Goal: Task Accomplishment & Management: Complete application form

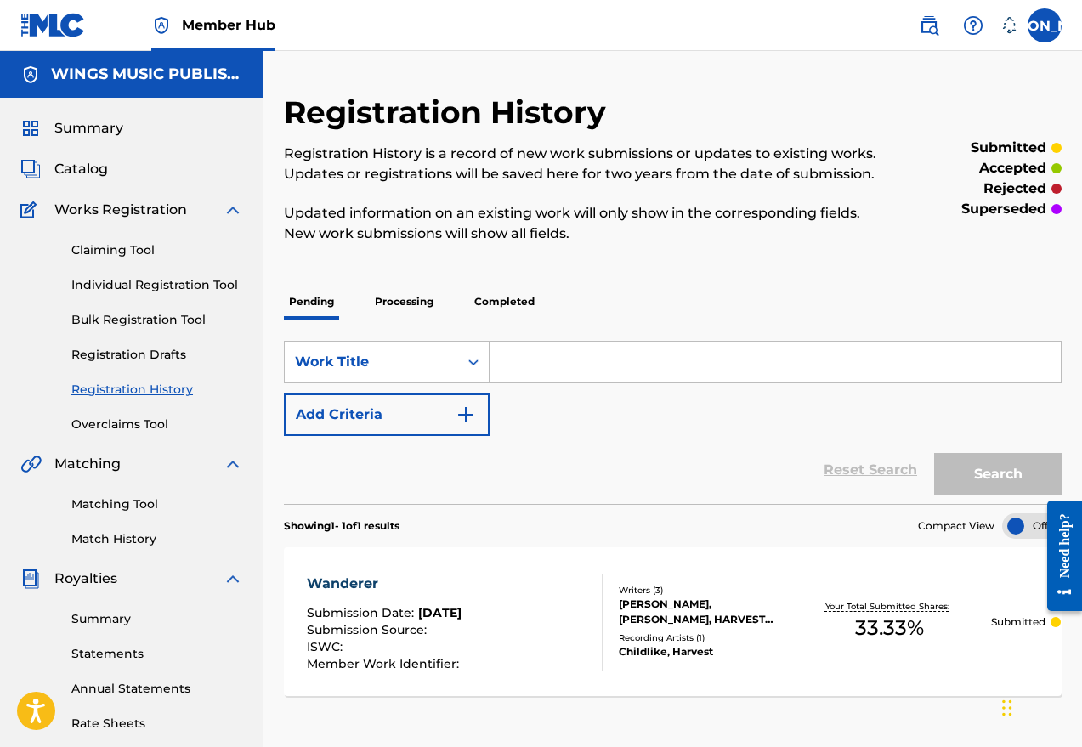
click at [109, 282] on link "Individual Registration Tool" at bounding box center [157, 285] width 172 height 18
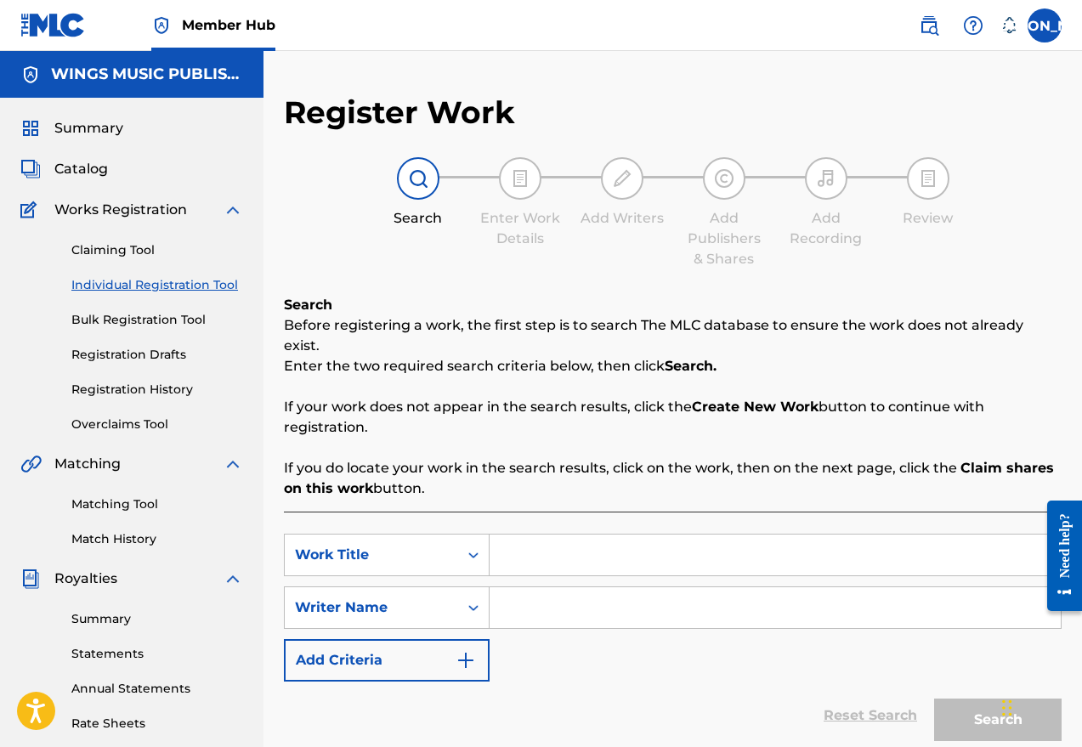
click at [557, 536] on input "Search Form" at bounding box center [774, 554] width 571 height 41
type input "Diamond"
click at [544, 587] on input "Search Form" at bounding box center [774, 607] width 571 height 41
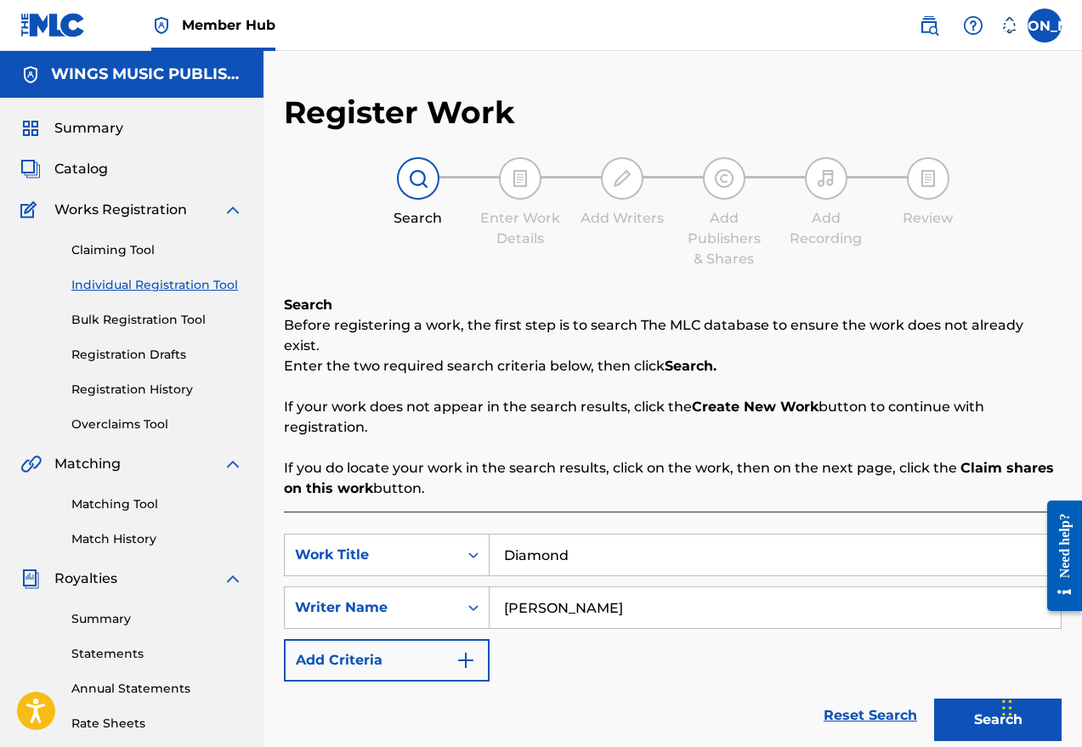
type input "[PERSON_NAME]"
click at [929, 698] on button "Search" at bounding box center [997, 719] width 127 height 42
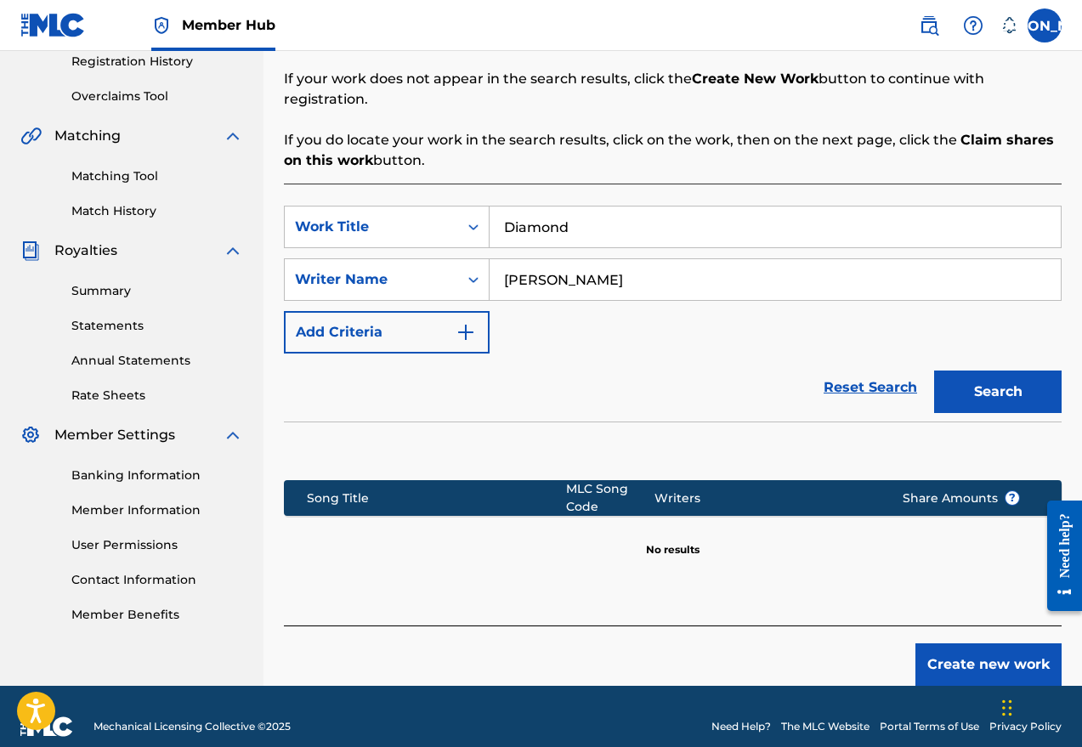
drag, startPoint x: 590, startPoint y: 260, endPoint x: 484, endPoint y: 246, distance: 107.2
click at [484, 258] on div "SearchWithCriteriabe717088-24f9-4eb7-a432-35df213ca5fc Writer Name [PERSON_NAME]" at bounding box center [672, 279] width 777 height 42
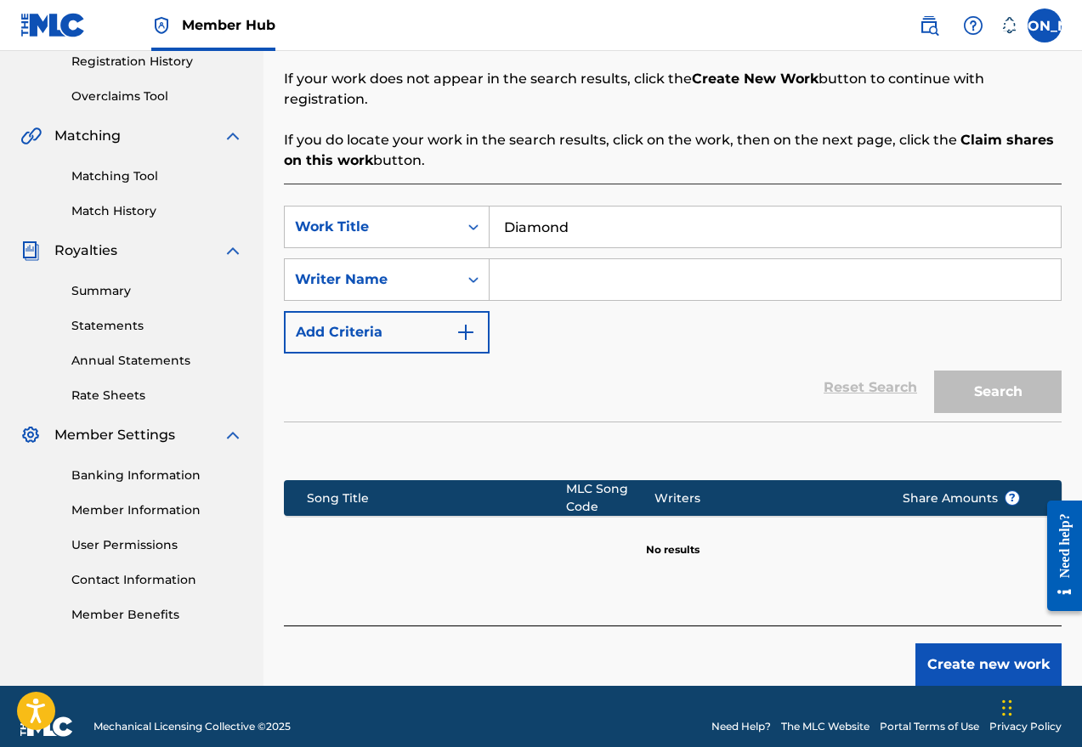
type input "s"
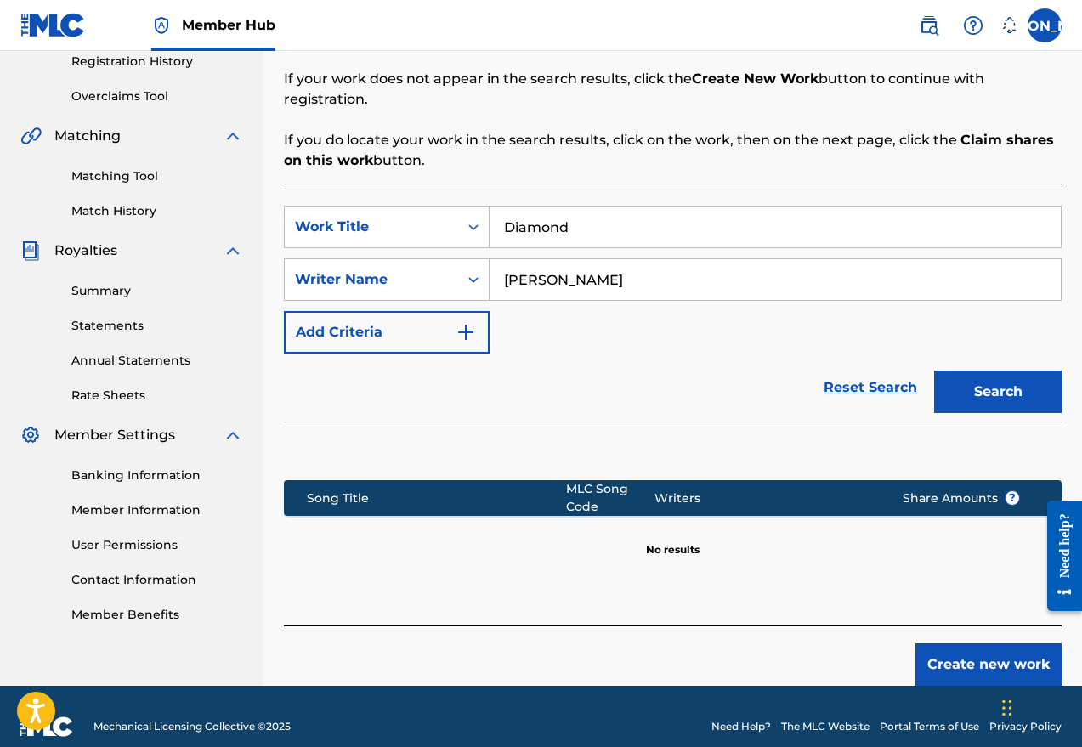
type input "[PERSON_NAME]"
click at [929, 372] on button "Search" at bounding box center [997, 391] width 127 height 42
click at [929, 643] on button "Create new work" at bounding box center [988, 664] width 146 height 42
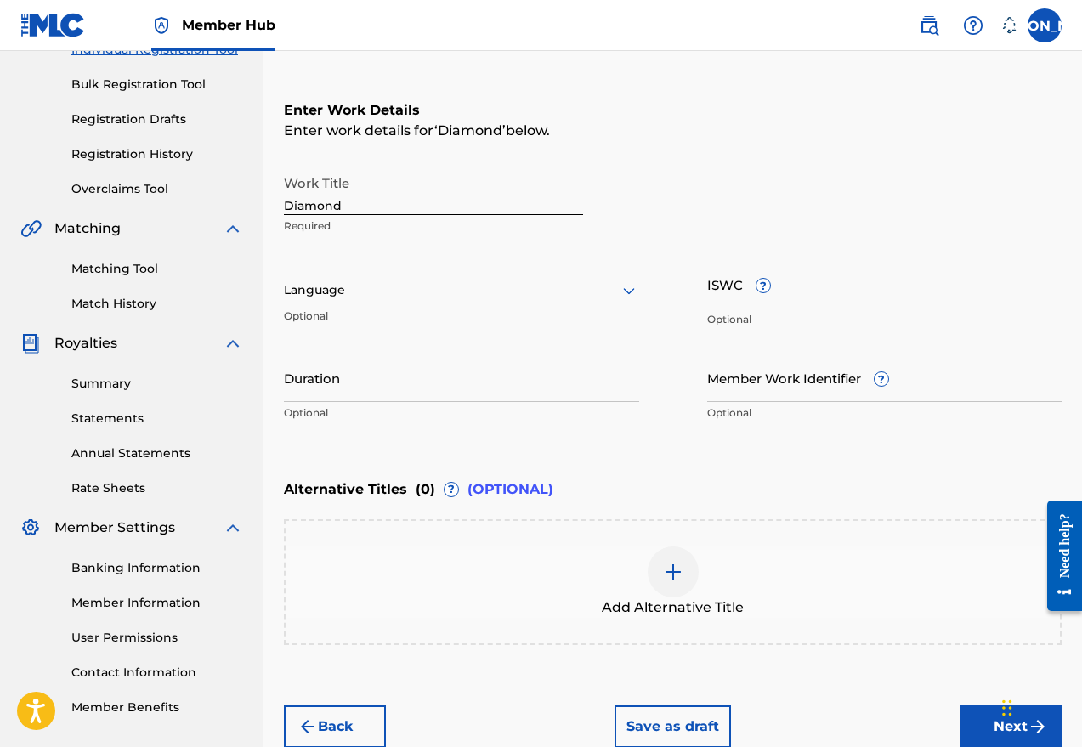
scroll to position [63, 0]
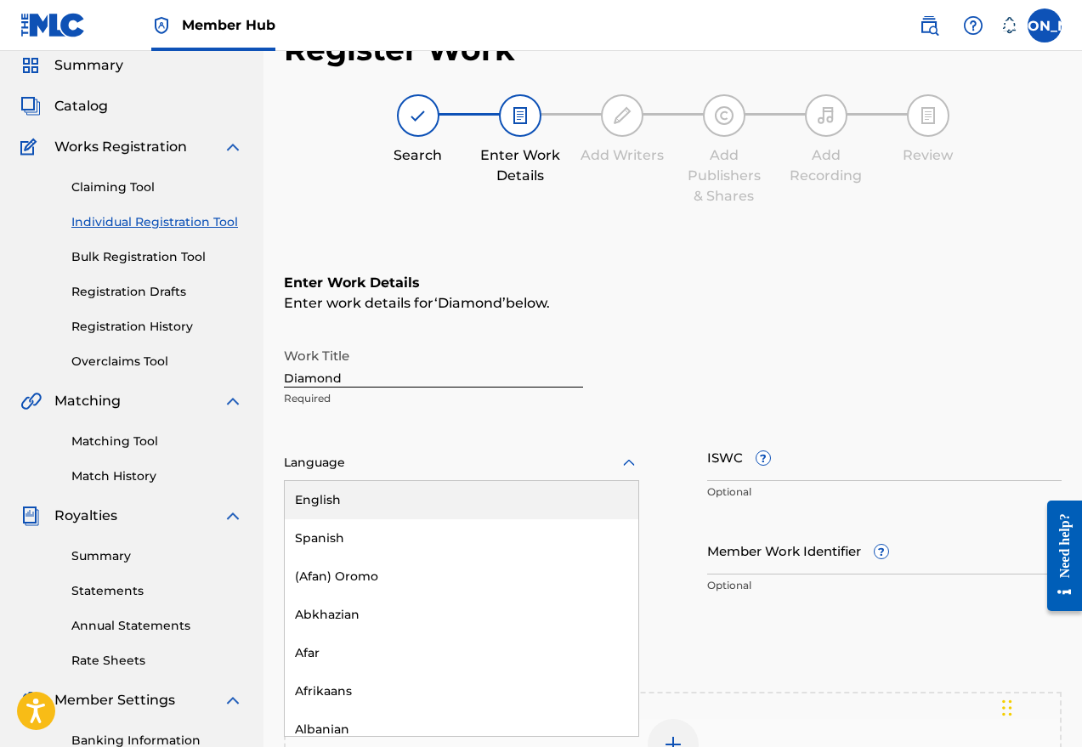
click at [625, 465] on icon at bounding box center [629, 462] width 12 height 7
click at [403, 494] on div "English" at bounding box center [461, 500] width 353 height 38
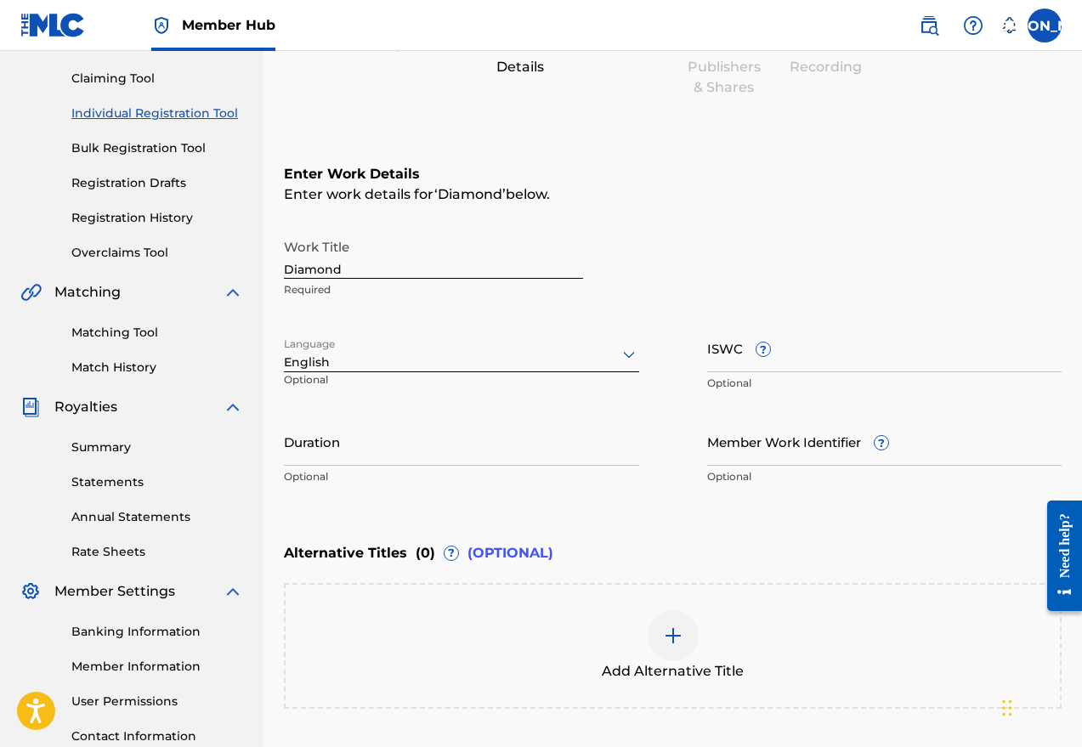
scroll to position [318, 0]
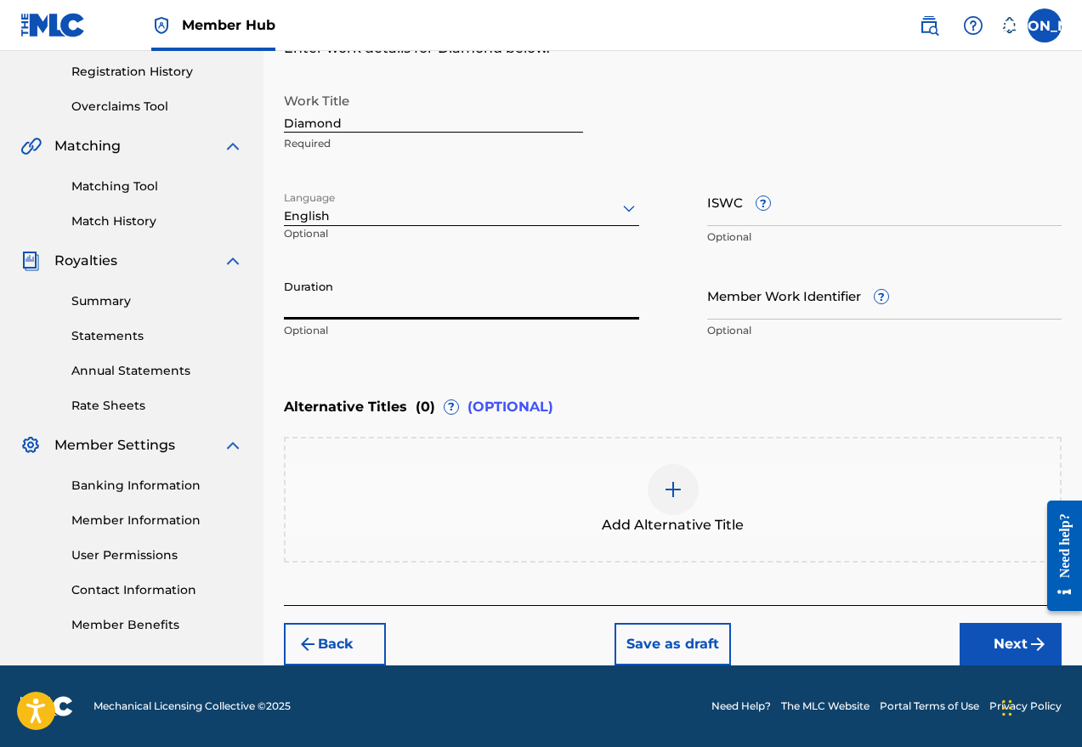
click at [382, 314] on input "Duration" at bounding box center [461, 295] width 355 height 48
type input "03:59"
click at [929, 636] on button "Next" at bounding box center [1010, 644] width 102 height 42
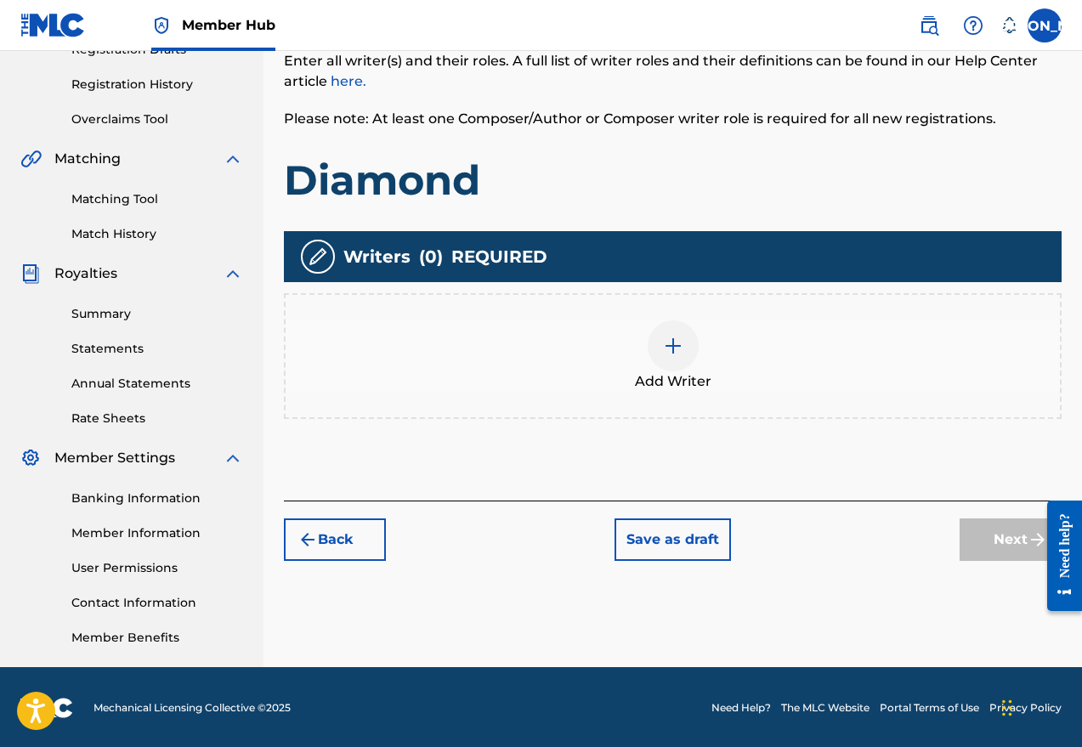
scroll to position [307, 0]
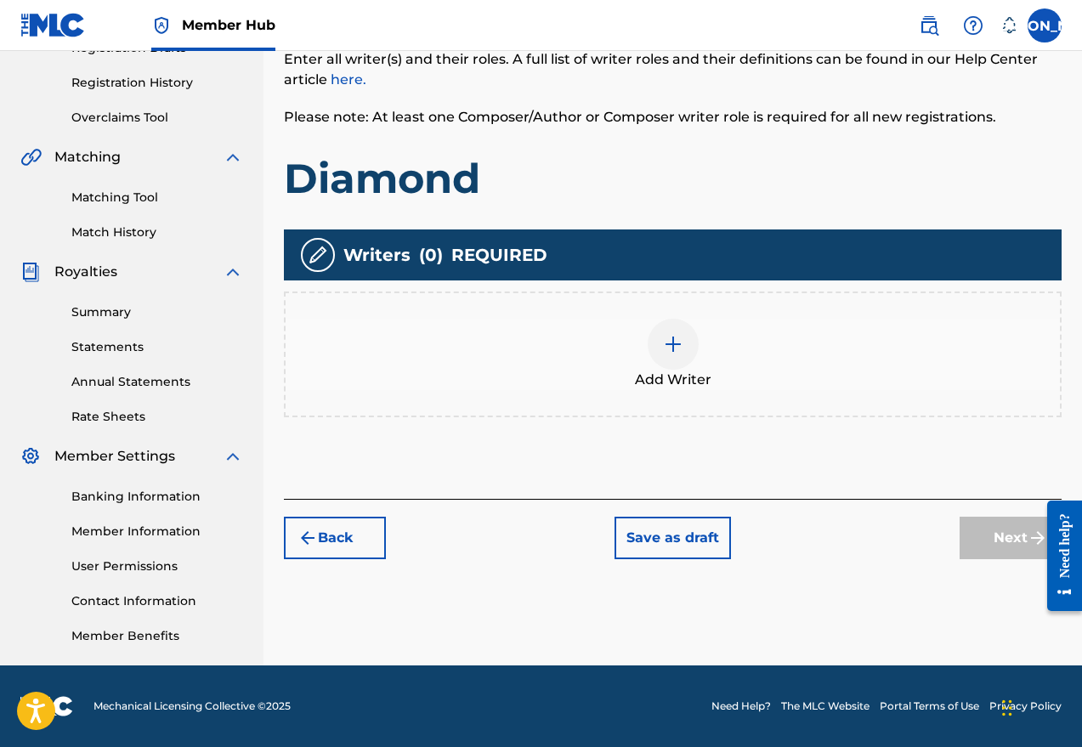
click at [677, 362] on div at bounding box center [672, 344] width 51 height 51
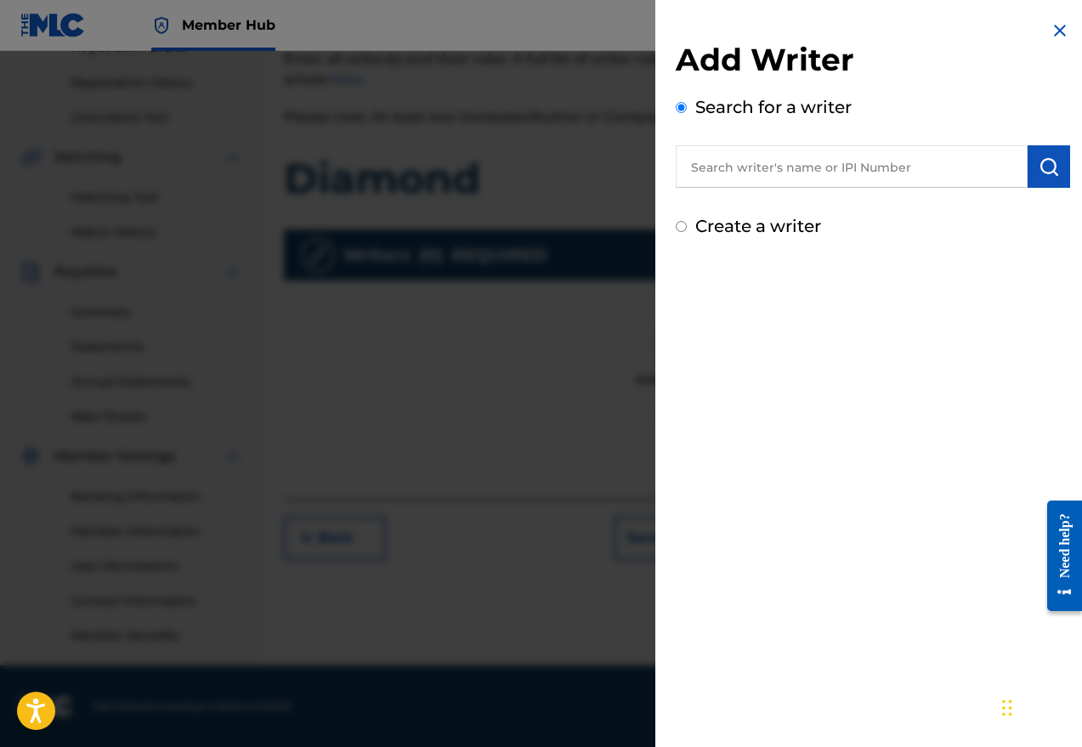
click at [732, 171] on input "text" at bounding box center [851, 166] width 352 height 42
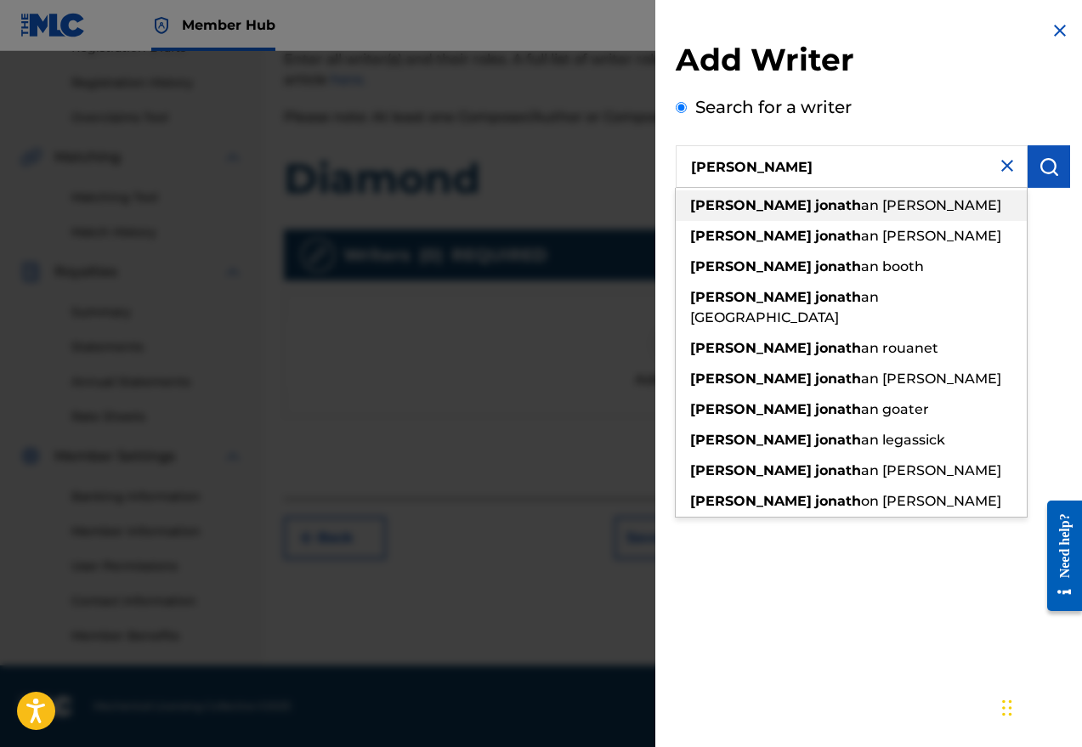
click at [730, 201] on strong "[PERSON_NAME]" at bounding box center [750, 205] width 121 height 16
type input "[PERSON_NAME] [PERSON_NAME]"
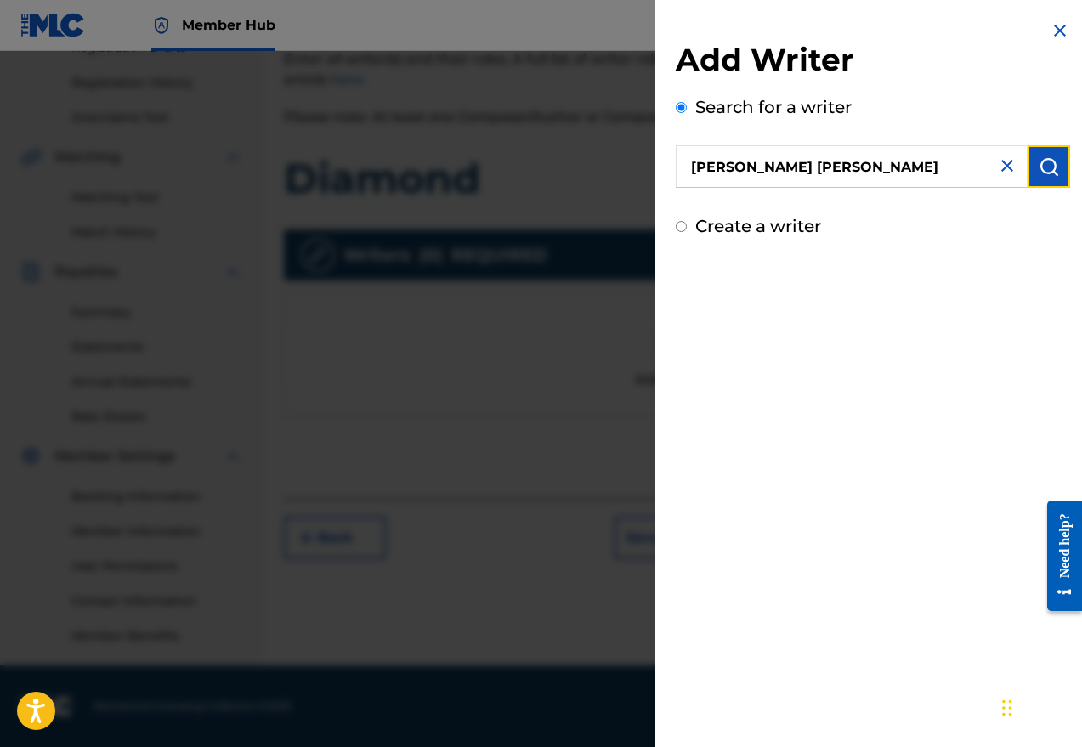
click at [929, 168] on img "submit" at bounding box center [1048, 166] width 20 height 20
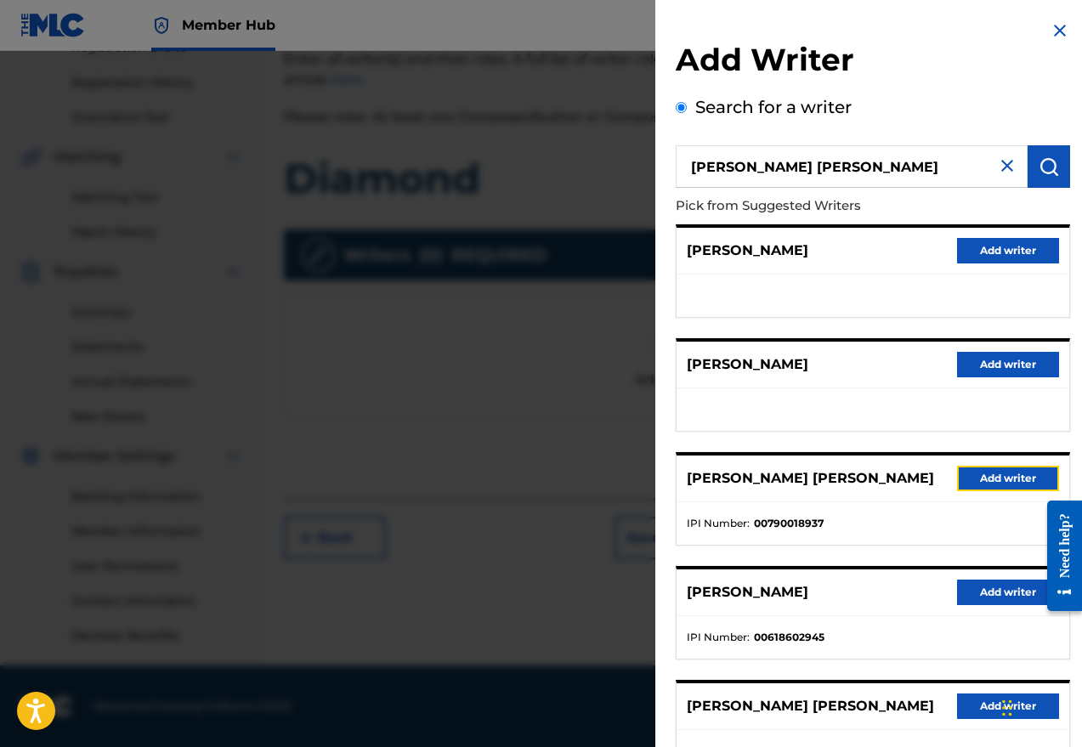
click at [929, 473] on button "Add writer" at bounding box center [1008, 478] width 102 height 25
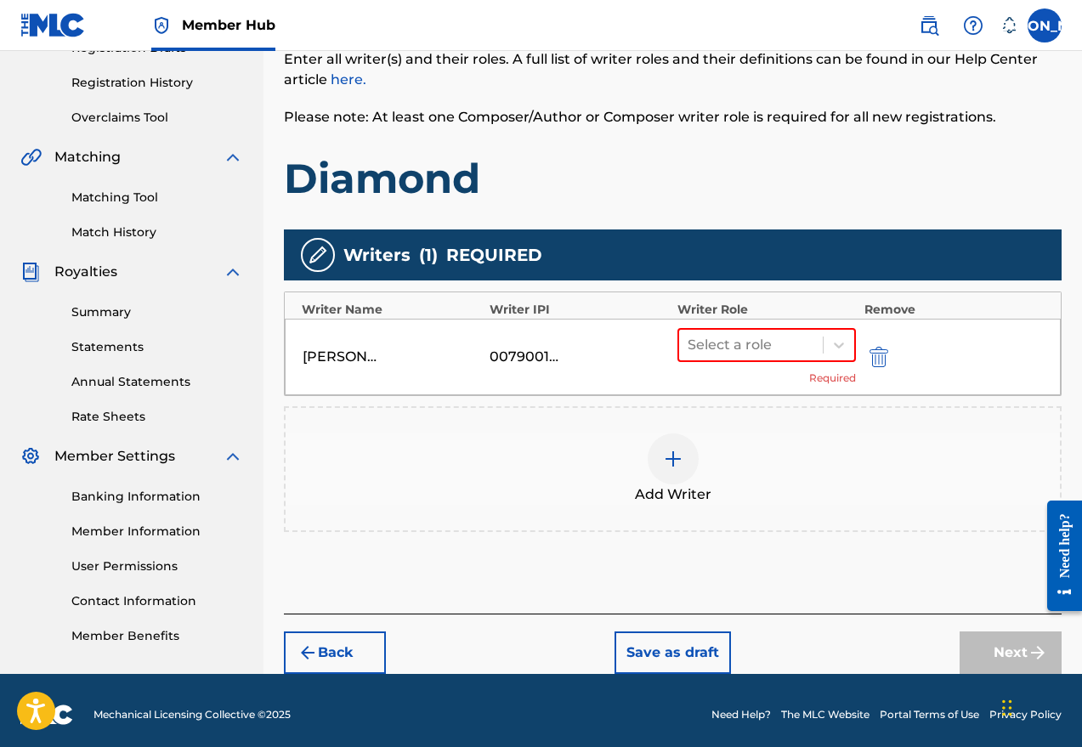
click at [268, 342] on div "Register Work Search Enter Work Details Add Writers Add Publishers & Shares Add…" at bounding box center [672, 230] width 818 height 887
click at [841, 344] on icon at bounding box center [838, 345] width 10 height 6
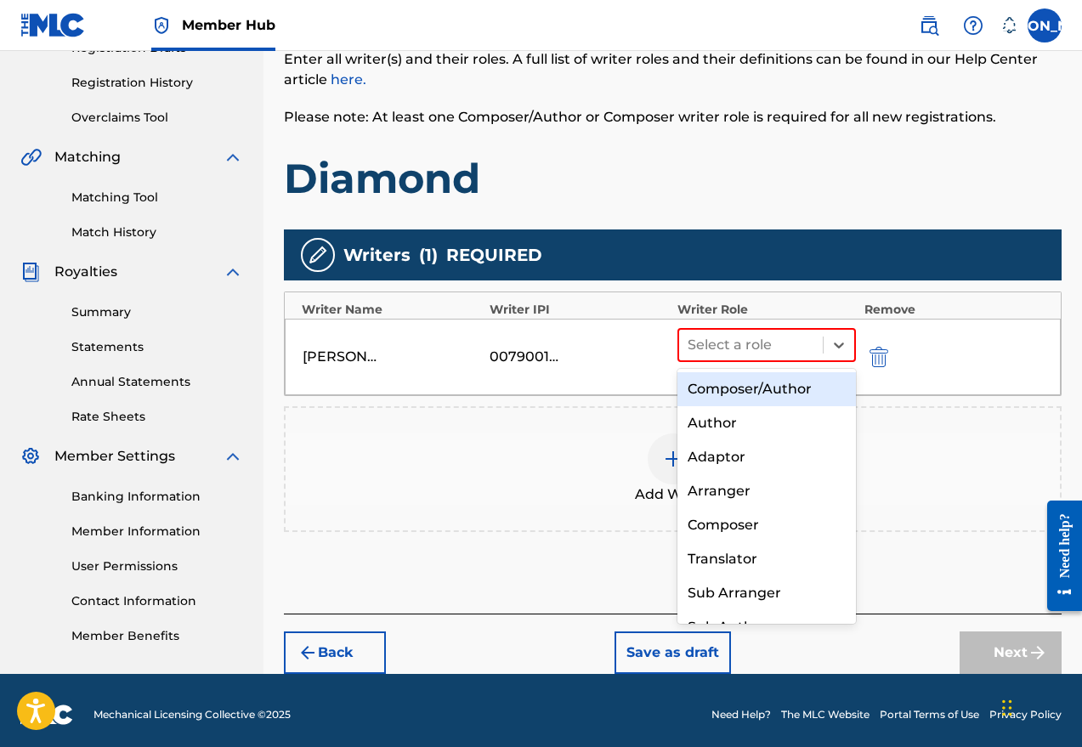
click at [806, 386] on div "Composer/Author" at bounding box center [766, 389] width 178 height 34
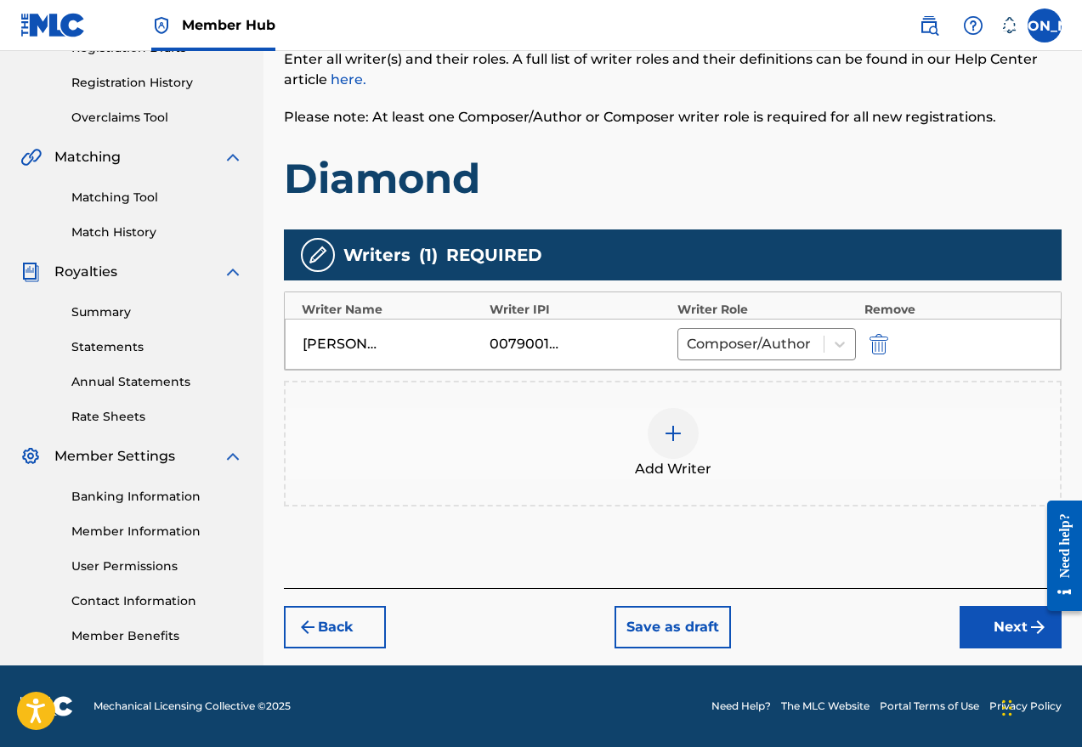
click at [669, 442] on img at bounding box center [673, 433] width 20 height 20
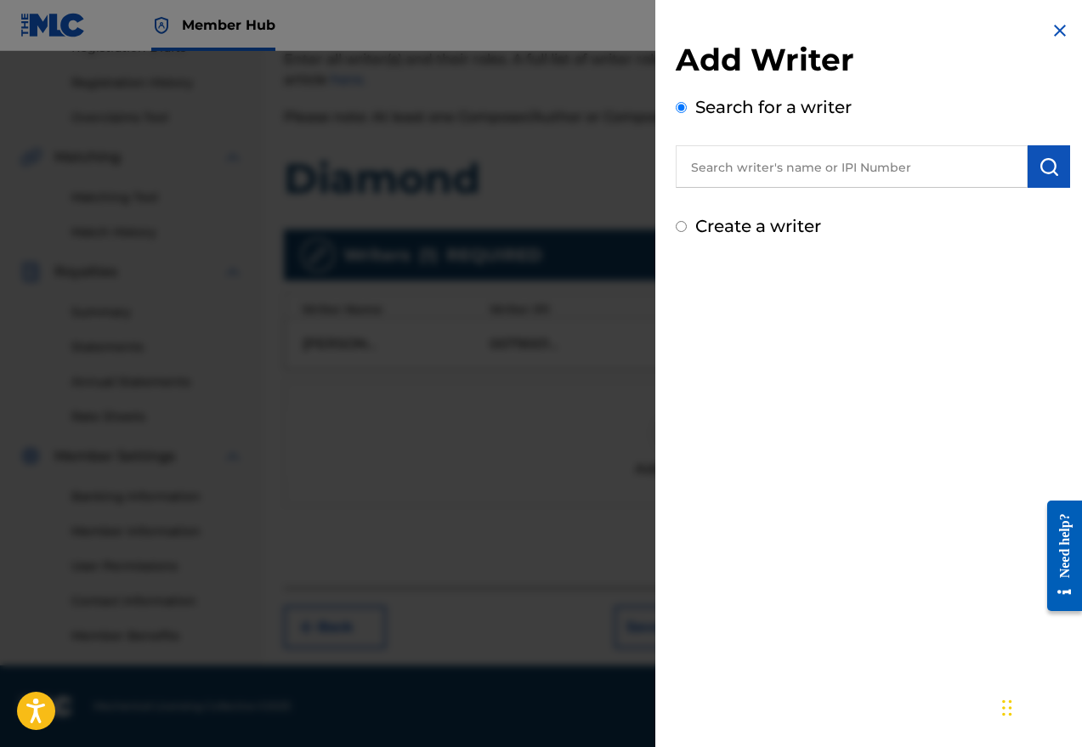
click at [742, 163] on input "text" at bounding box center [851, 166] width 352 height 42
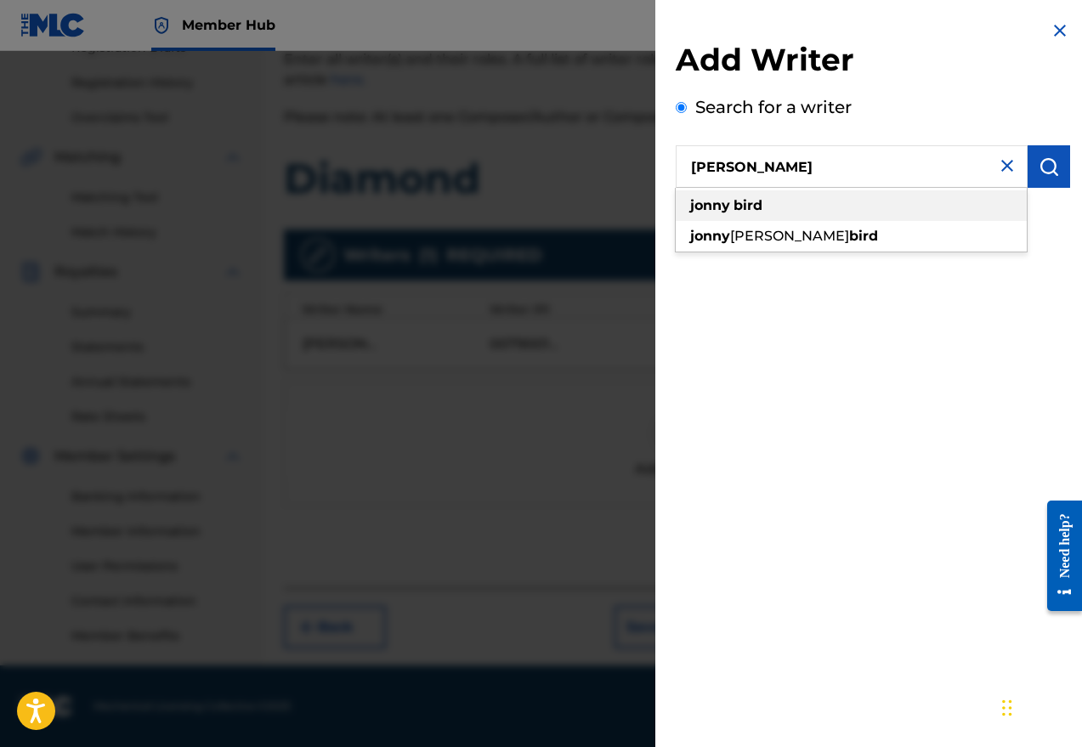
type input "[PERSON_NAME]"
click at [737, 198] on strong "bird" at bounding box center [747, 205] width 29 height 16
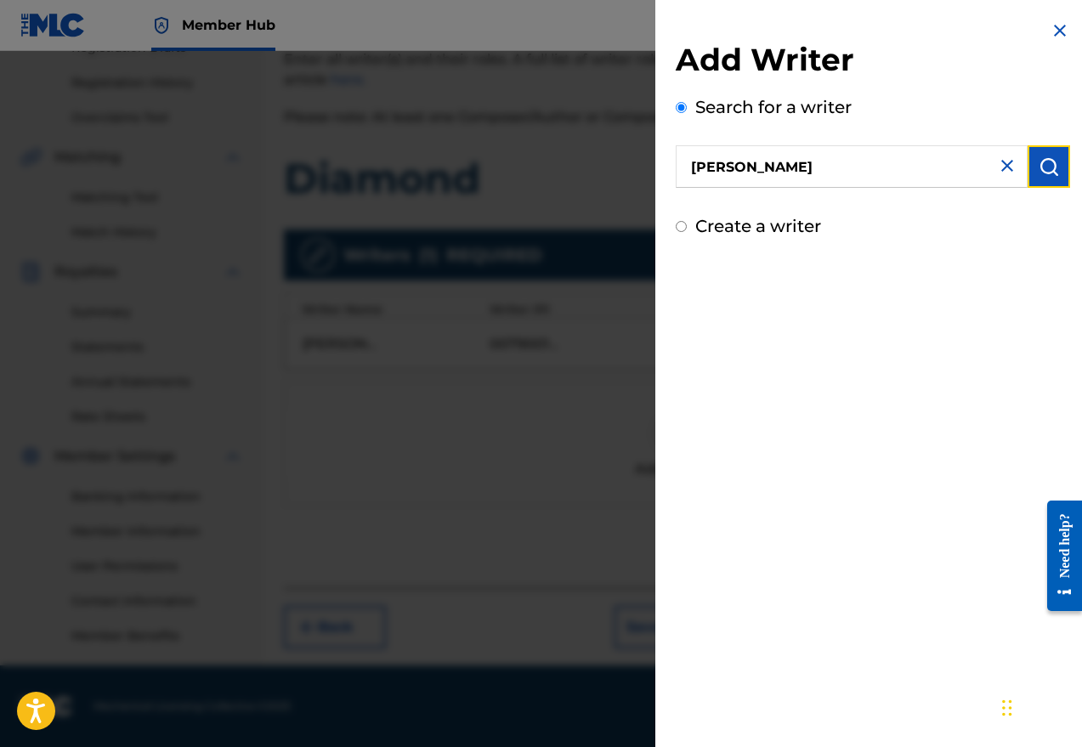
click at [929, 163] on button "submit" at bounding box center [1048, 166] width 42 height 42
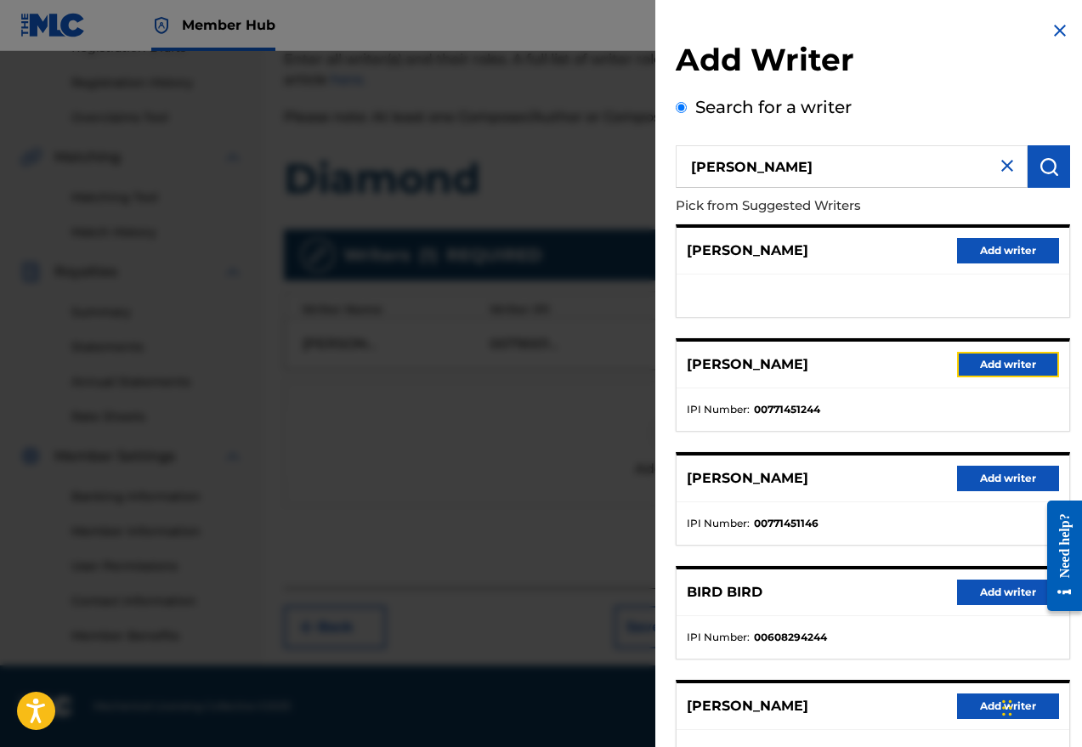
click at [929, 361] on button "Add writer" at bounding box center [1008, 364] width 102 height 25
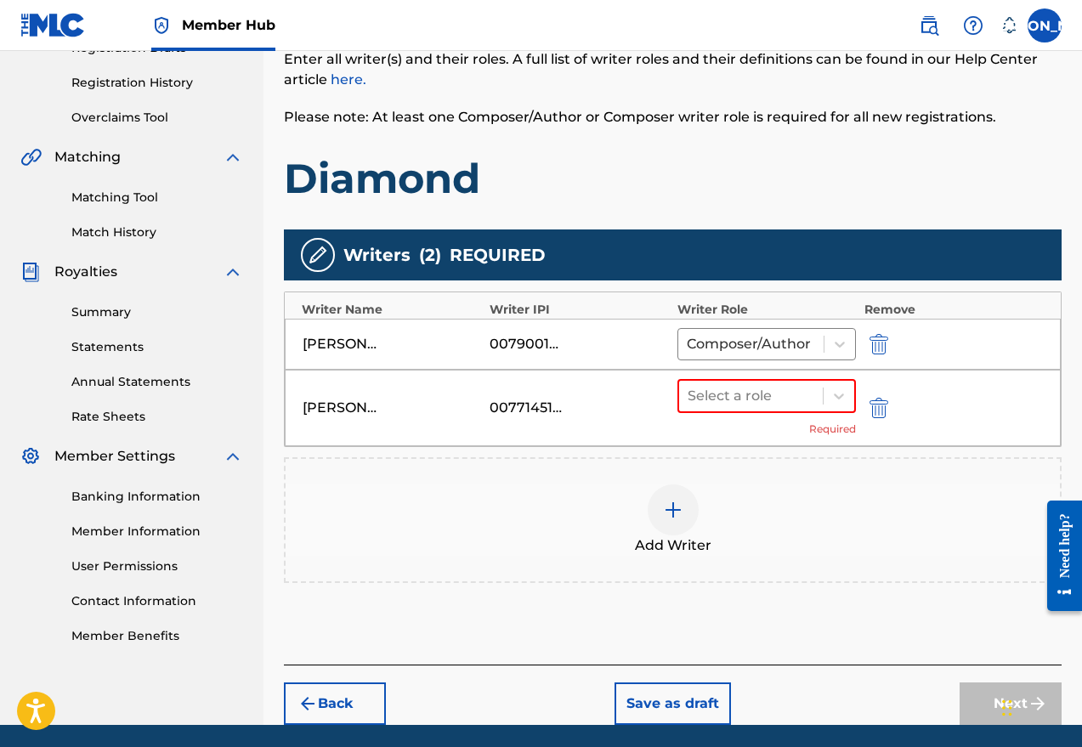
click at [823, 396] on div at bounding box center [838, 396] width 31 height 31
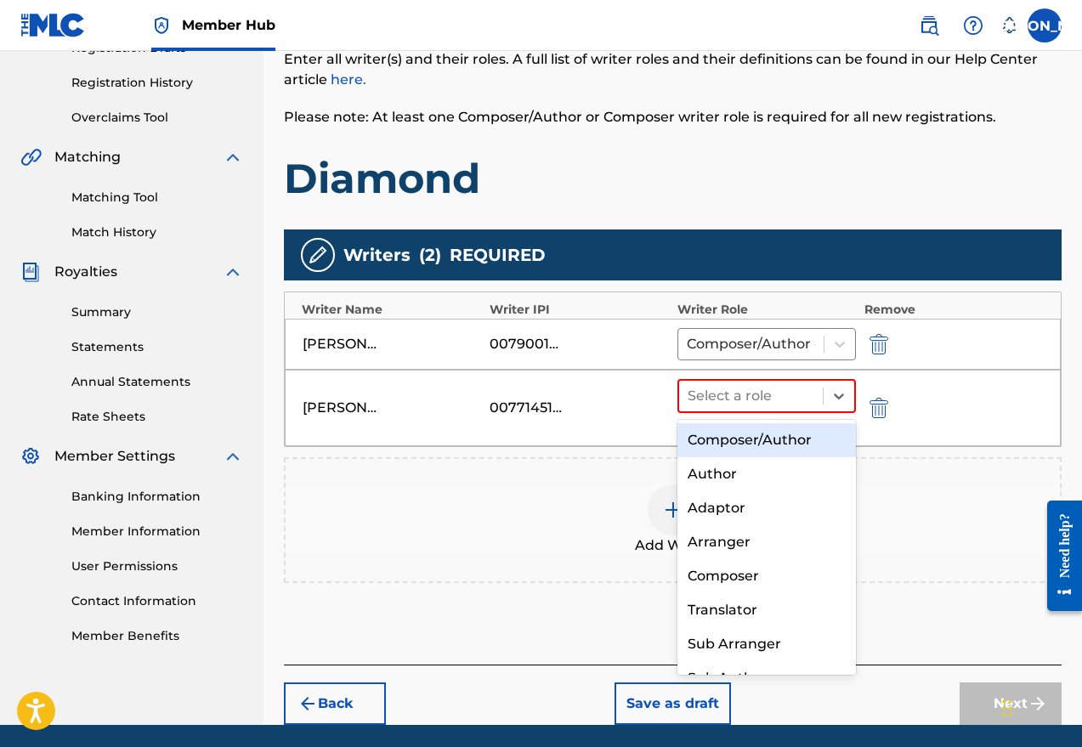
click at [789, 438] on div "Composer/Author" at bounding box center [766, 440] width 178 height 34
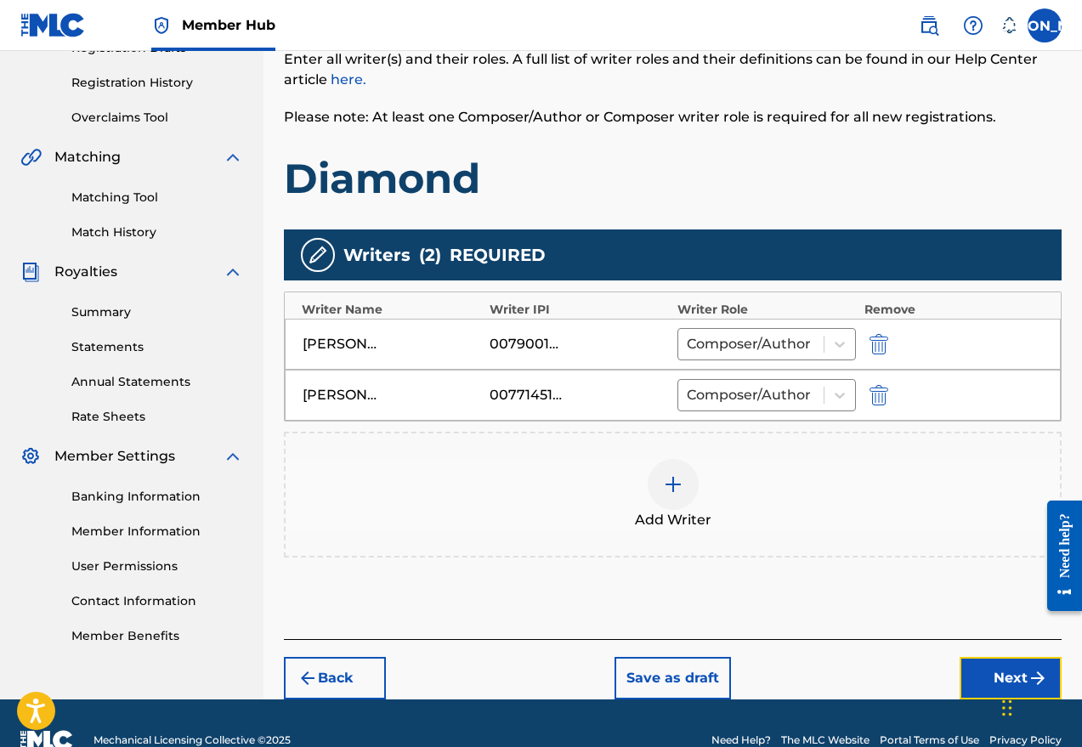
click at [929, 676] on button "Next" at bounding box center [1010, 678] width 102 height 42
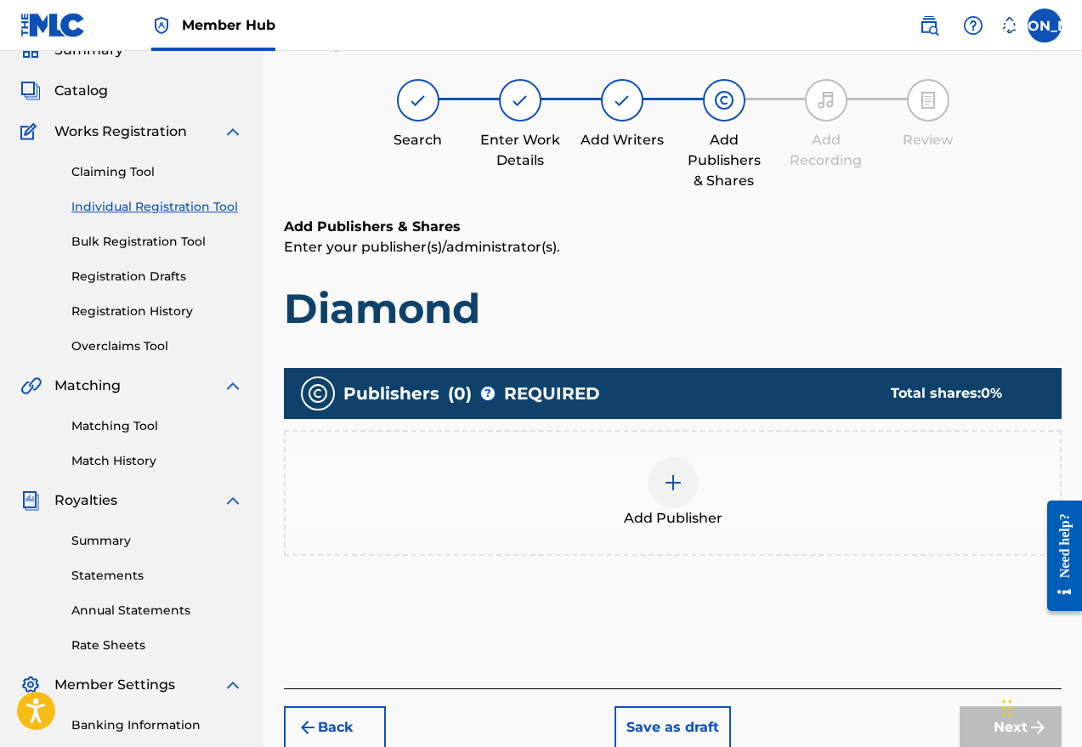
scroll to position [76, 0]
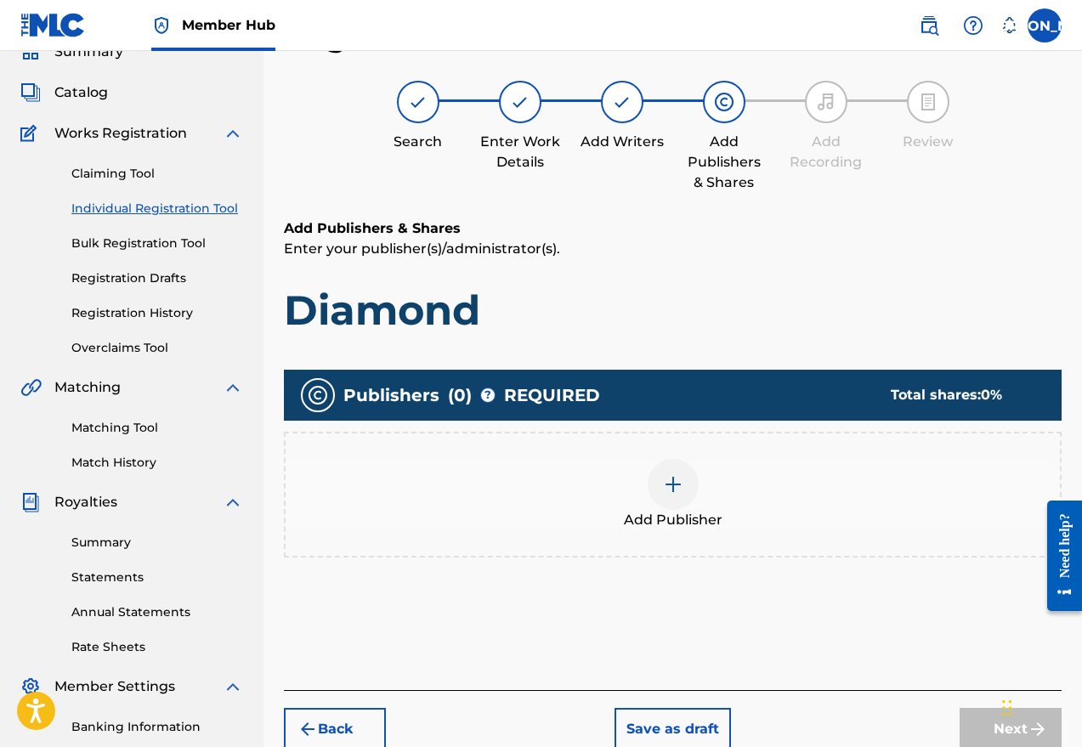
click at [663, 489] on img at bounding box center [673, 484] width 20 height 20
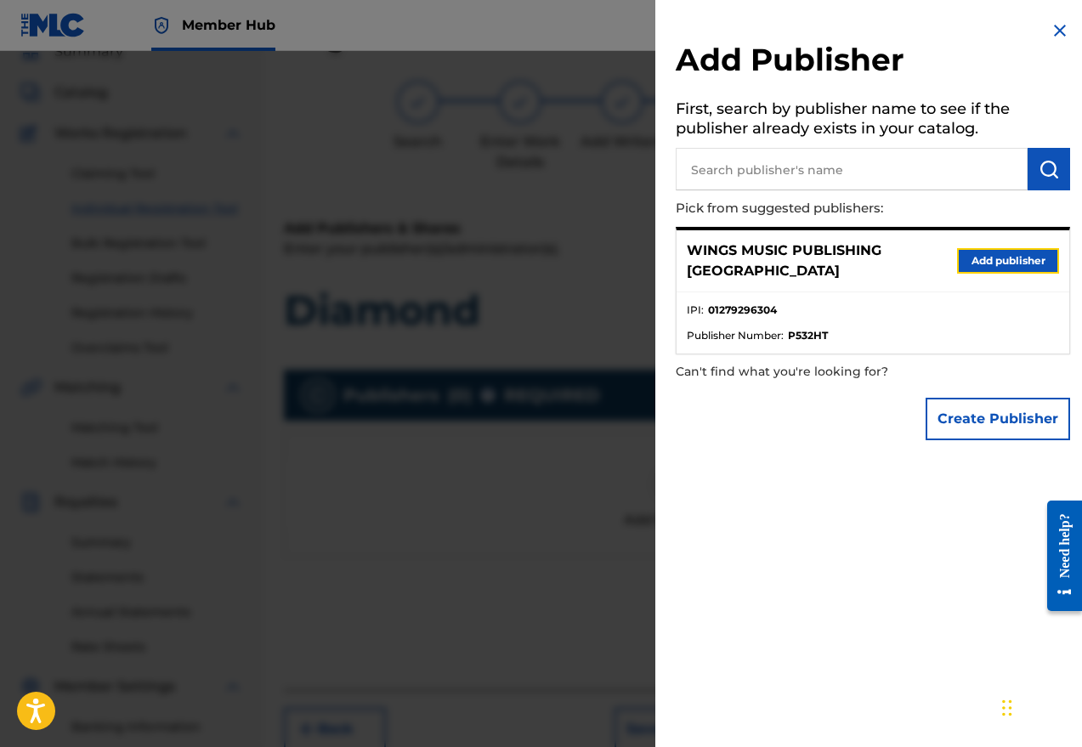
click at [929, 248] on button "Add publisher" at bounding box center [1008, 260] width 102 height 25
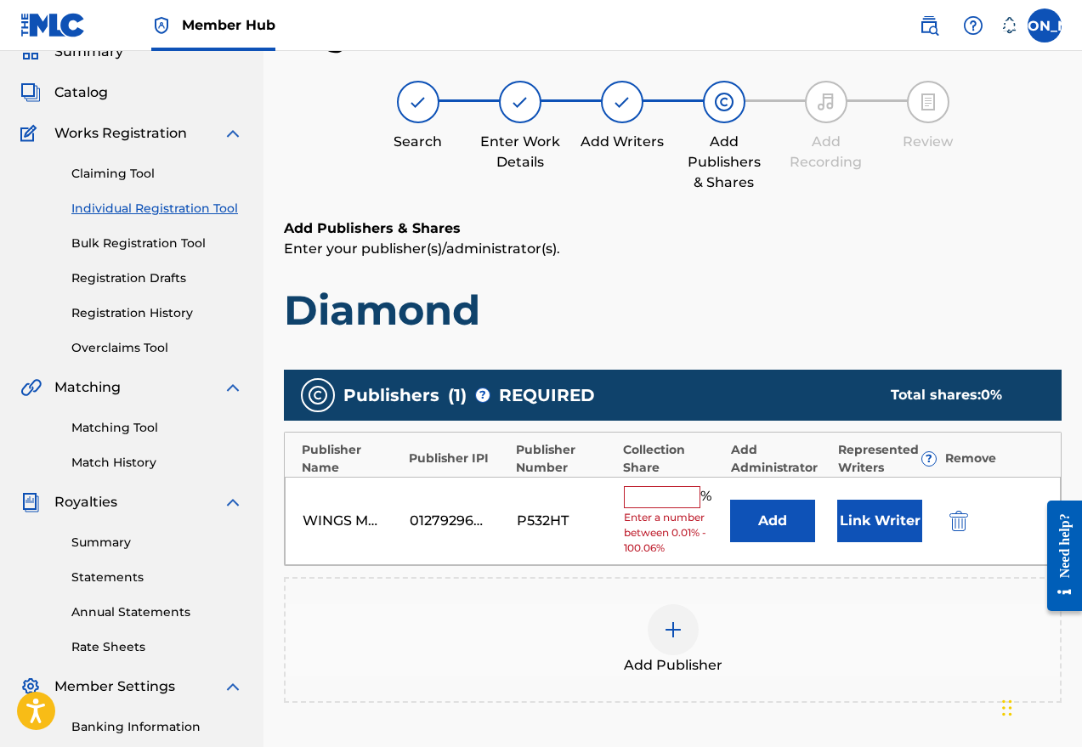
click at [641, 494] on input "text" at bounding box center [662, 497] width 76 height 22
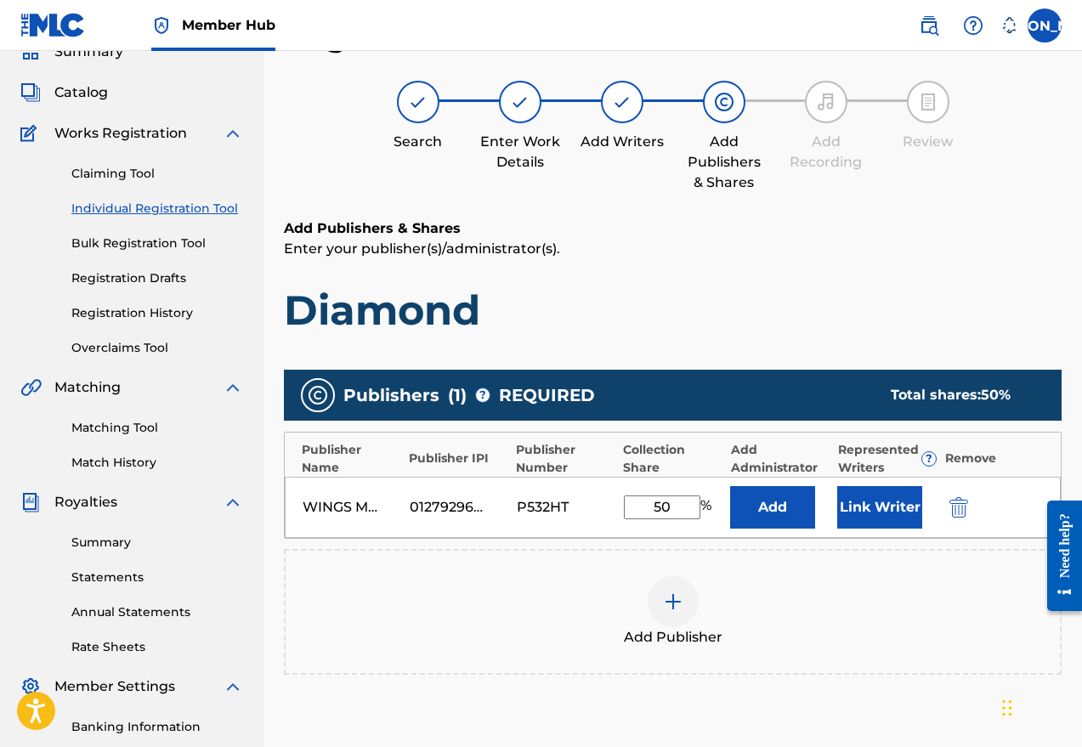
type input "50"
click at [854, 495] on button "Link Writer" at bounding box center [879, 507] width 85 height 42
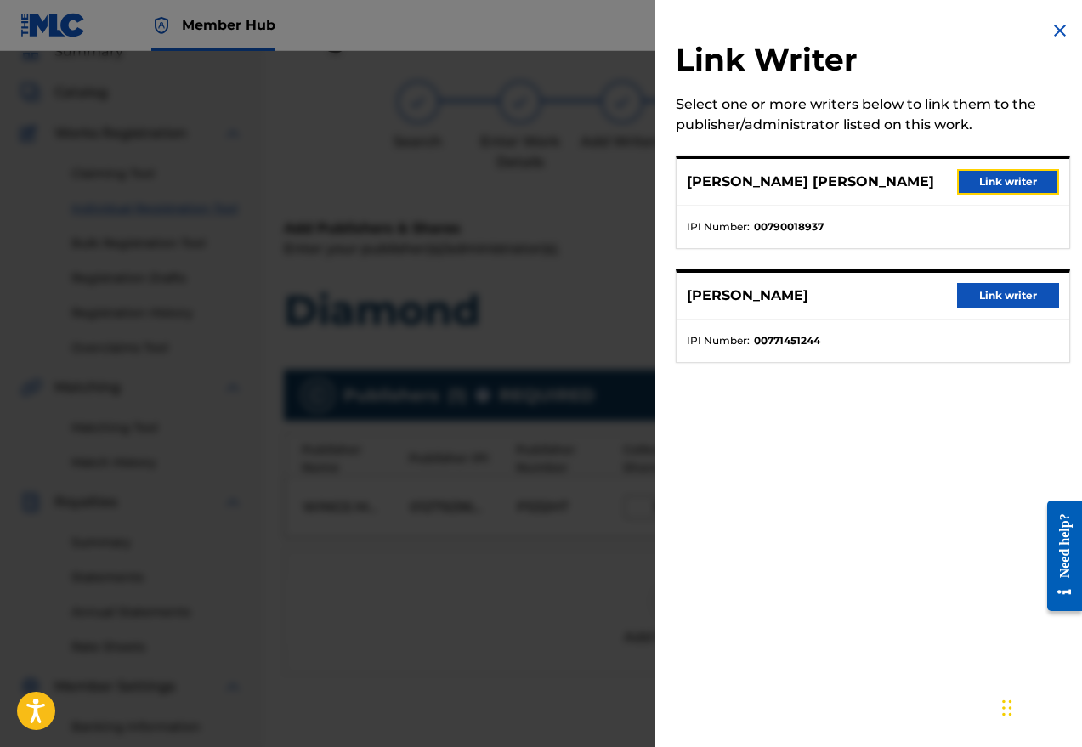
click at [929, 184] on button "Link writer" at bounding box center [1008, 181] width 102 height 25
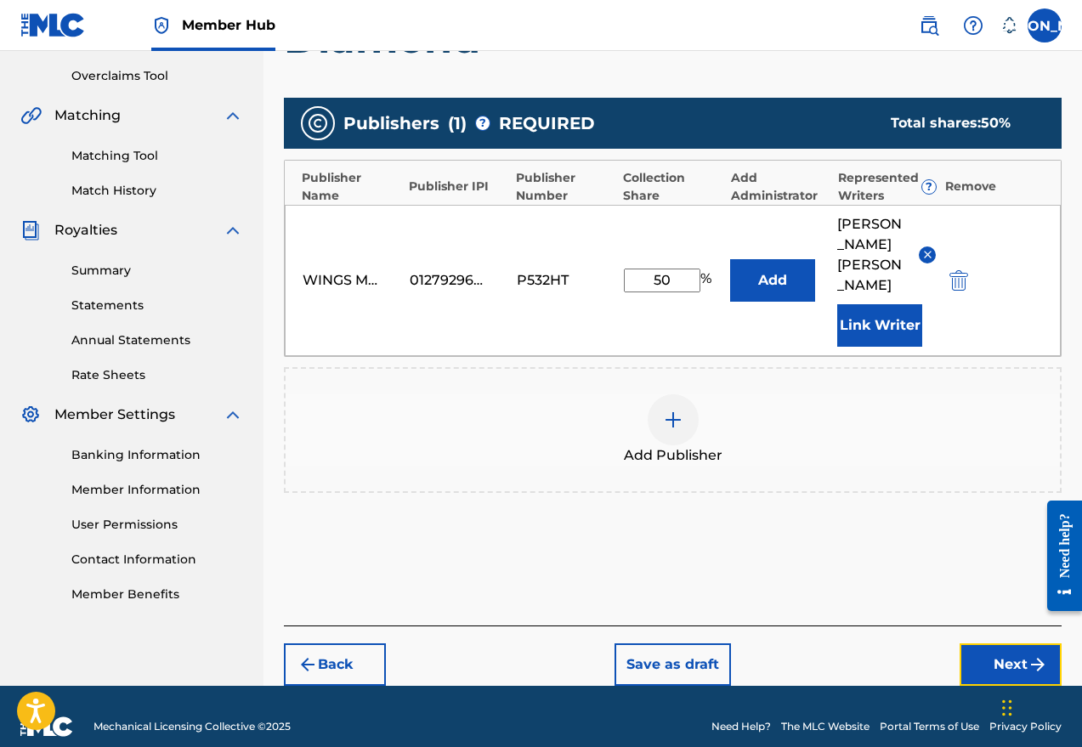
click at [929, 646] on button "Next" at bounding box center [1010, 664] width 102 height 42
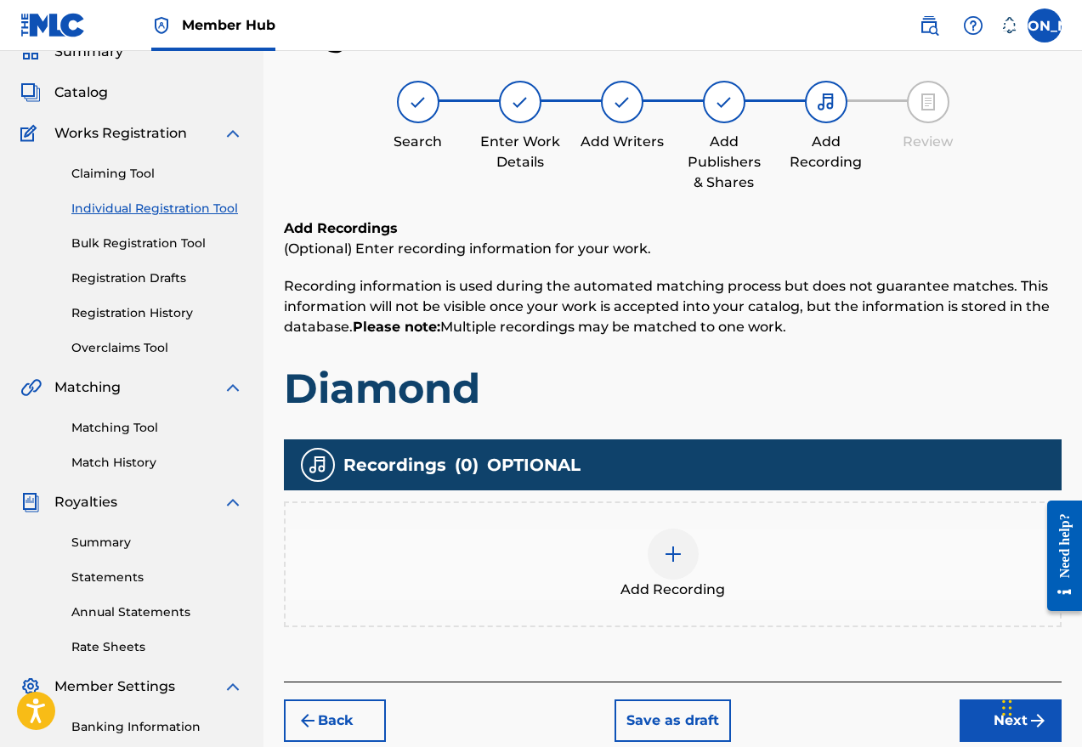
click at [686, 568] on div at bounding box center [672, 553] width 51 height 51
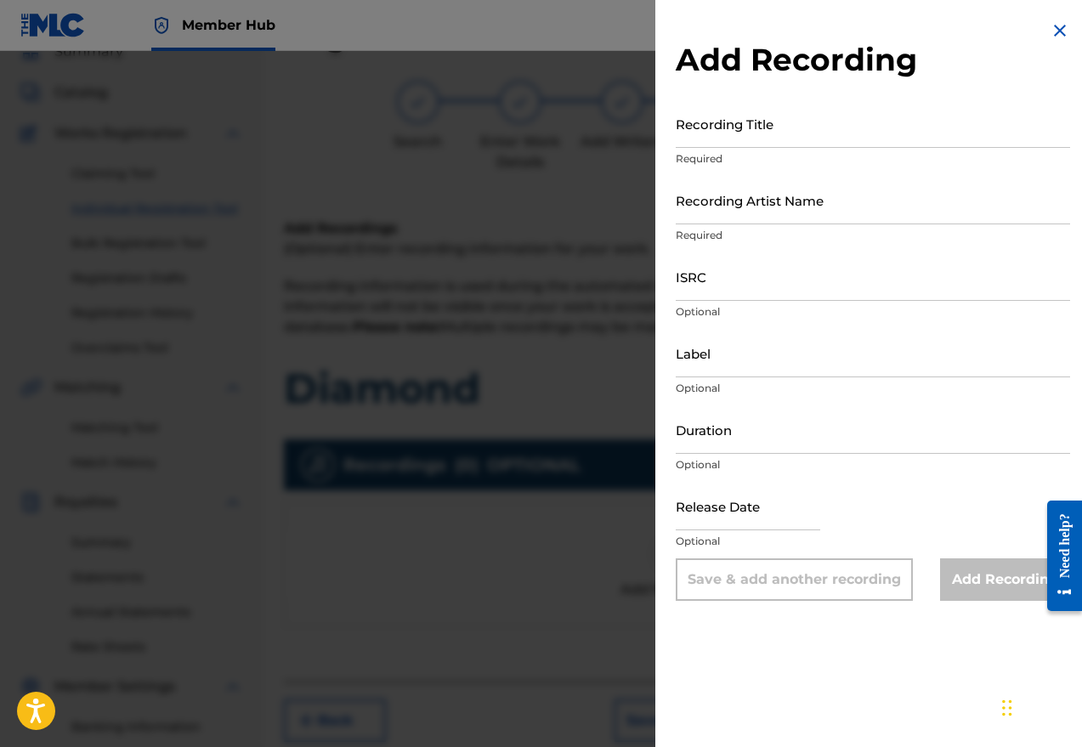
click at [760, 133] on input "Recording Title" at bounding box center [872, 123] width 394 height 48
type input "Diamond"
click at [708, 212] on input "Recording Artist Name" at bounding box center [872, 200] width 394 height 48
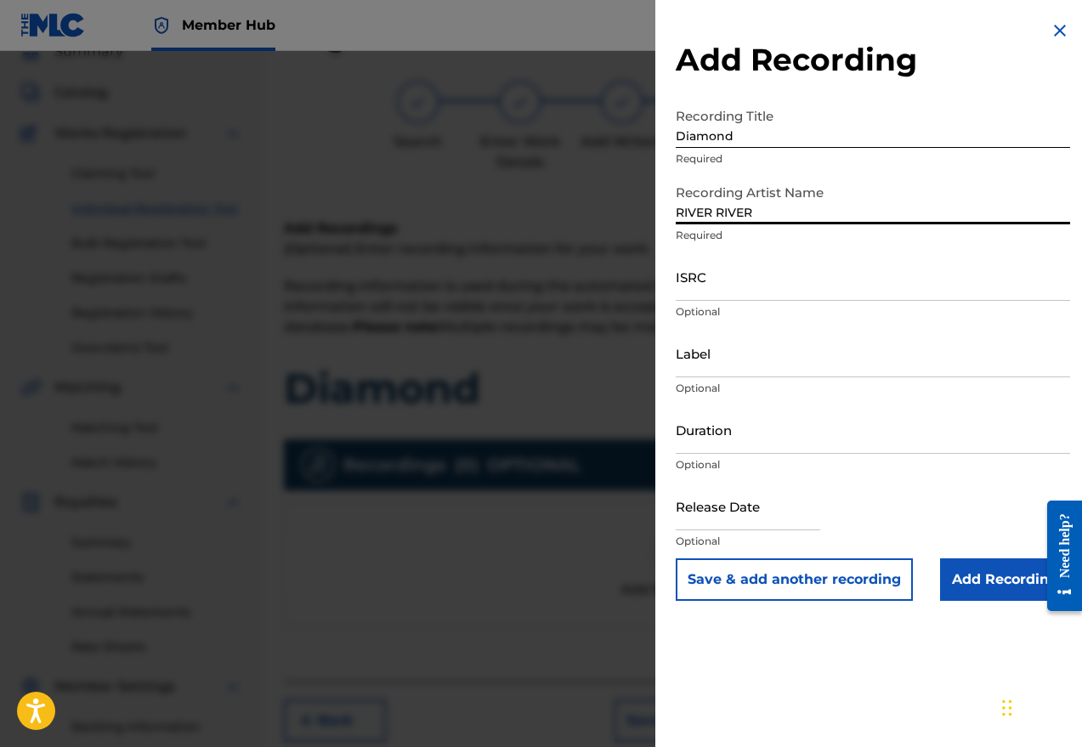
type input "RIVER RIVER"
click at [704, 288] on input "ISRC" at bounding box center [872, 276] width 394 height 48
paste input "UKW3Z2503169"
type input "UKW3Z2503169"
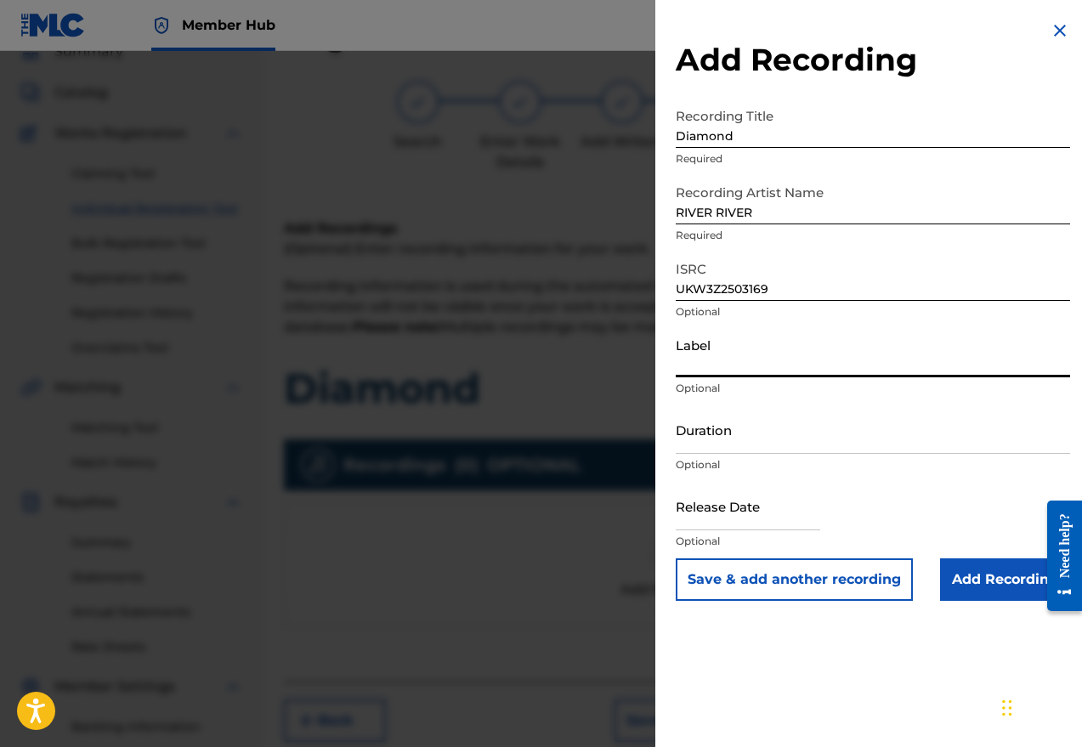
click at [715, 364] on input "Label" at bounding box center [872, 353] width 394 height 48
type input "Wings Music Group"
click at [716, 706] on div "Add Recording Recording Title Diamond Required Recording Artist Name RIVER RIVE…" at bounding box center [872, 373] width 435 height 747
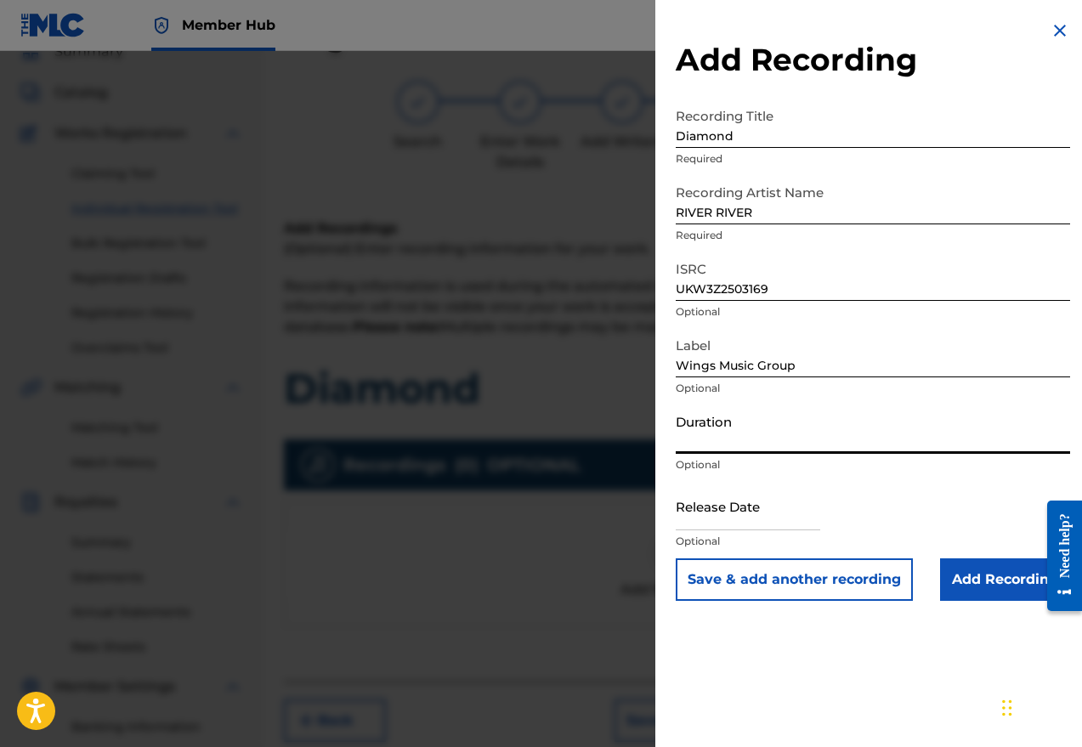
click at [742, 438] on input "Duration" at bounding box center [872, 429] width 394 height 48
type input "03:59"
click at [696, 519] on input "text" at bounding box center [747, 506] width 144 height 48
select select "8"
select select "2025"
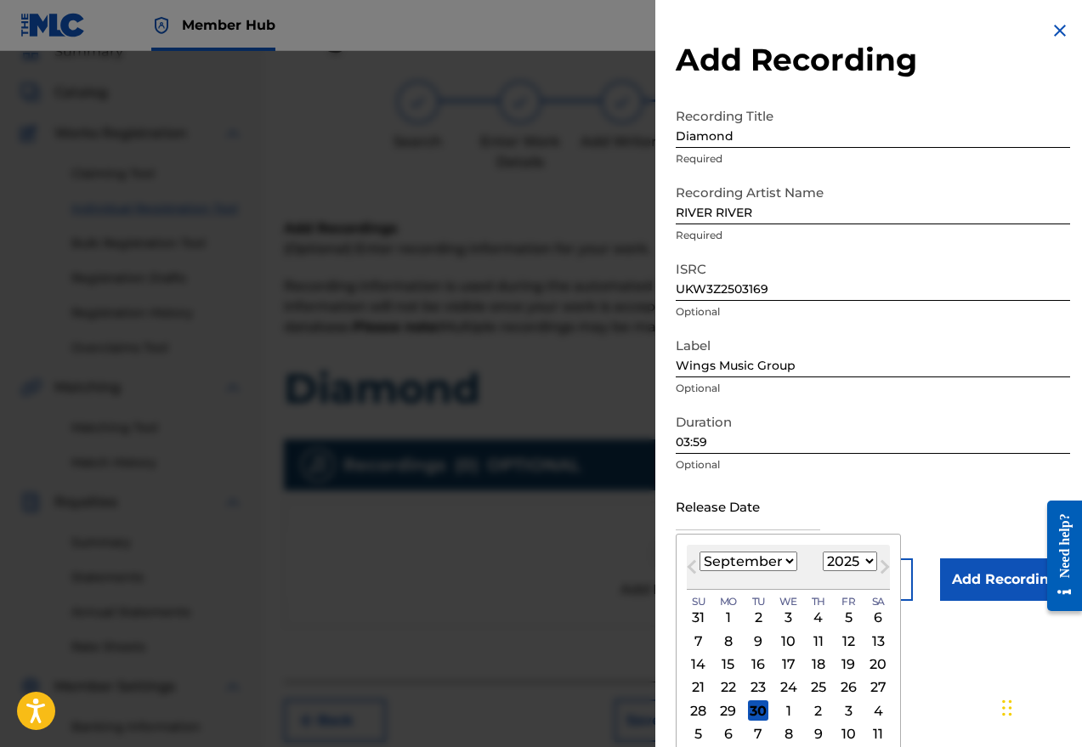
click at [705, 579] on div "[DATE] January February March April May June July August September October Nove…" at bounding box center [787, 567] width 203 height 45
click at [841, 683] on div "26" at bounding box center [848, 687] width 20 height 20
type input "[DATE]"
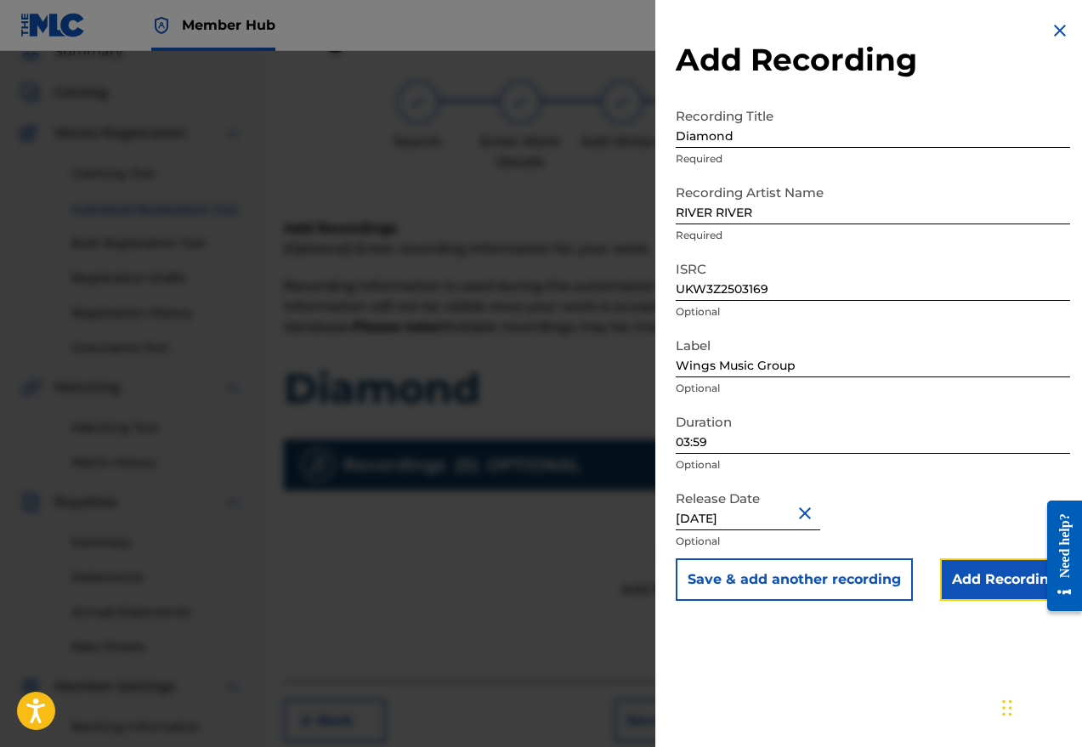
click at [929, 577] on input "Add Recording" at bounding box center [1005, 579] width 130 height 42
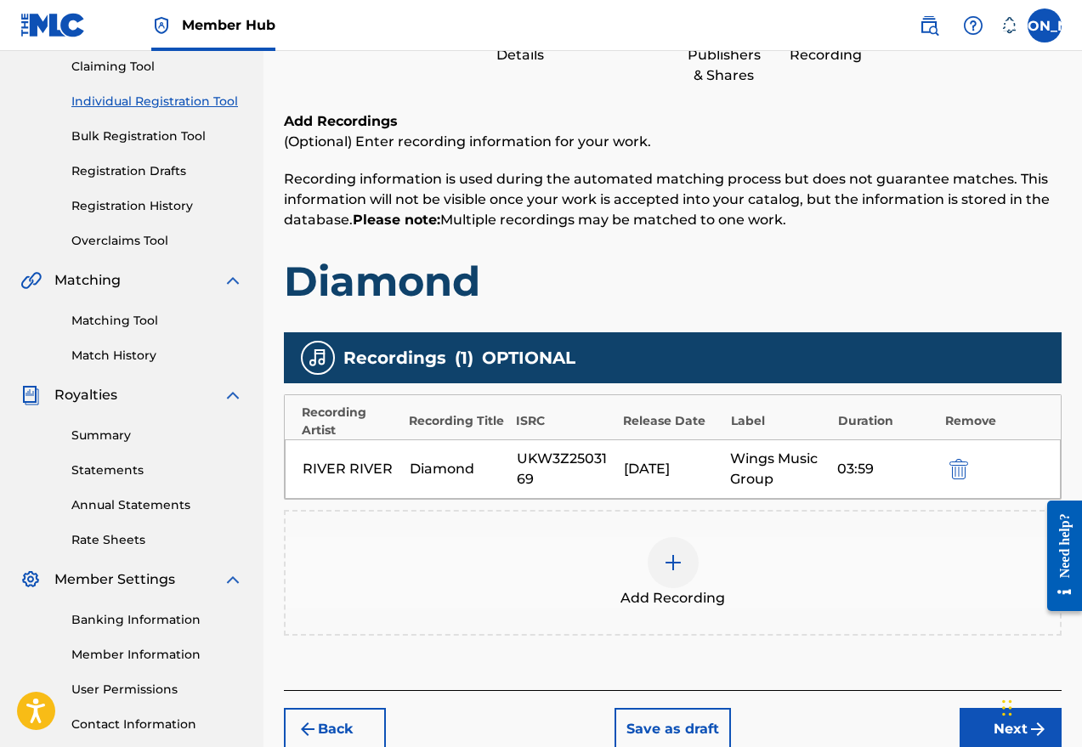
scroll to position [307, 0]
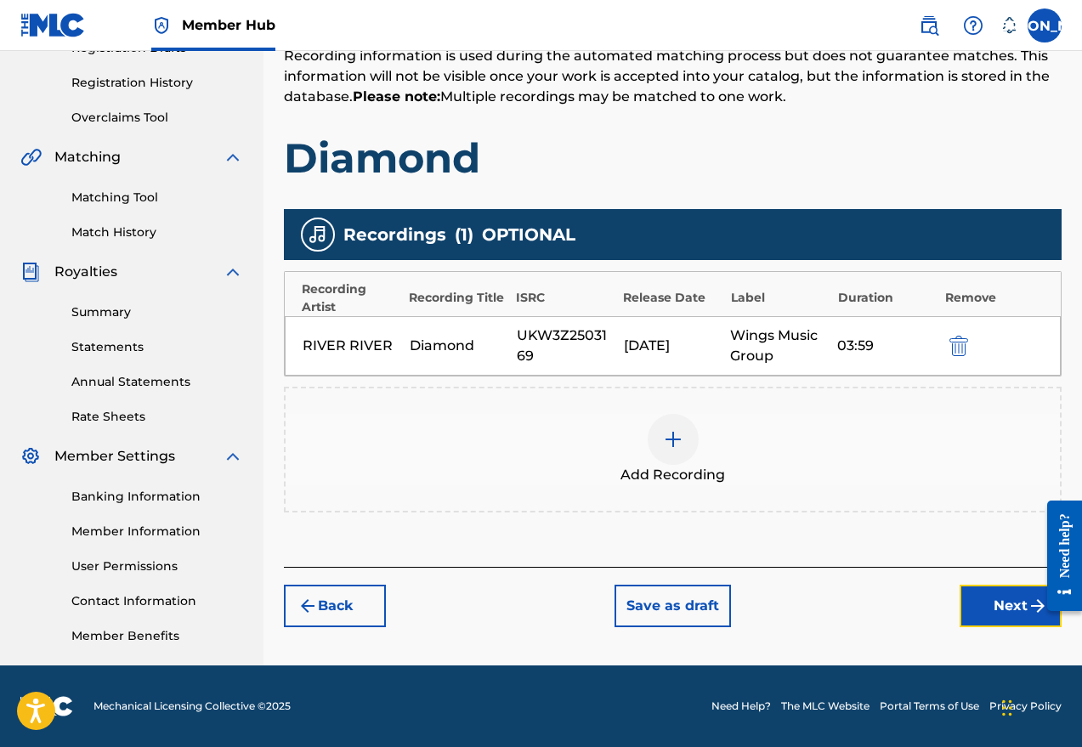
click at [929, 610] on button "Next" at bounding box center [1010, 606] width 102 height 42
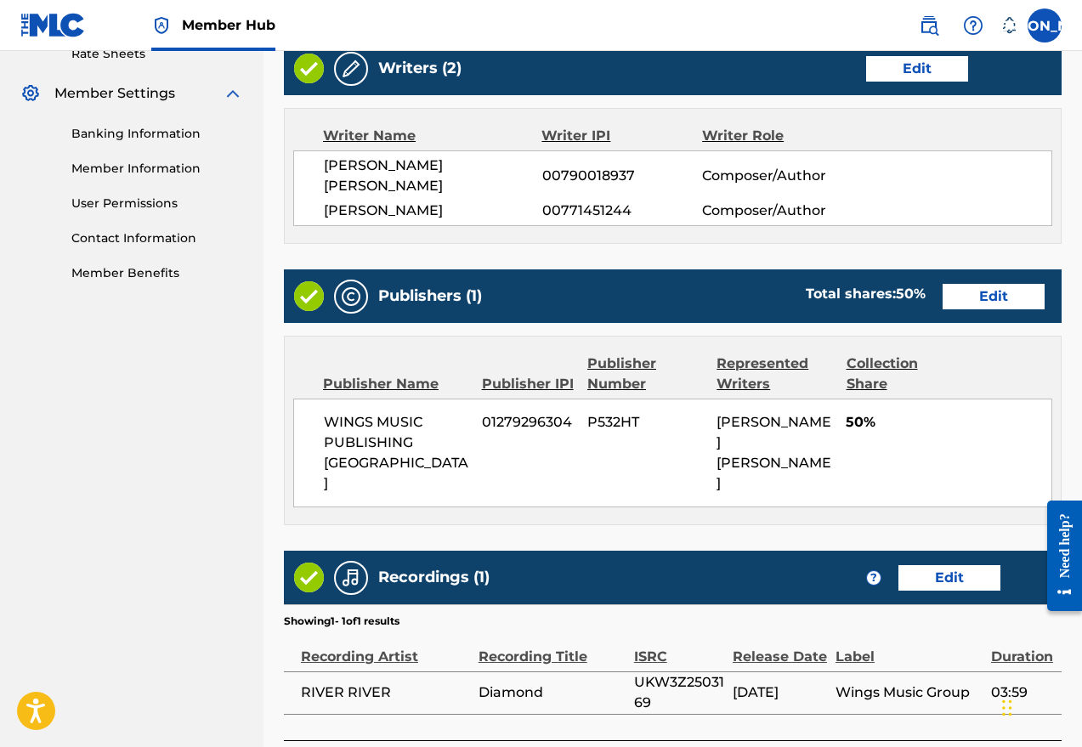
scroll to position [764, 0]
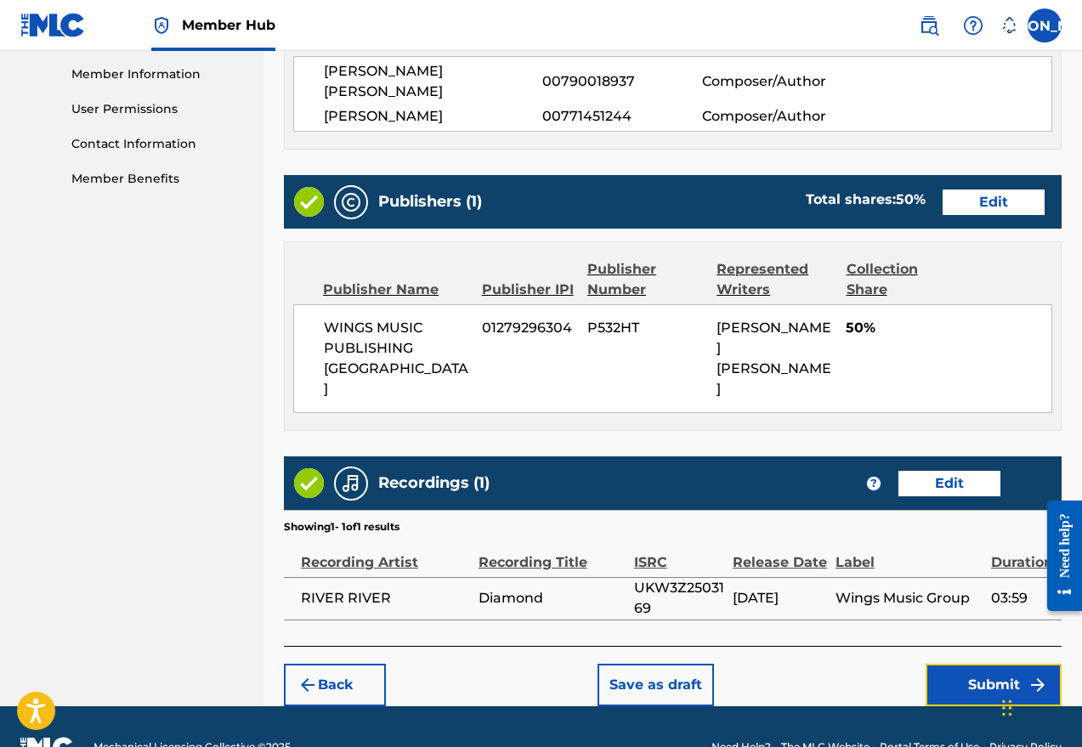
click at [929, 664] on button "Submit" at bounding box center [993, 685] width 136 height 42
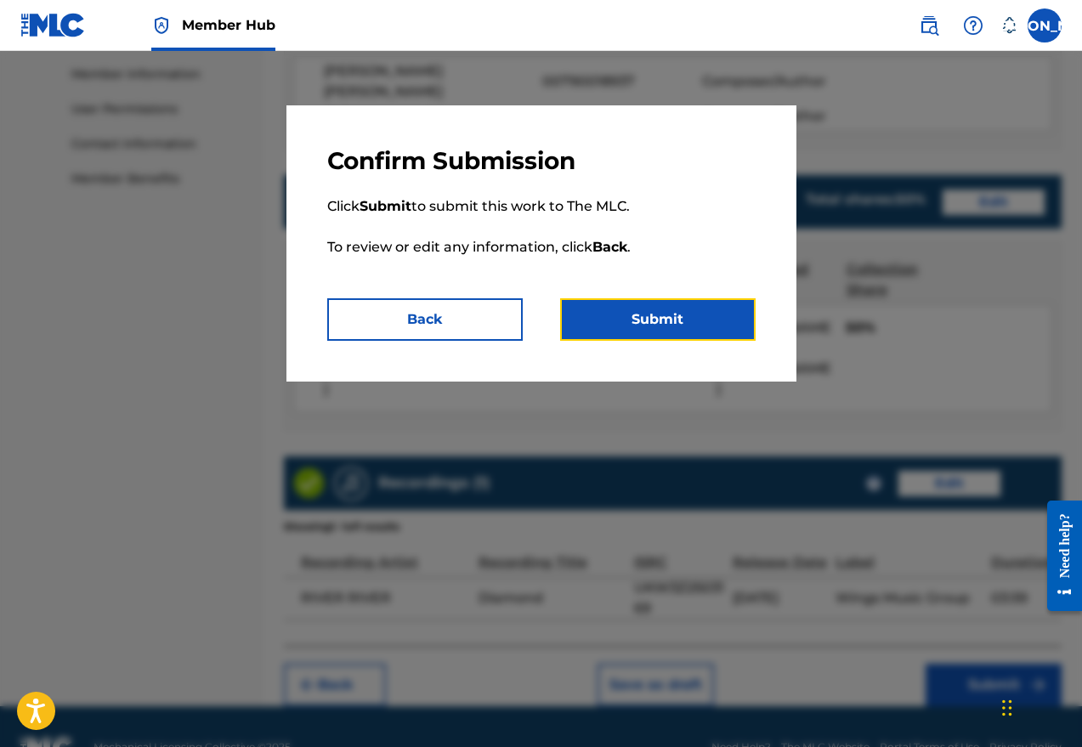
click at [676, 317] on button "Submit" at bounding box center [657, 319] width 195 height 42
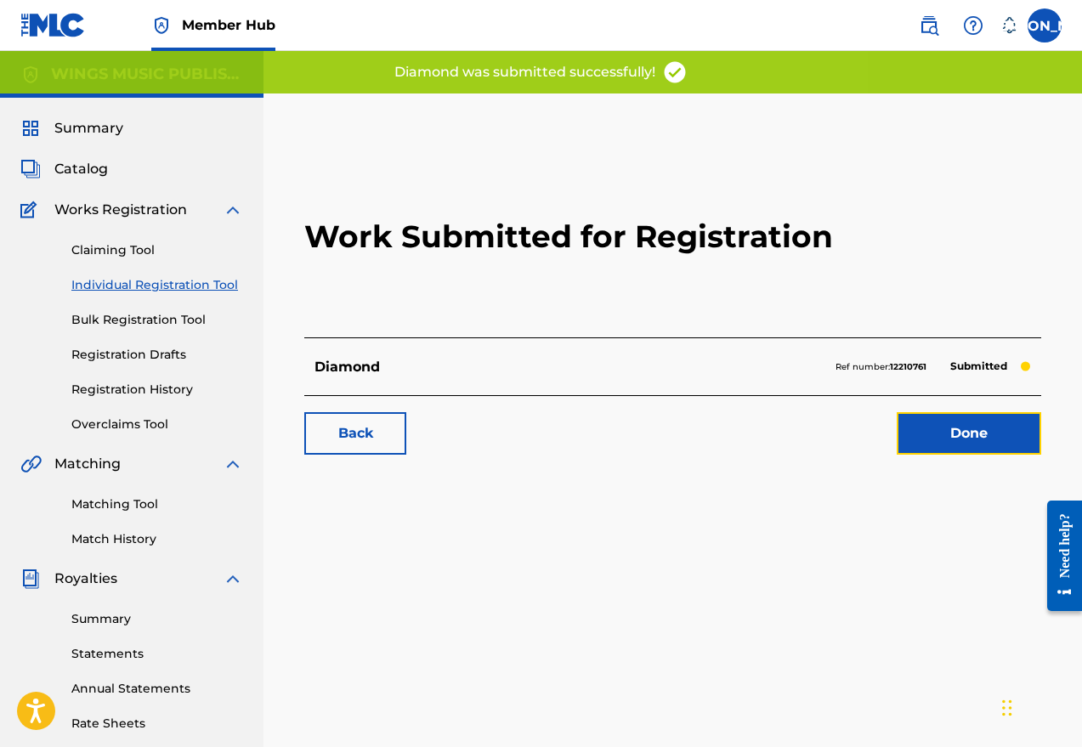
click at [929, 428] on link "Done" at bounding box center [968, 433] width 144 height 42
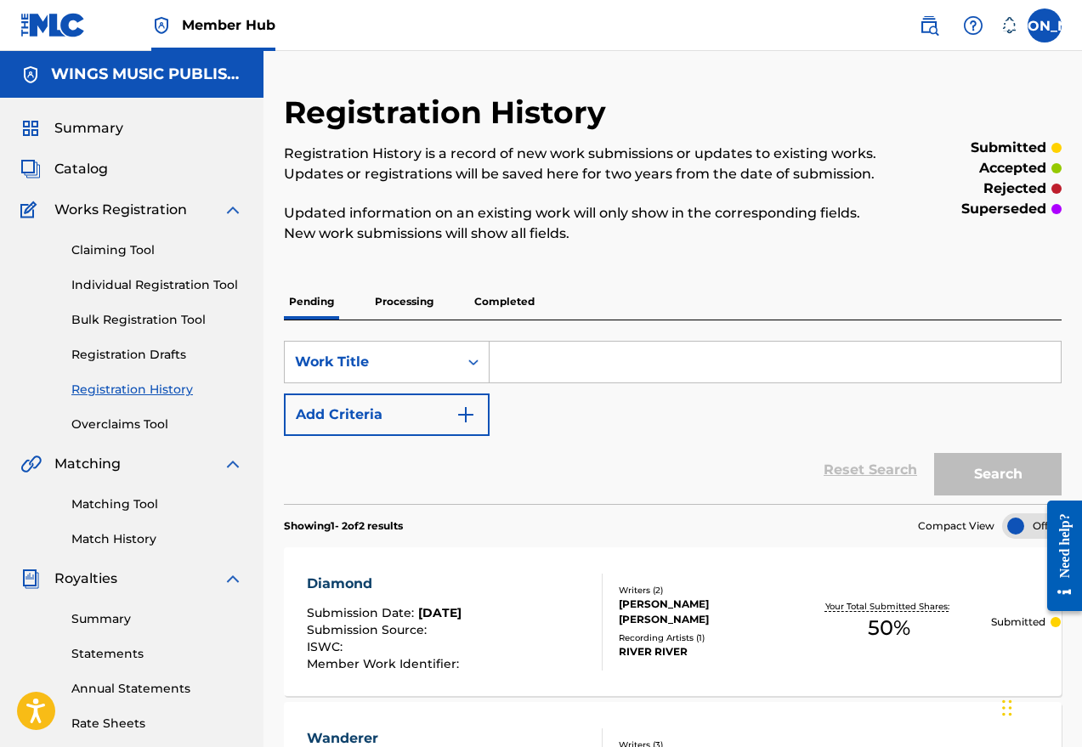
click at [168, 286] on link "Individual Registration Tool" at bounding box center [157, 285] width 172 height 18
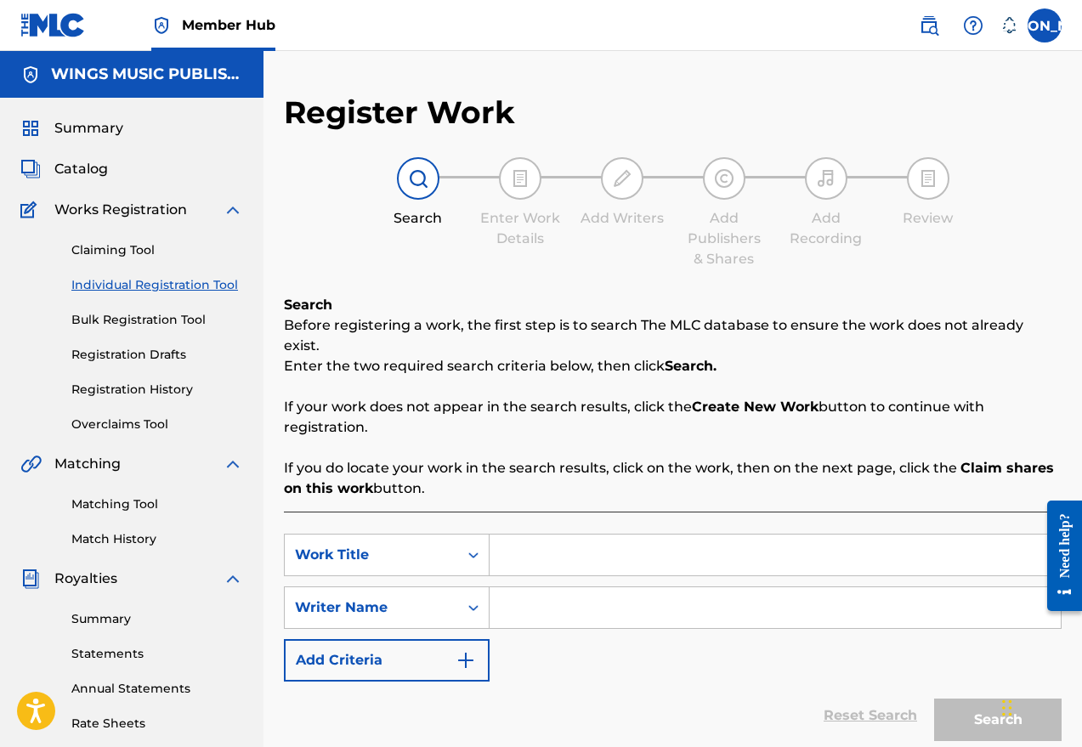
click at [535, 543] on input "Search Form" at bounding box center [774, 554] width 571 height 41
type input "f"
type input "Fields"
click at [519, 587] on input "Search Form" at bounding box center [774, 607] width 571 height 41
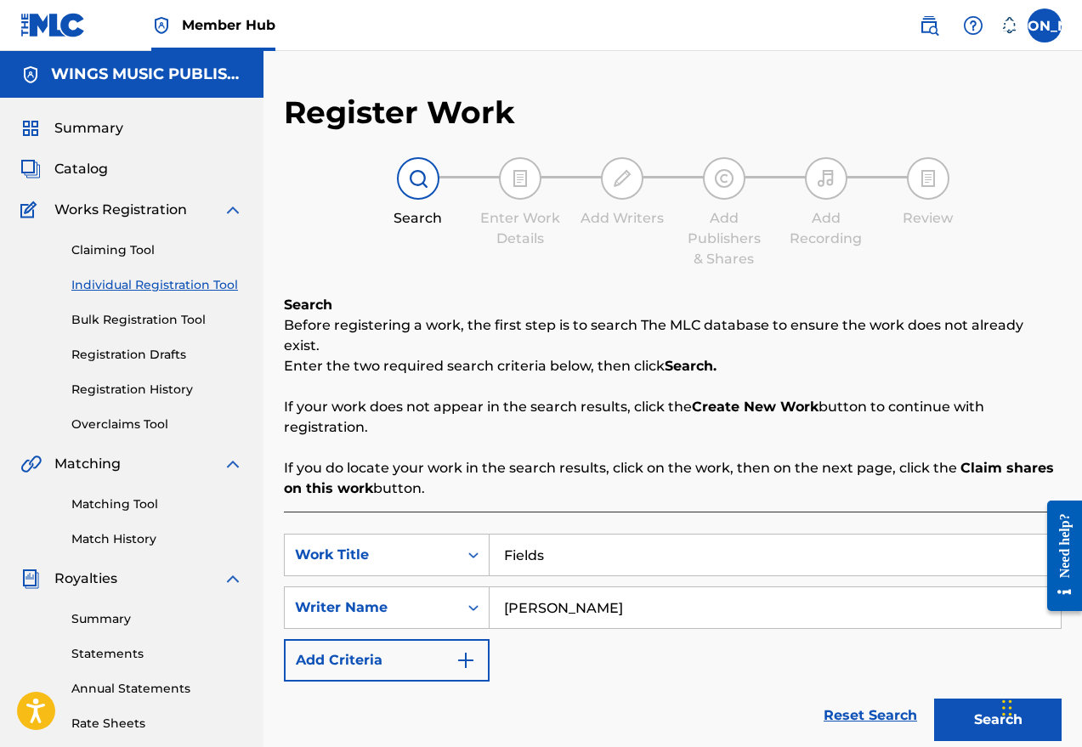
type input "[PERSON_NAME]"
click at [929, 698] on button "Search" at bounding box center [997, 719] width 127 height 42
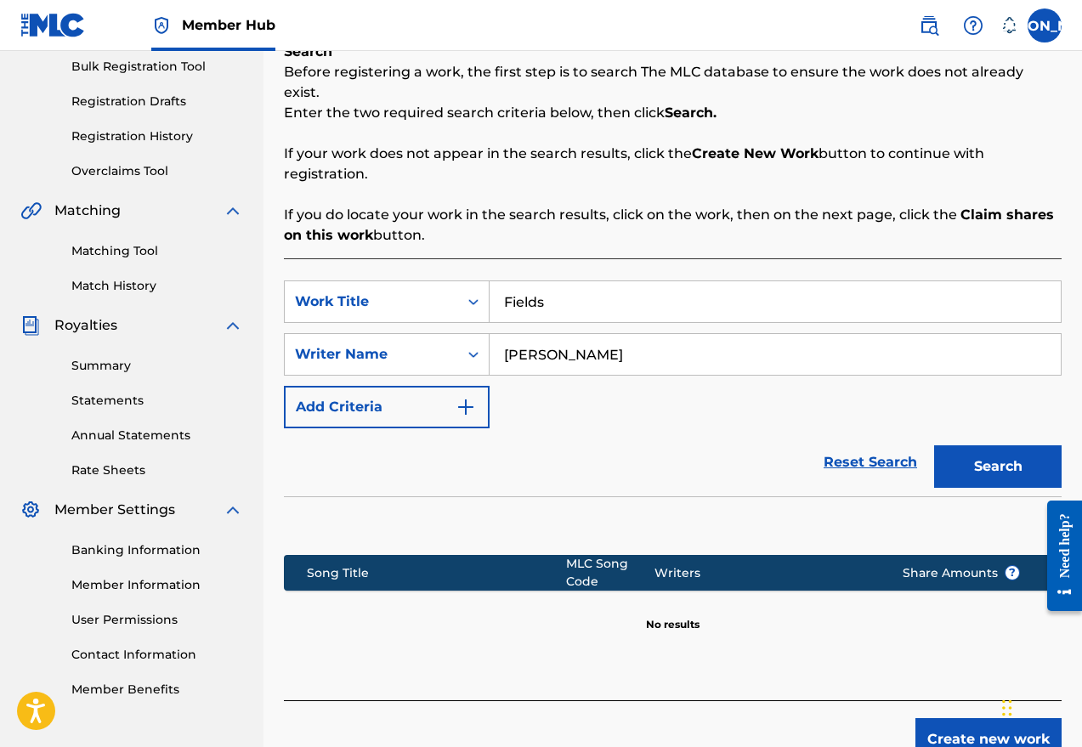
scroll to position [255, 0]
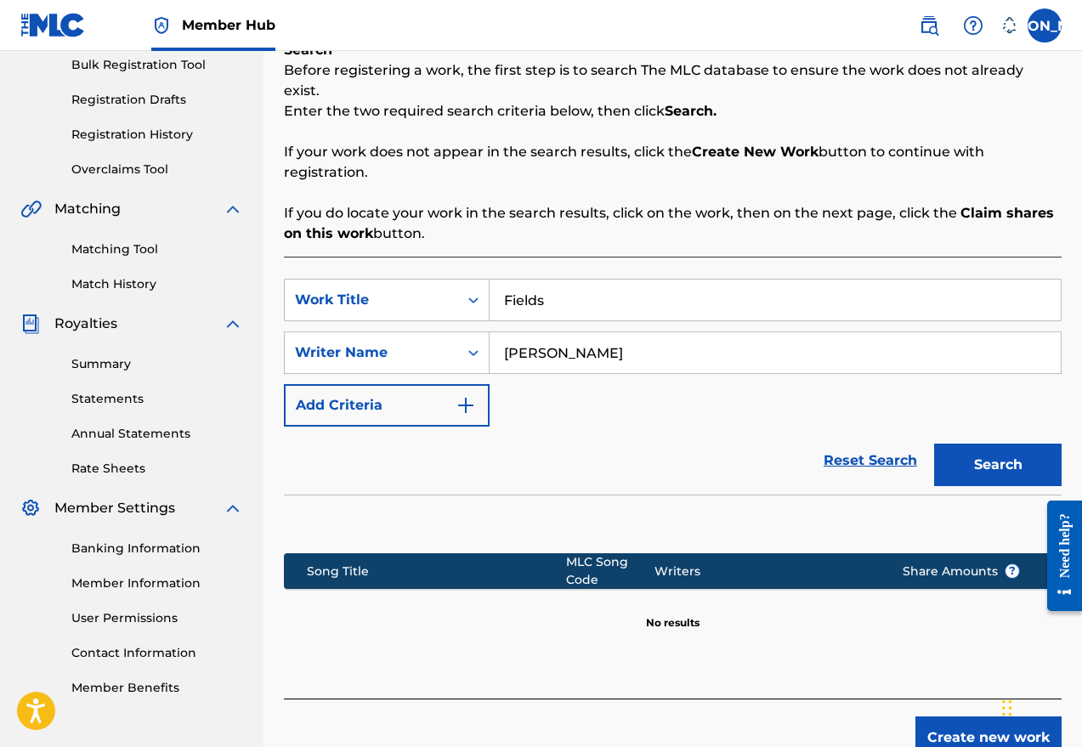
drag, startPoint x: 607, startPoint y: 332, endPoint x: 502, endPoint y: 330, distance: 105.4
click at [502, 332] on input "[PERSON_NAME]" at bounding box center [774, 352] width 571 height 41
click at [929, 444] on button "Search" at bounding box center [997, 465] width 127 height 42
click at [592, 332] on input "[PERSON_NAME]" at bounding box center [774, 352] width 571 height 41
type input "[PERSON_NAME]"
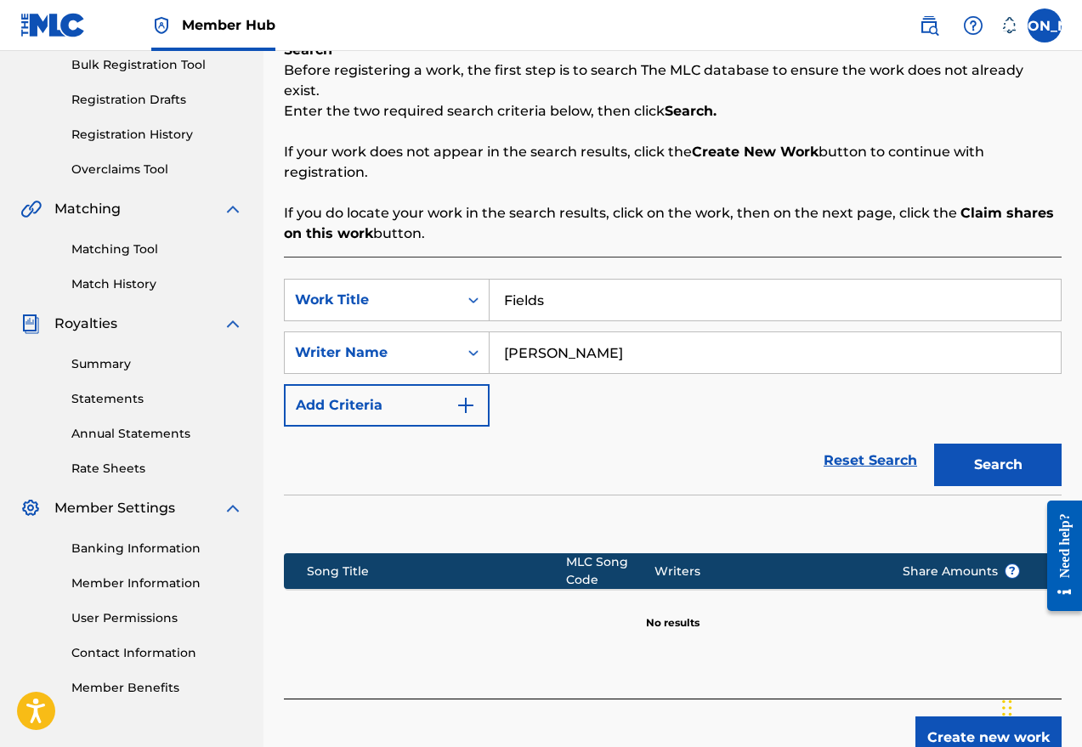
click at [929, 444] on button "Search" at bounding box center [997, 465] width 127 height 42
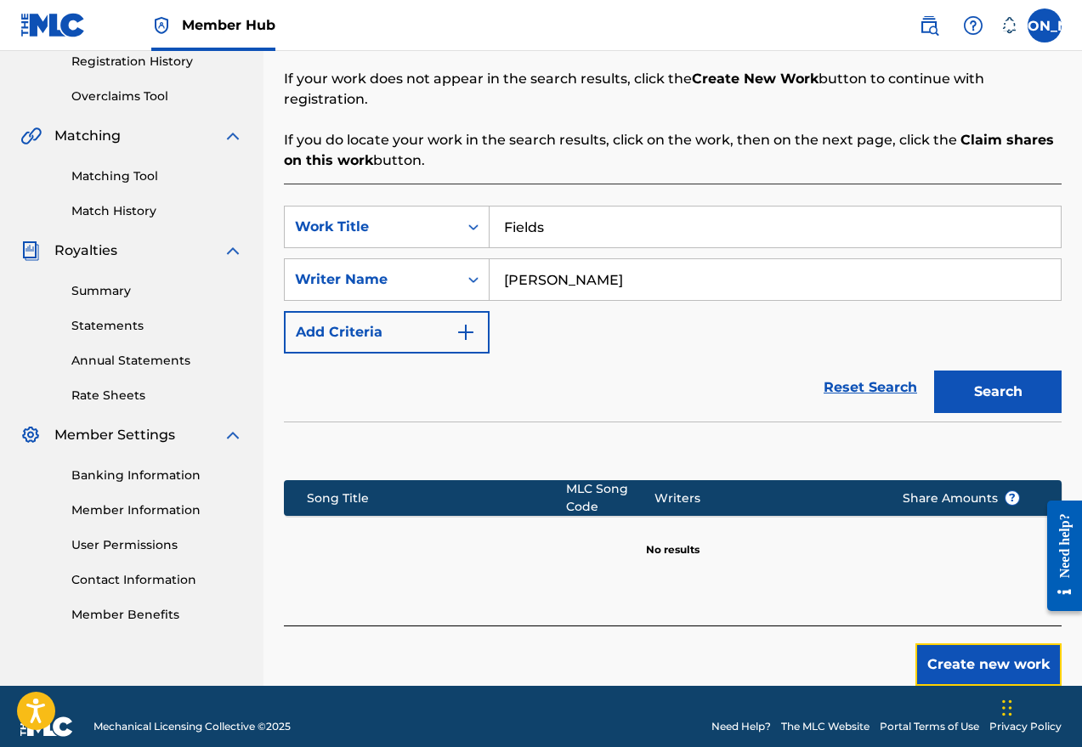
click at [929, 645] on button "Create new work" at bounding box center [988, 664] width 146 height 42
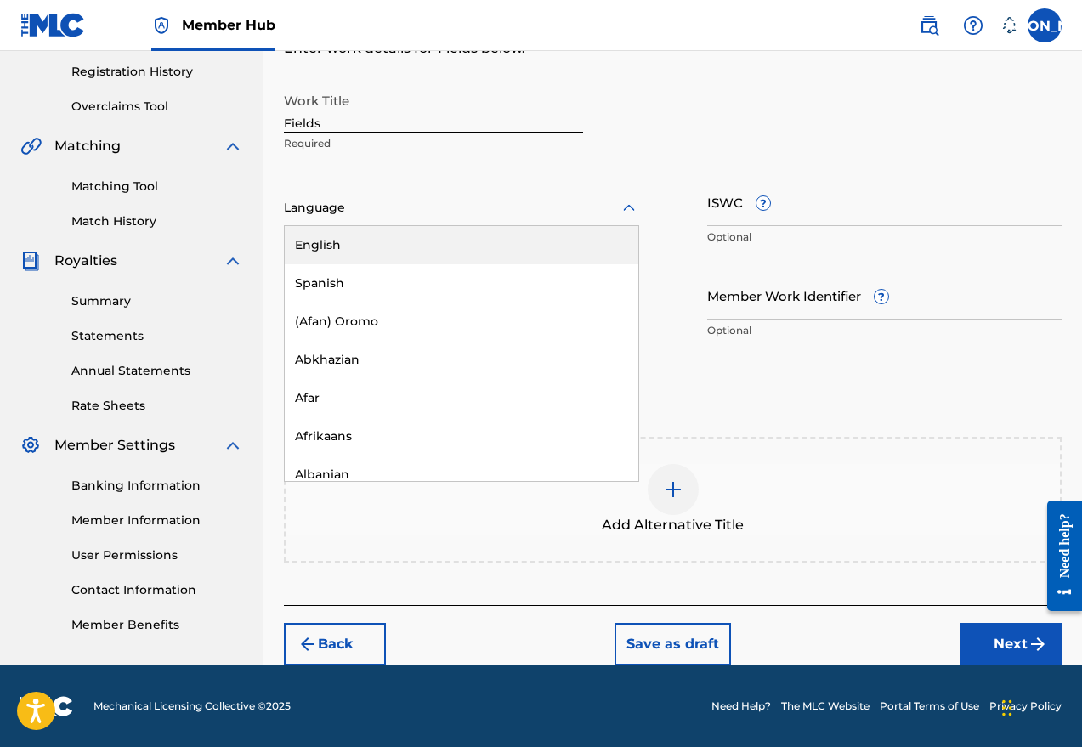
click at [634, 207] on icon at bounding box center [629, 208] width 20 height 20
click at [495, 246] on div "English" at bounding box center [461, 245] width 353 height 38
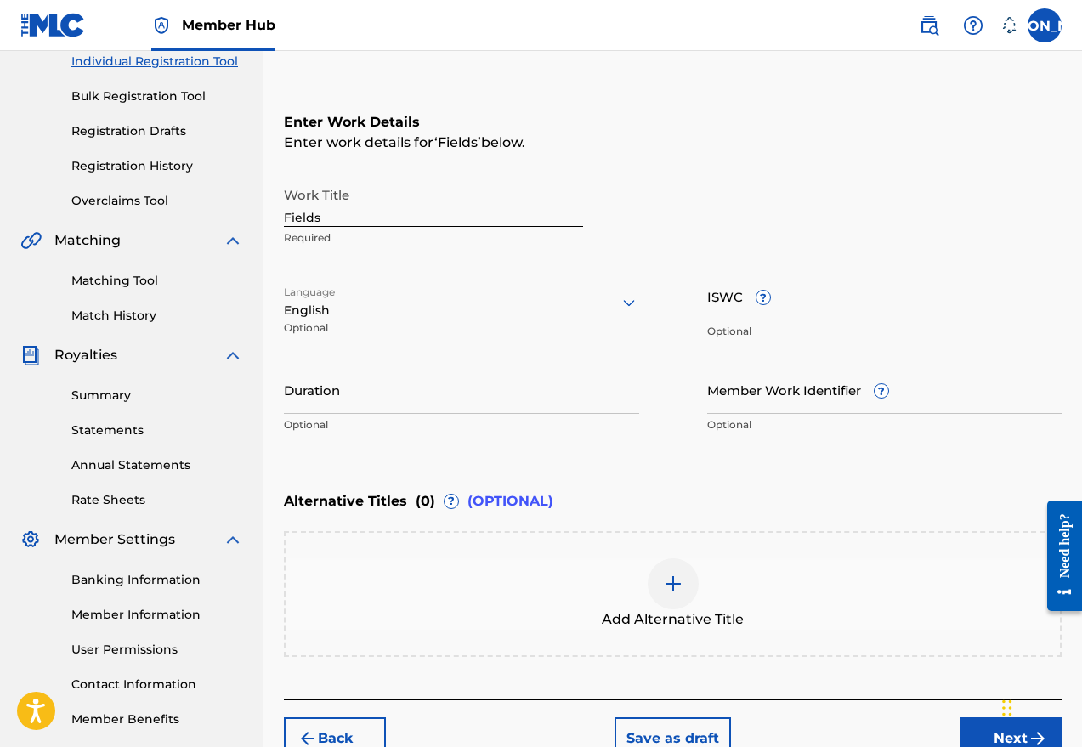
scroll to position [148, 0]
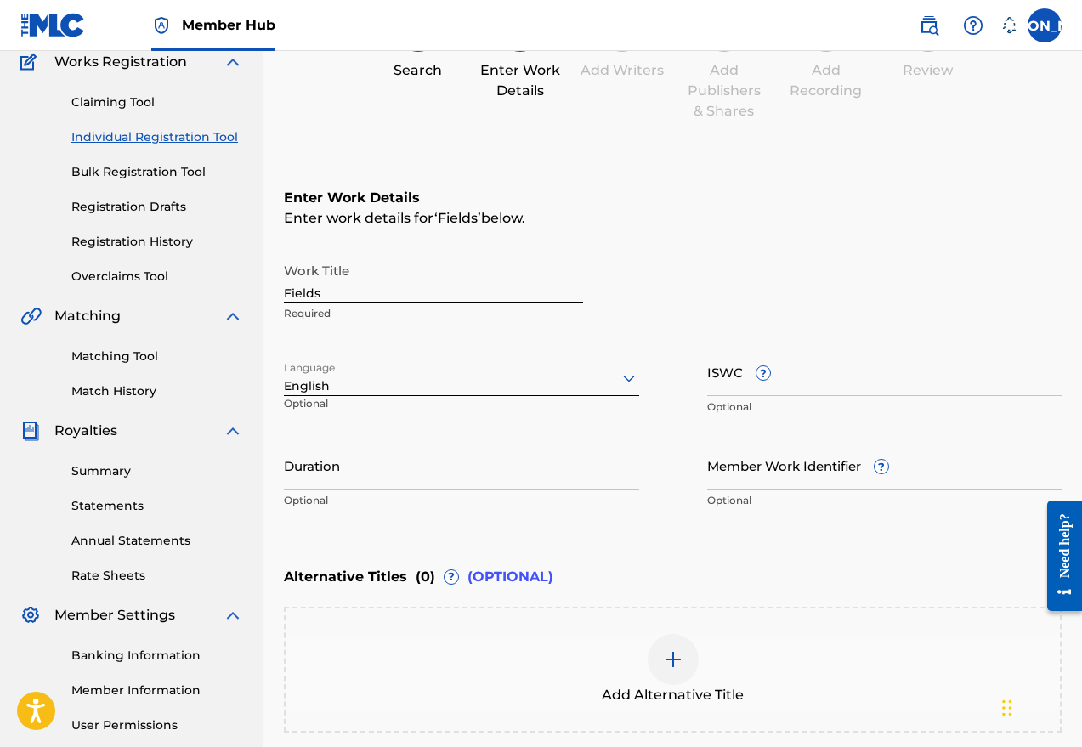
click at [361, 472] on input "Duration" at bounding box center [461, 465] width 355 height 48
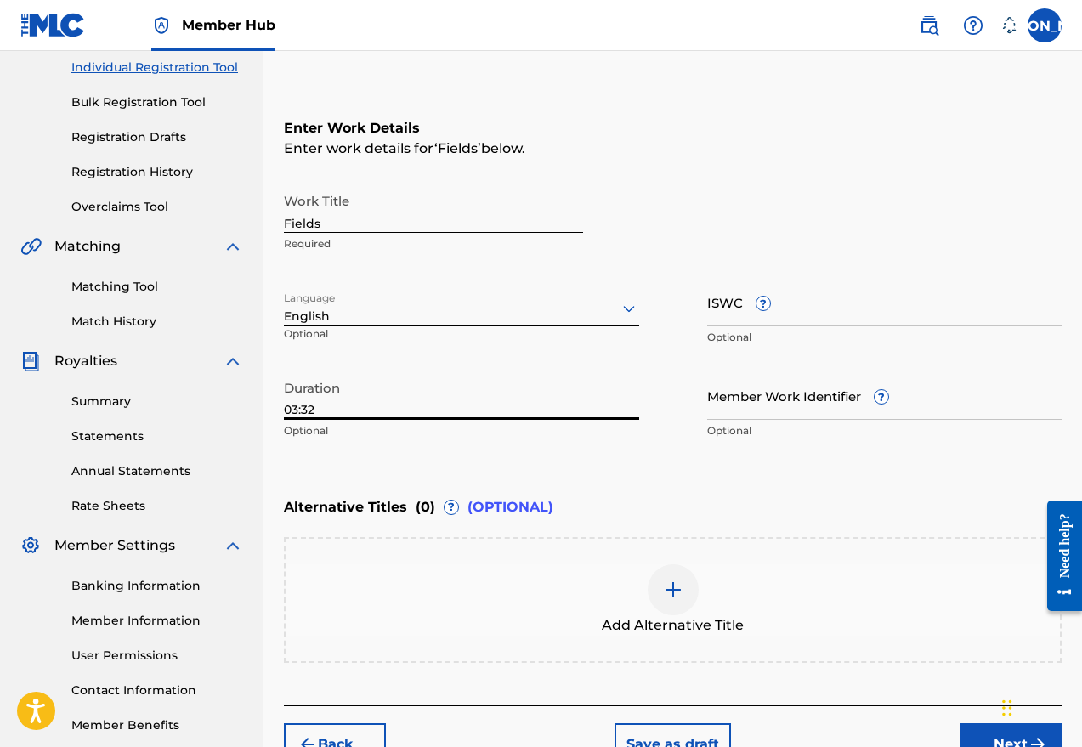
scroll to position [318, 0]
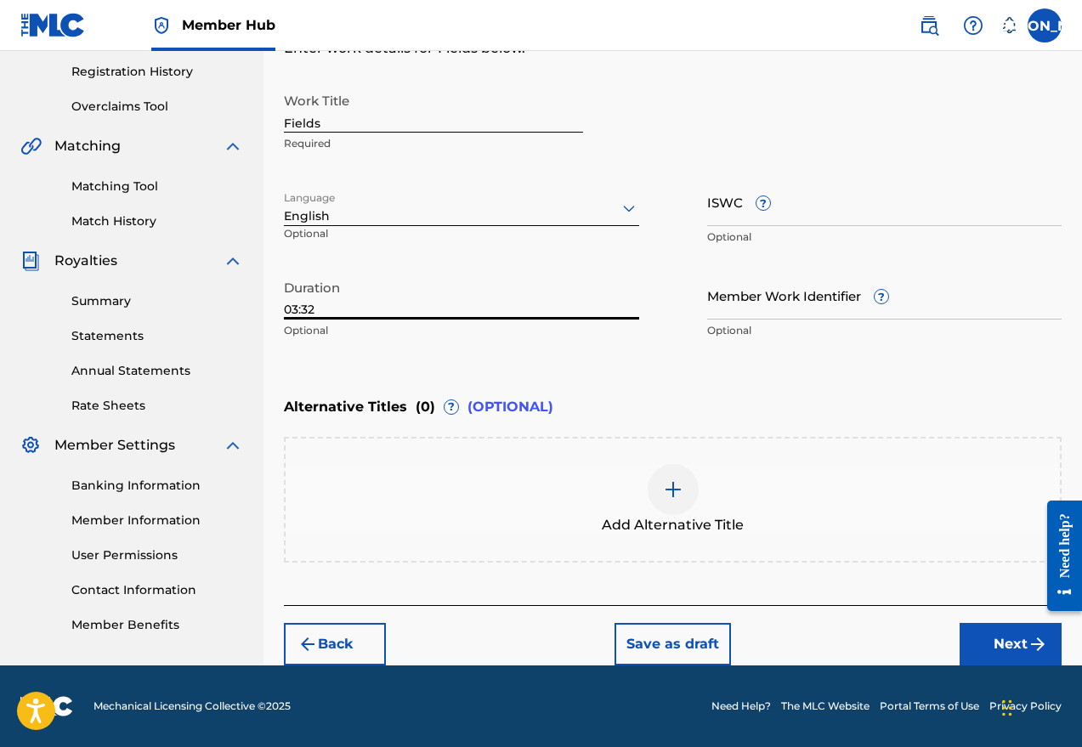
type input "03:32"
click at [929, 639] on button "Next" at bounding box center [1010, 644] width 102 height 42
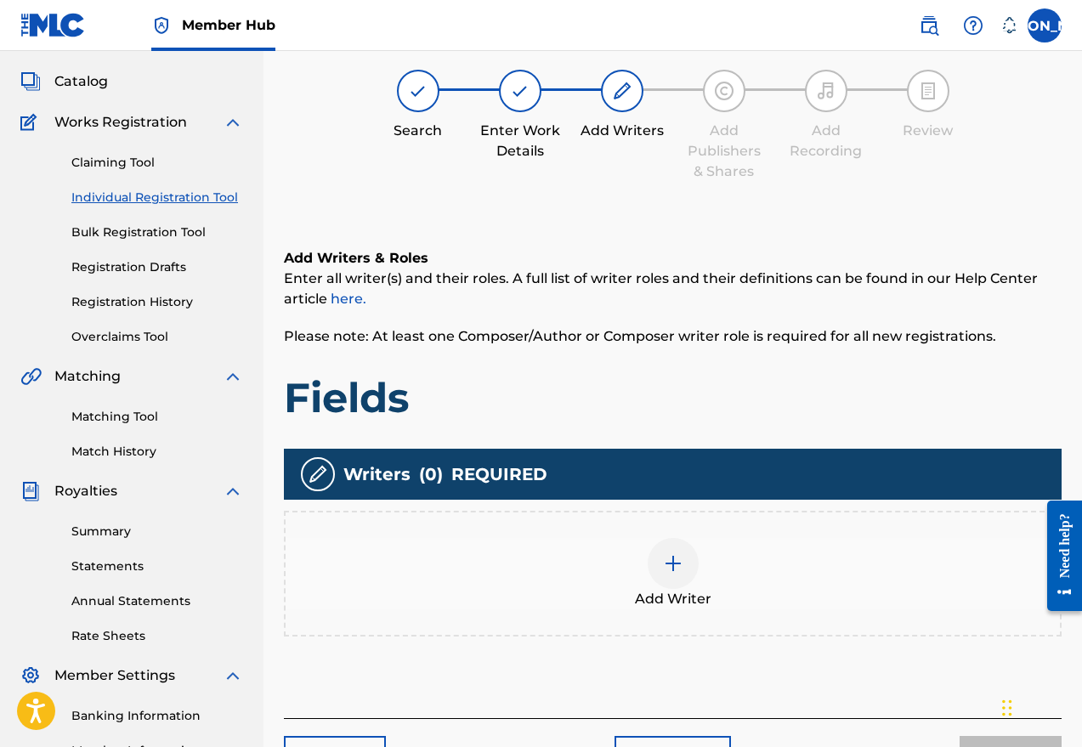
scroll to position [76, 0]
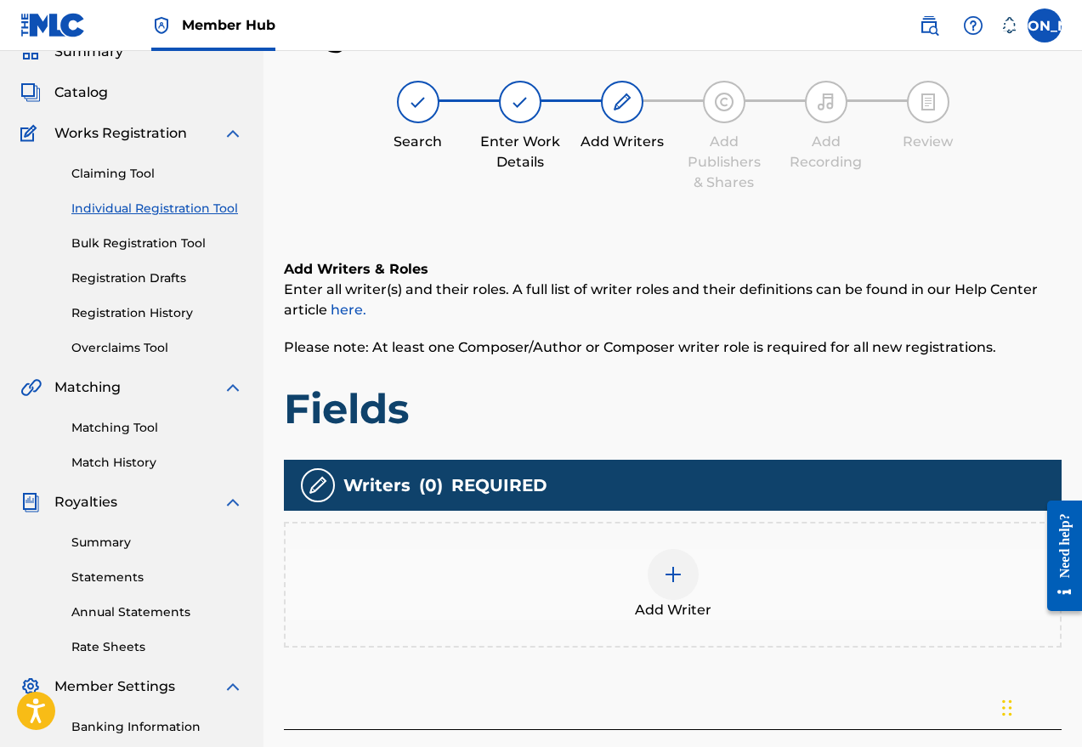
click at [673, 575] on img at bounding box center [673, 574] width 20 height 20
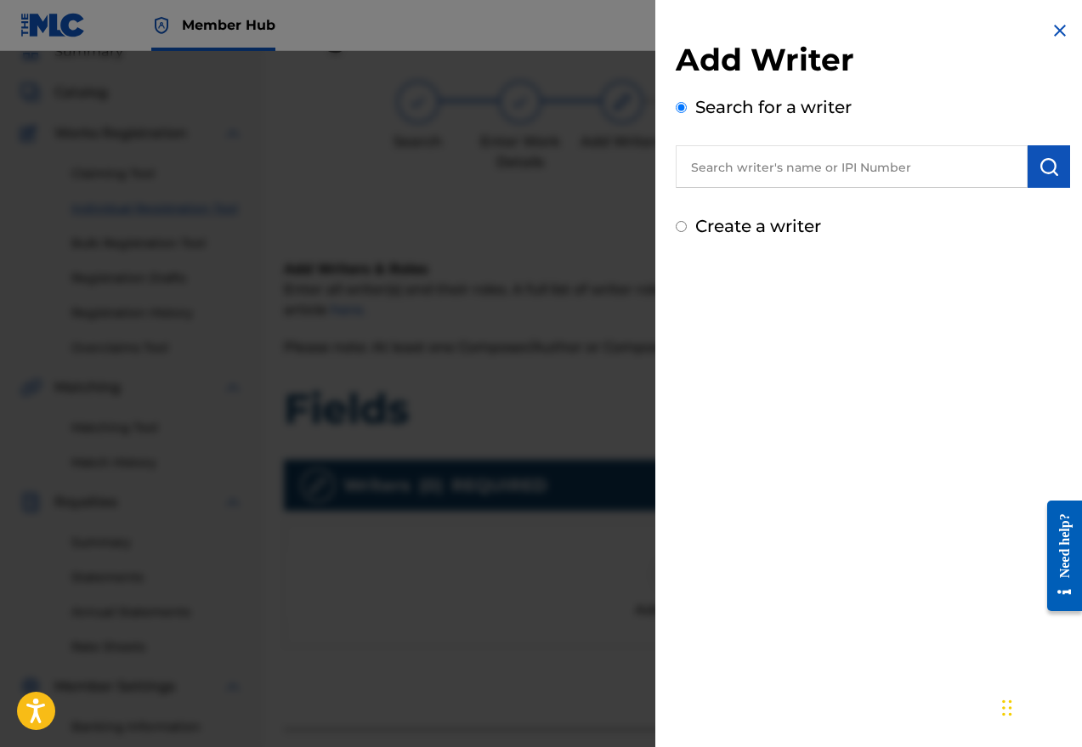
click at [788, 164] on input "text" at bounding box center [851, 166] width 352 height 42
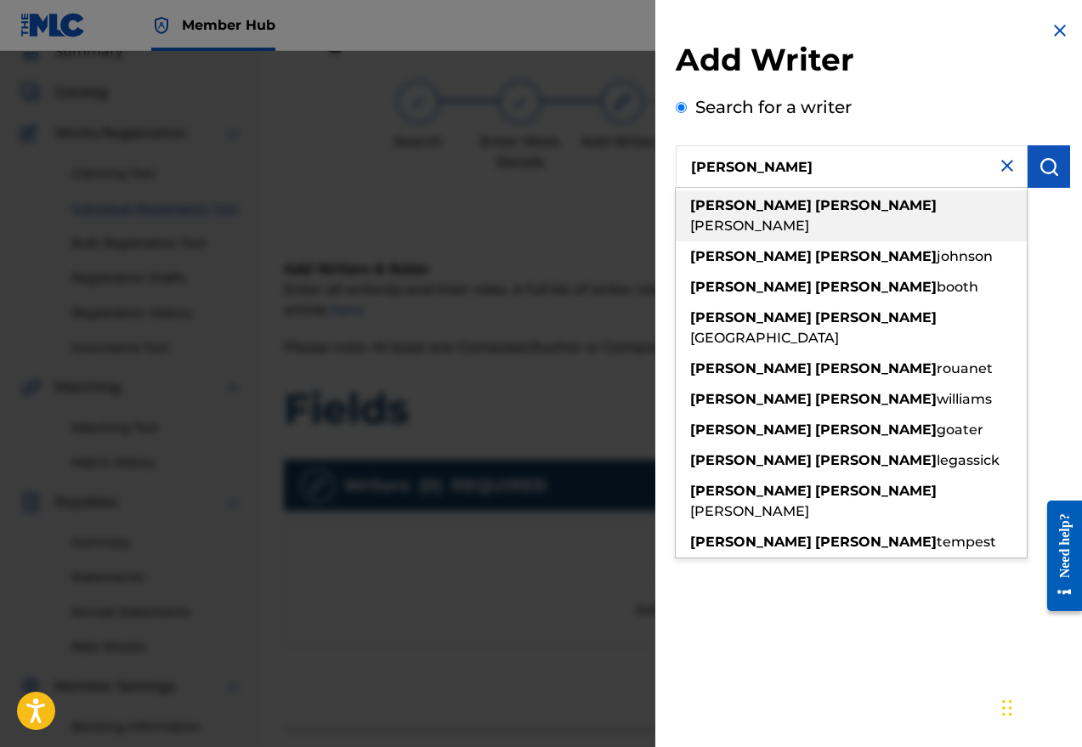
click at [815, 206] on strong "[PERSON_NAME]" at bounding box center [875, 205] width 121 height 16
type input "[PERSON_NAME] [PERSON_NAME]"
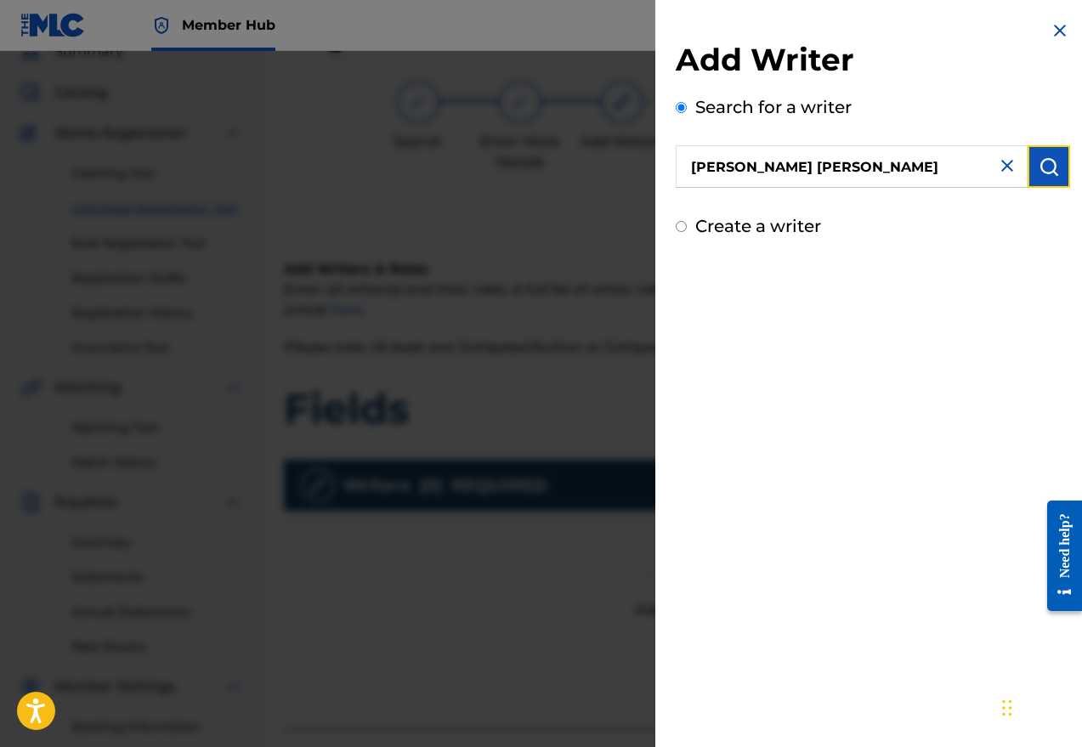
click at [929, 165] on button "submit" at bounding box center [1048, 166] width 42 height 42
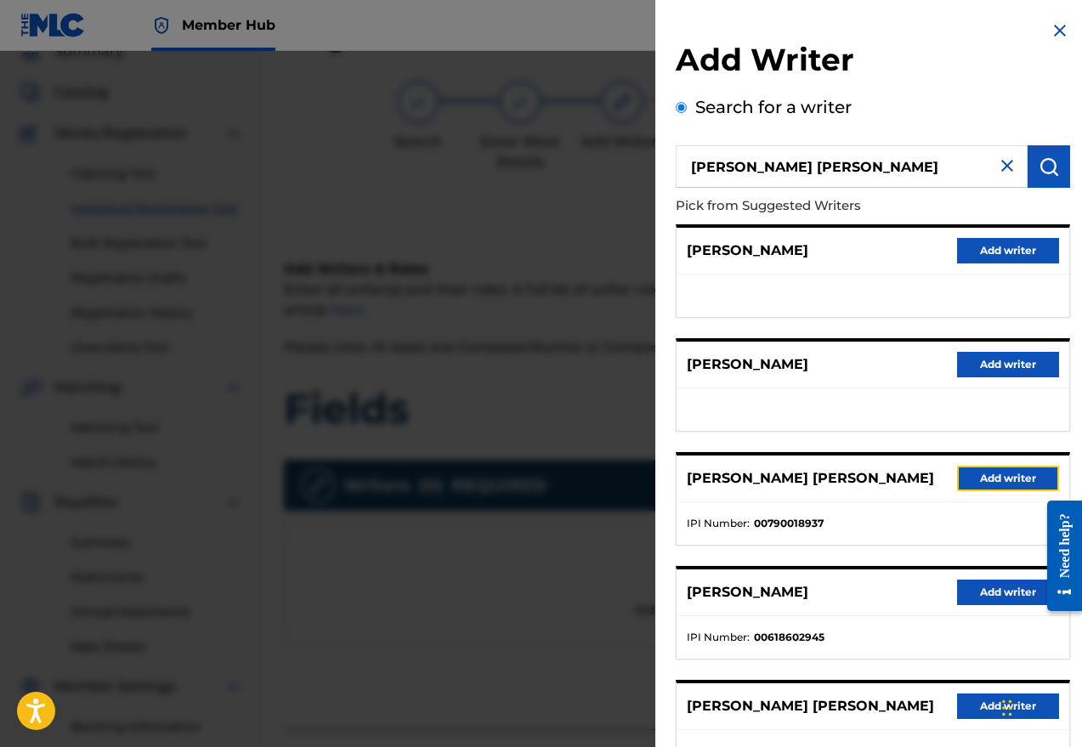
click at [929, 483] on button "Add writer" at bounding box center [1008, 478] width 102 height 25
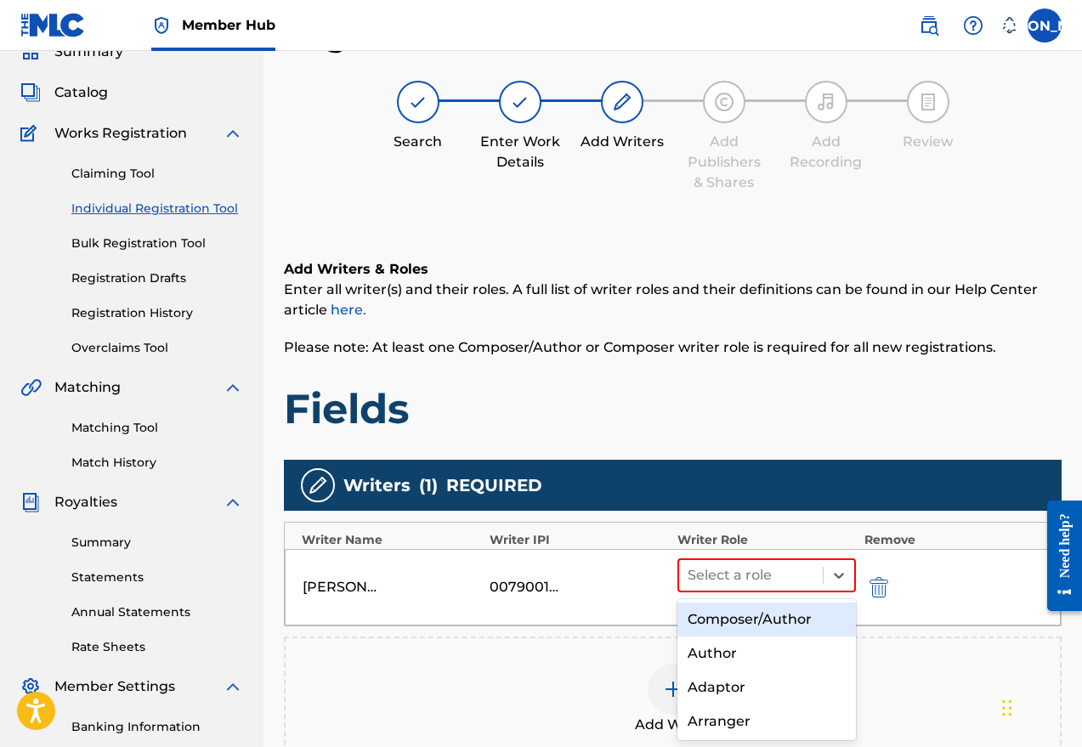
click at [833, 578] on icon at bounding box center [838, 575] width 17 height 17
click at [773, 617] on div "Composer/Author" at bounding box center [766, 619] width 178 height 34
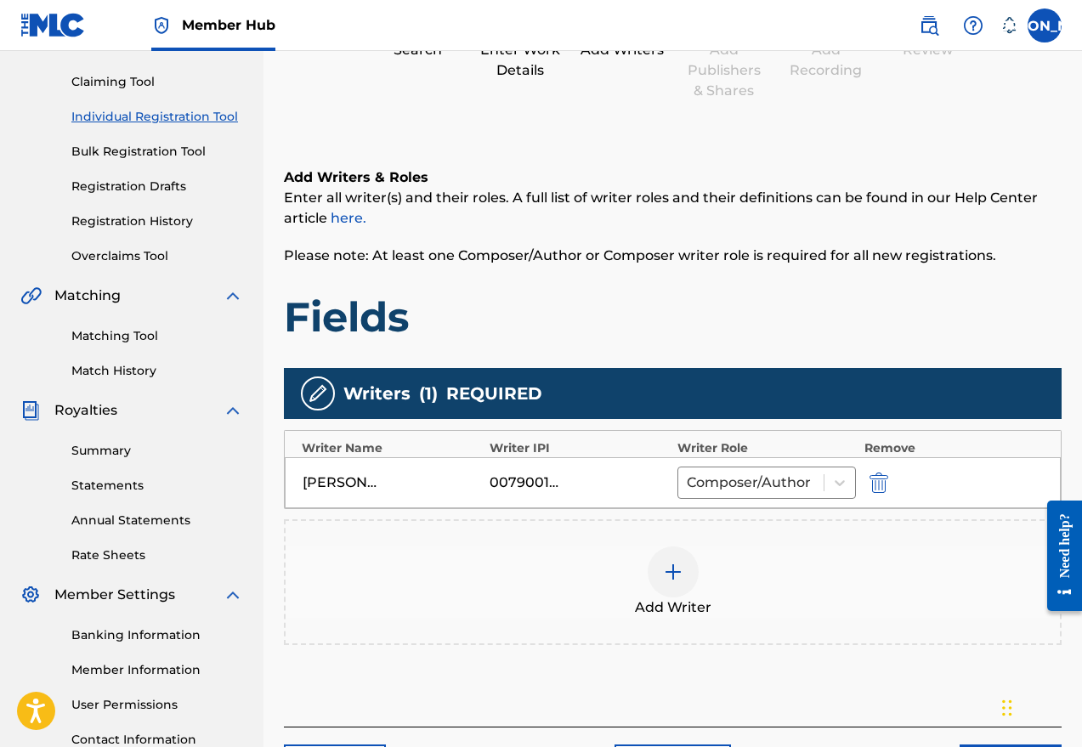
scroll to position [307, 0]
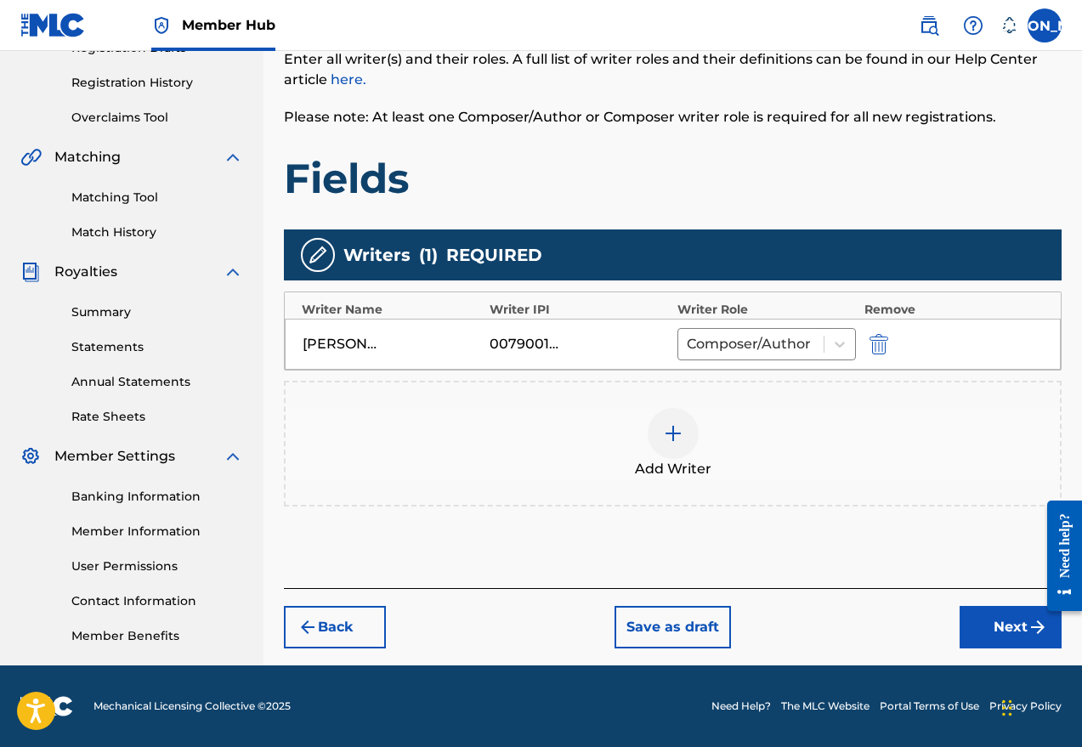
click at [675, 436] on img at bounding box center [673, 433] width 20 height 20
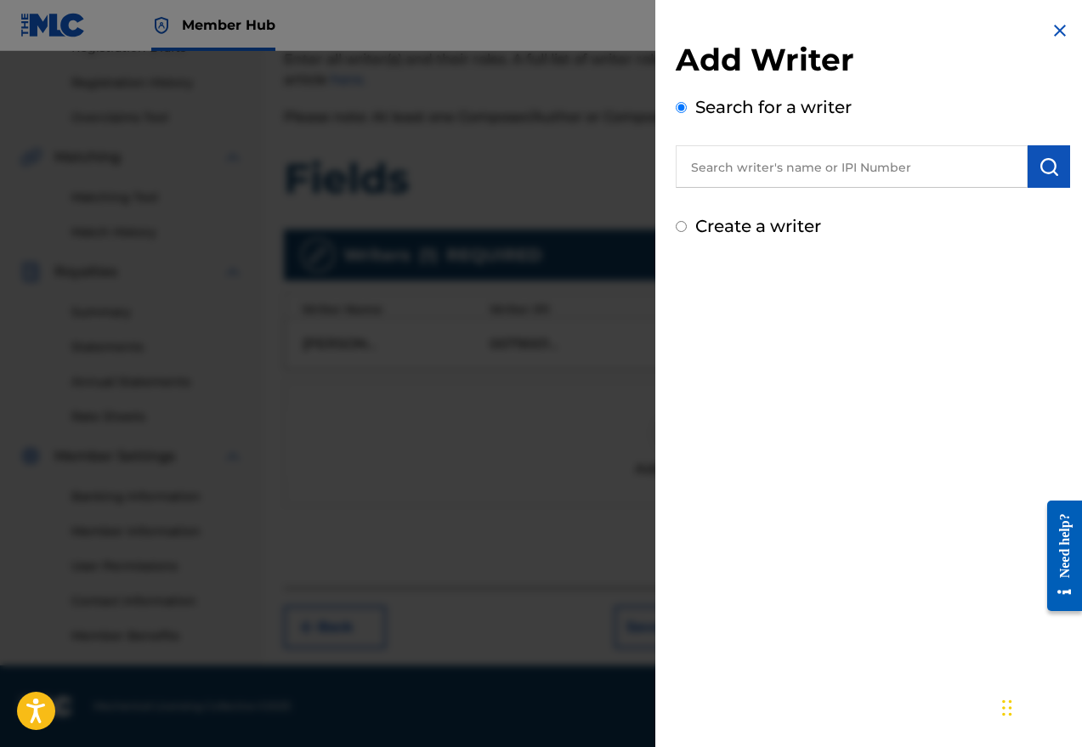
click at [756, 167] on input "text" at bounding box center [851, 166] width 352 height 42
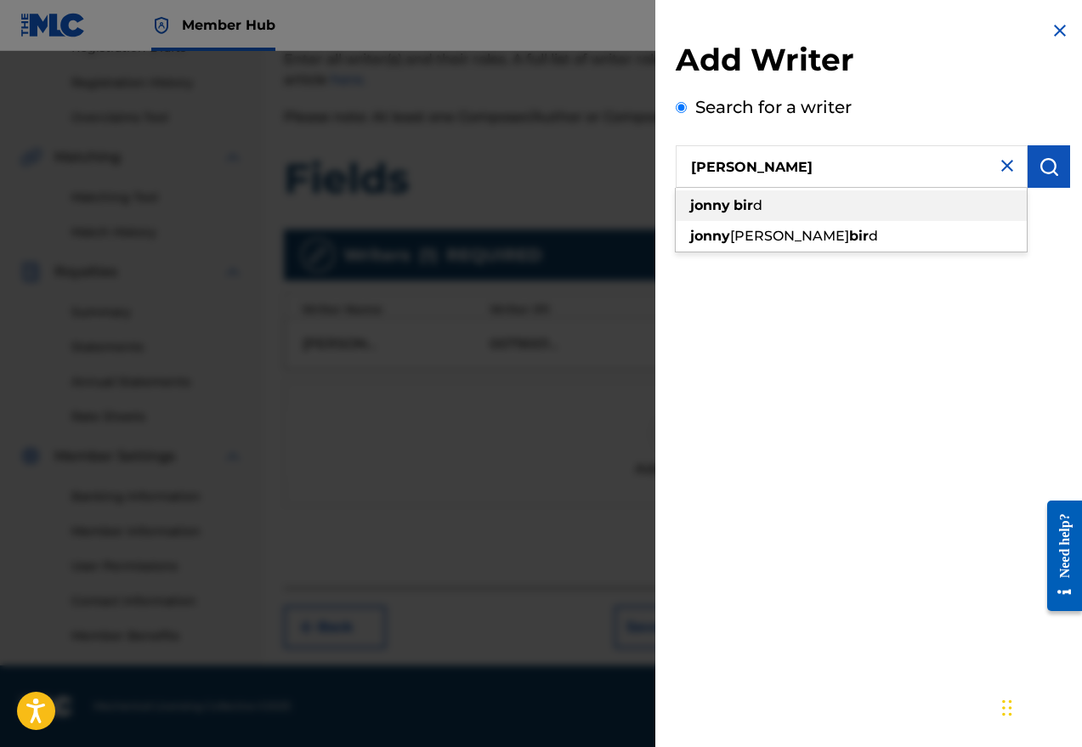
click at [742, 199] on strong "bir" at bounding box center [743, 205] width 20 height 16
type input "[PERSON_NAME]"
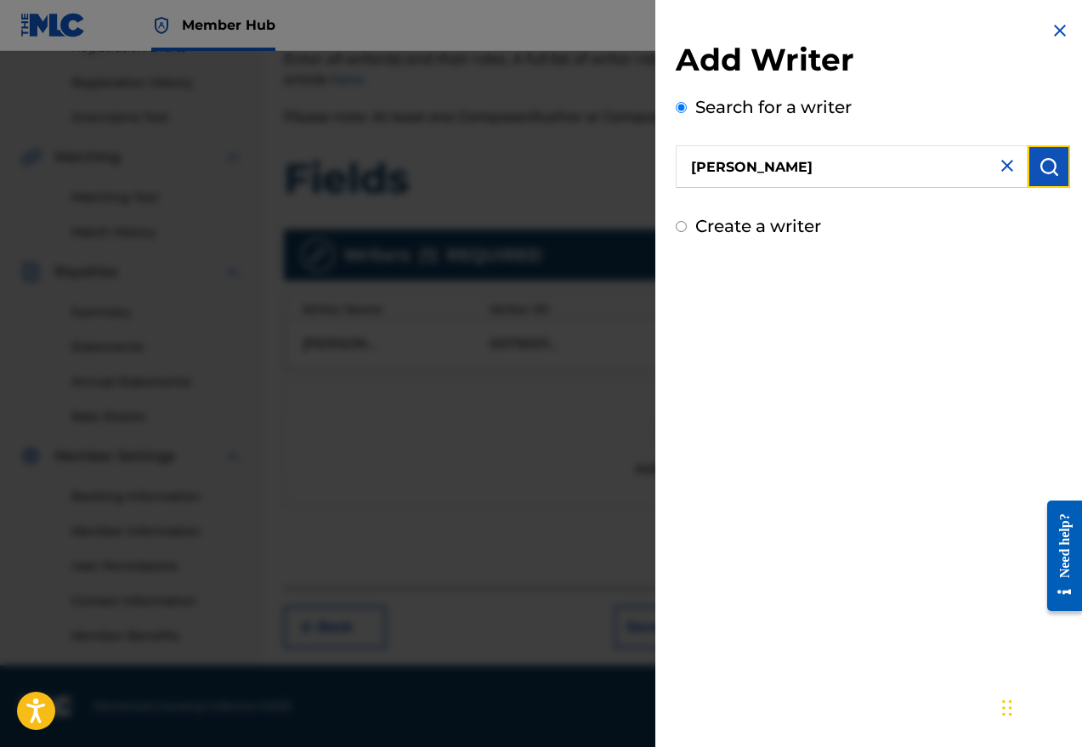
click at [929, 169] on img "submit" at bounding box center [1048, 166] width 20 height 20
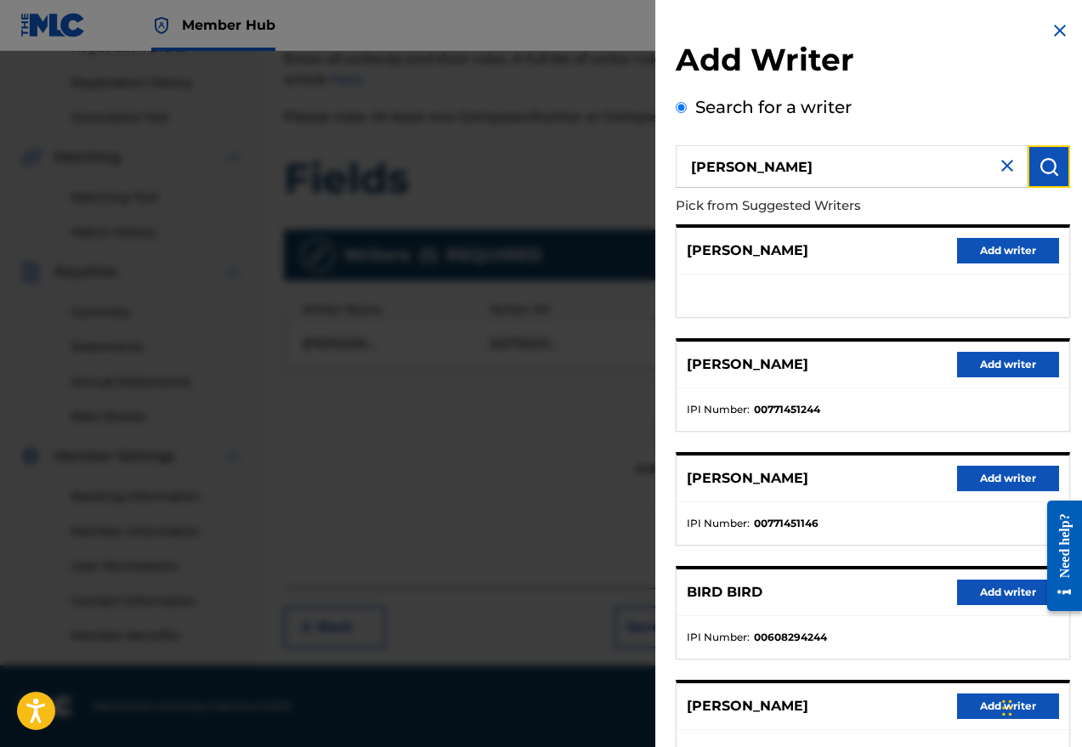
scroll to position [133, 0]
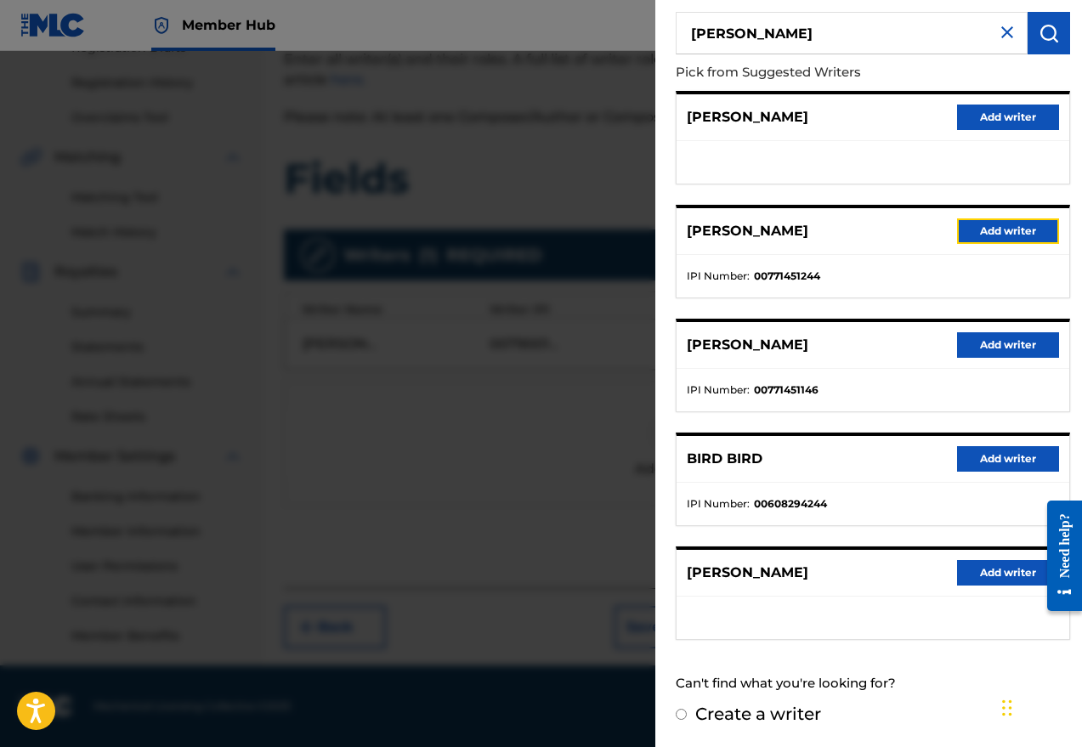
click at [929, 227] on button "Add writer" at bounding box center [1008, 230] width 102 height 25
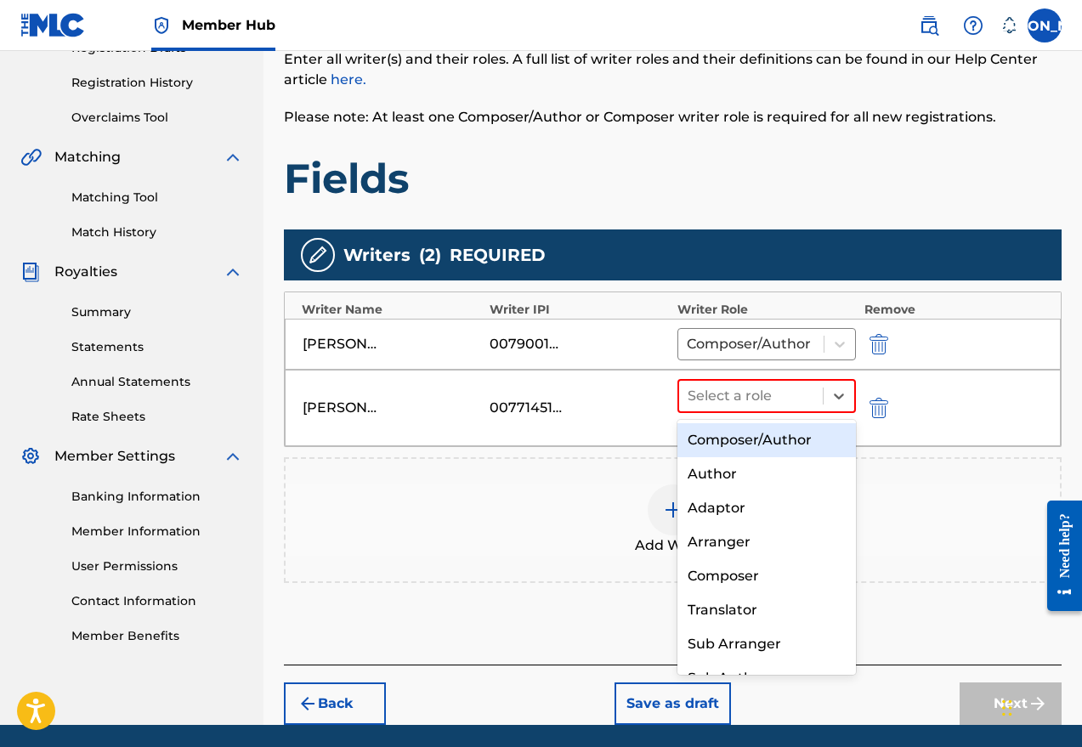
click at [837, 402] on icon at bounding box center [838, 395] width 17 height 17
click at [821, 445] on div "Composer/Author" at bounding box center [766, 440] width 178 height 34
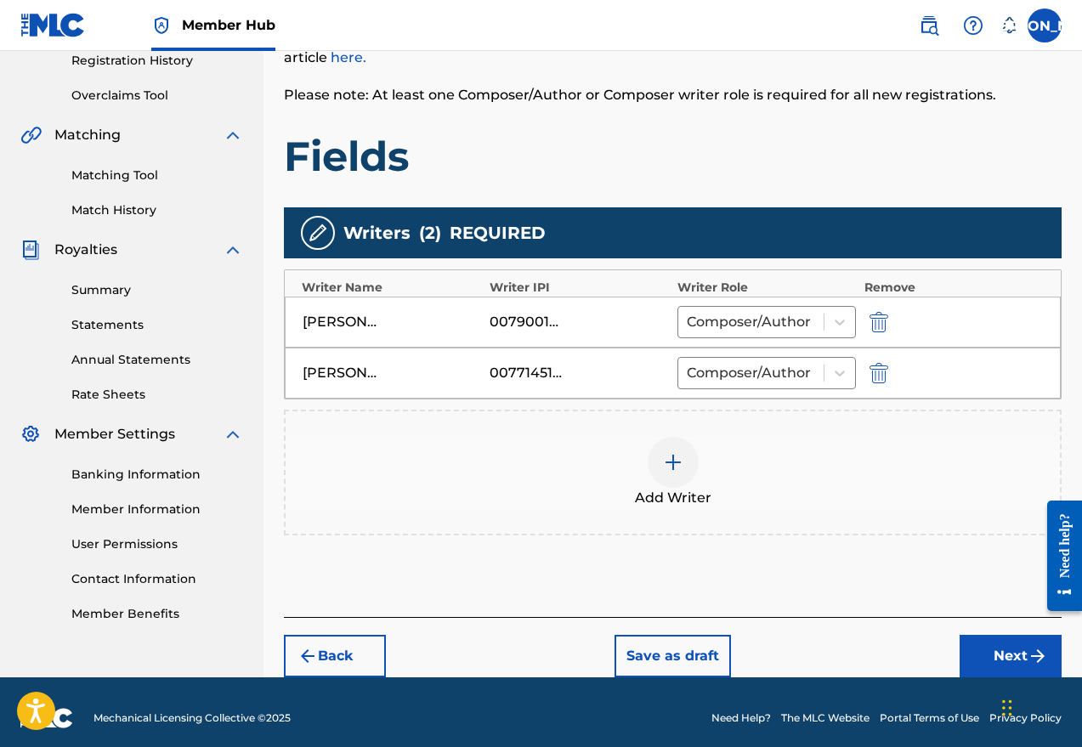
scroll to position [341, 0]
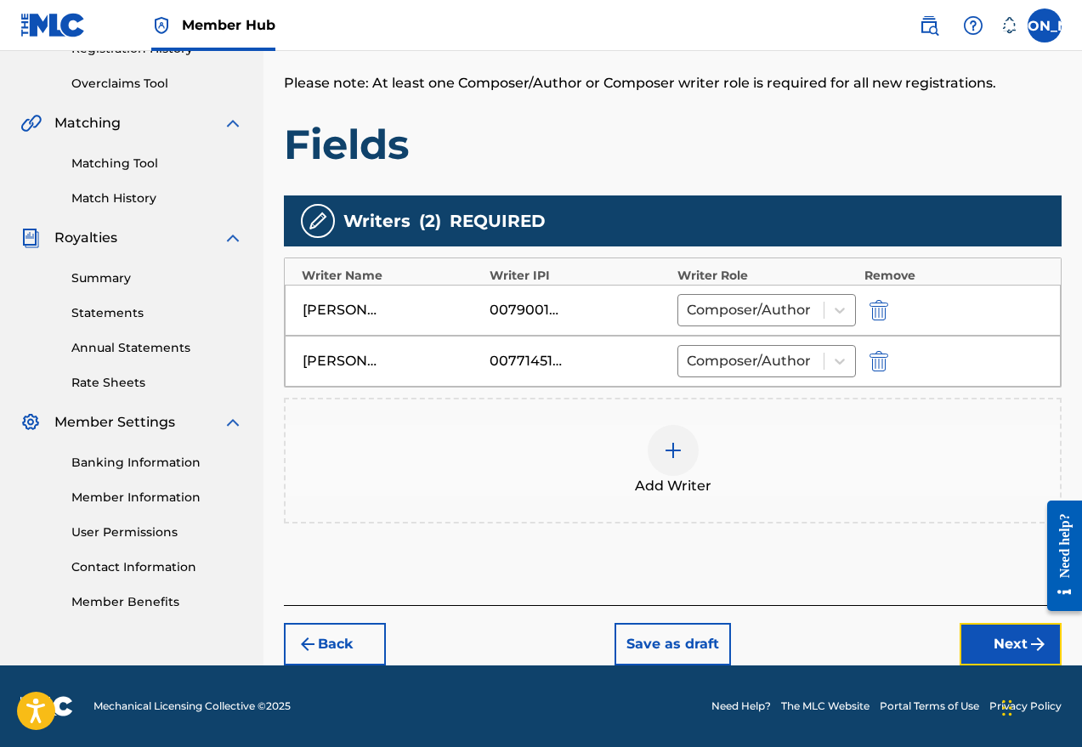
click at [929, 645] on button "Next" at bounding box center [1010, 644] width 102 height 42
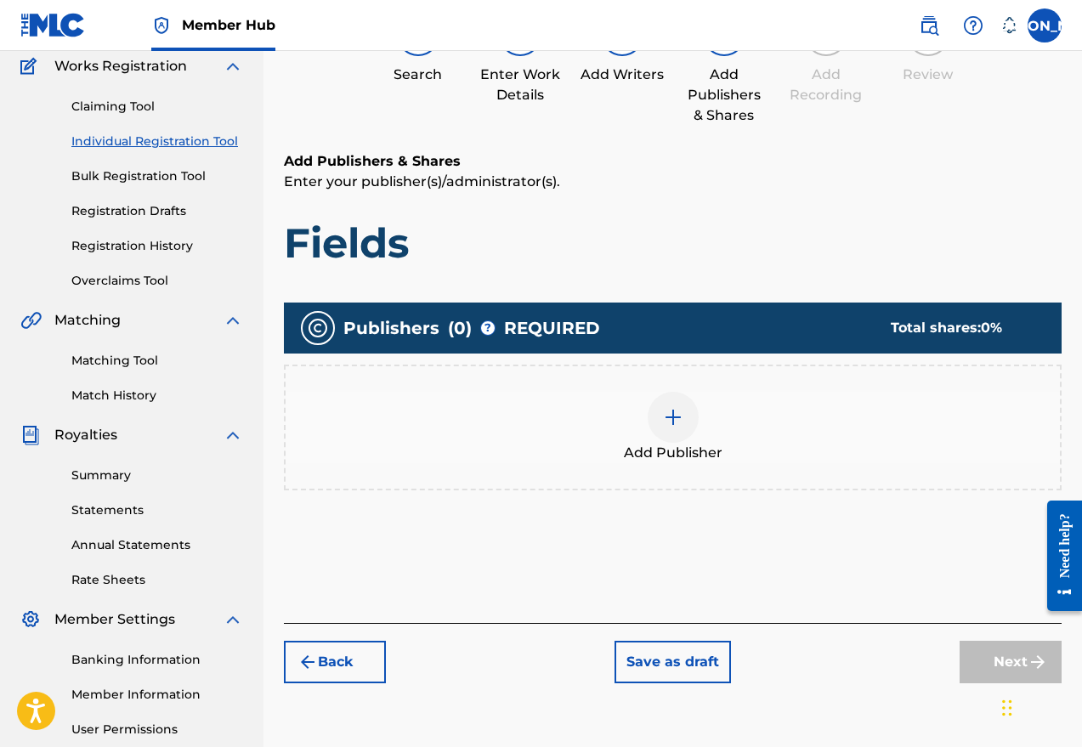
scroll to position [76, 0]
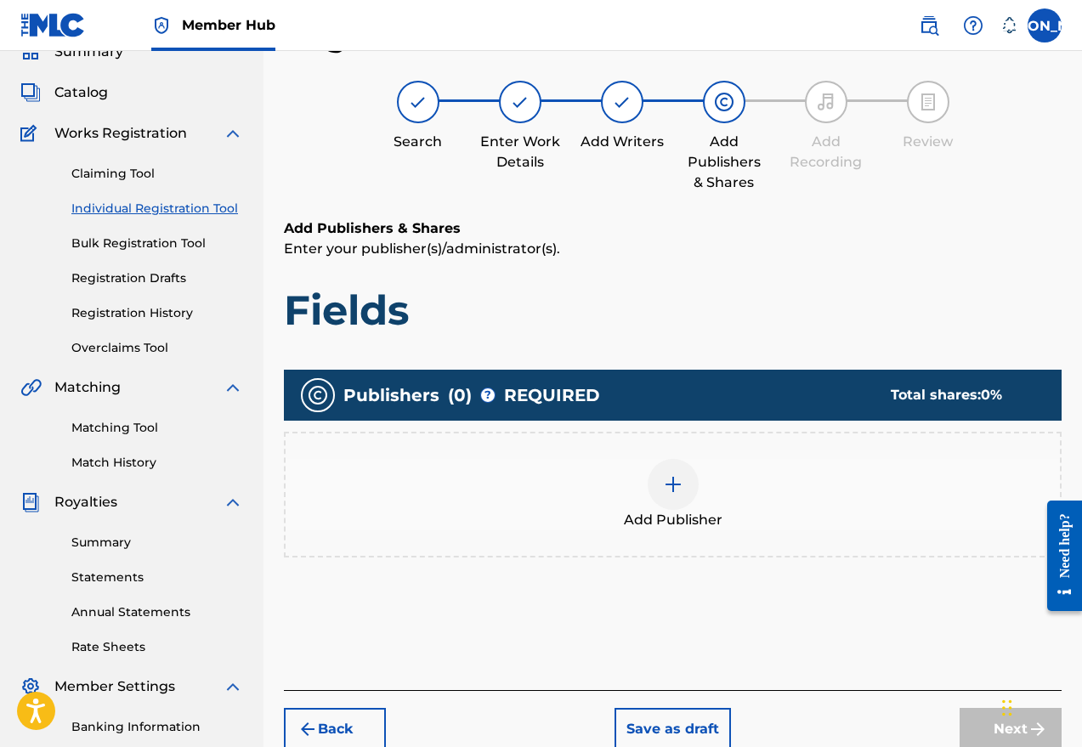
click at [669, 500] on div at bounding box center [672, 484] width 51 height 51
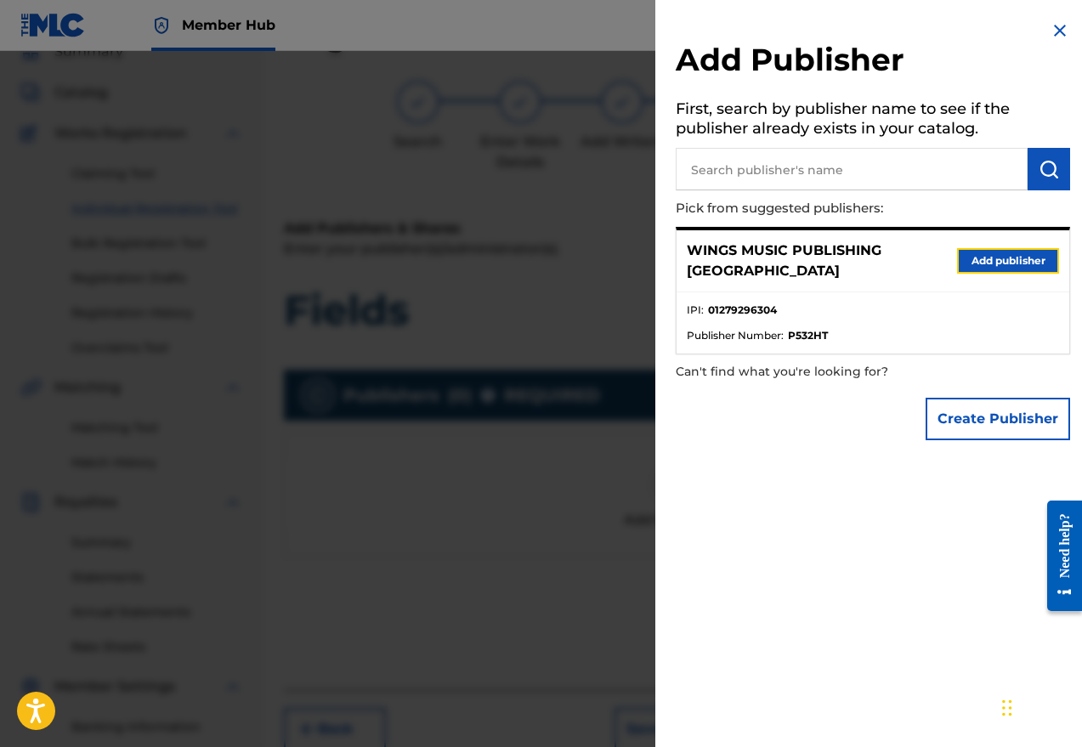
click at [929, 252] on button "Add publisher" at bounding box center [1008, 260] width 102 height 25
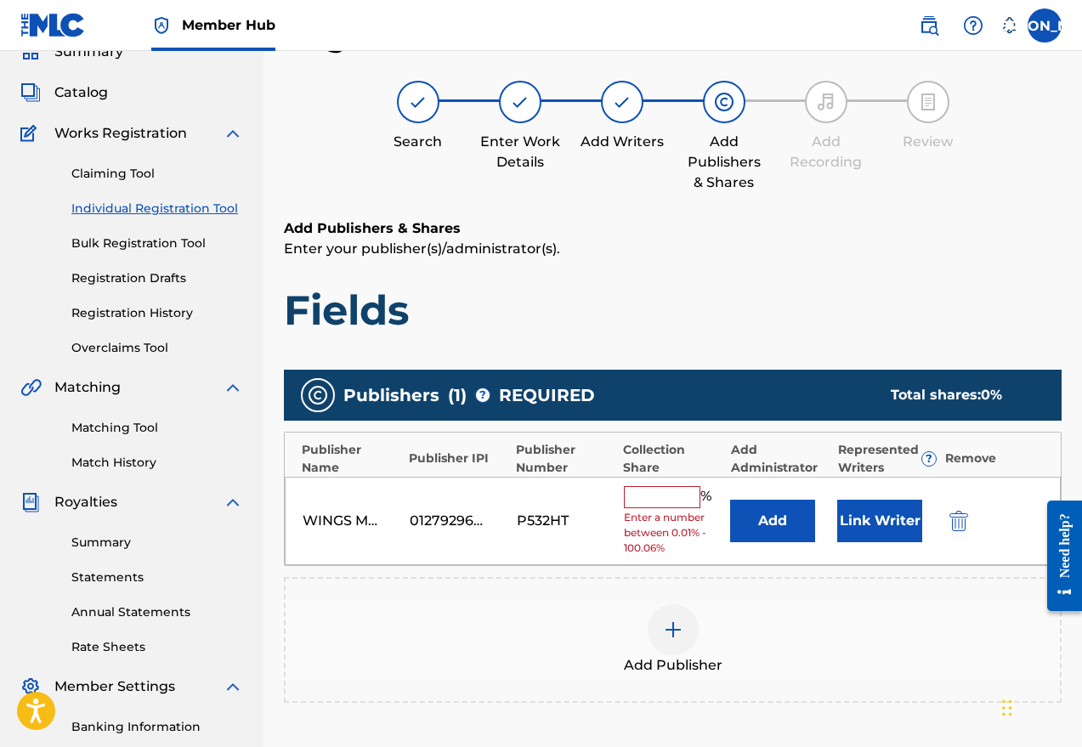
click at [658, 494] on input "text" at bounding box center [662, 497] width 76 height 22
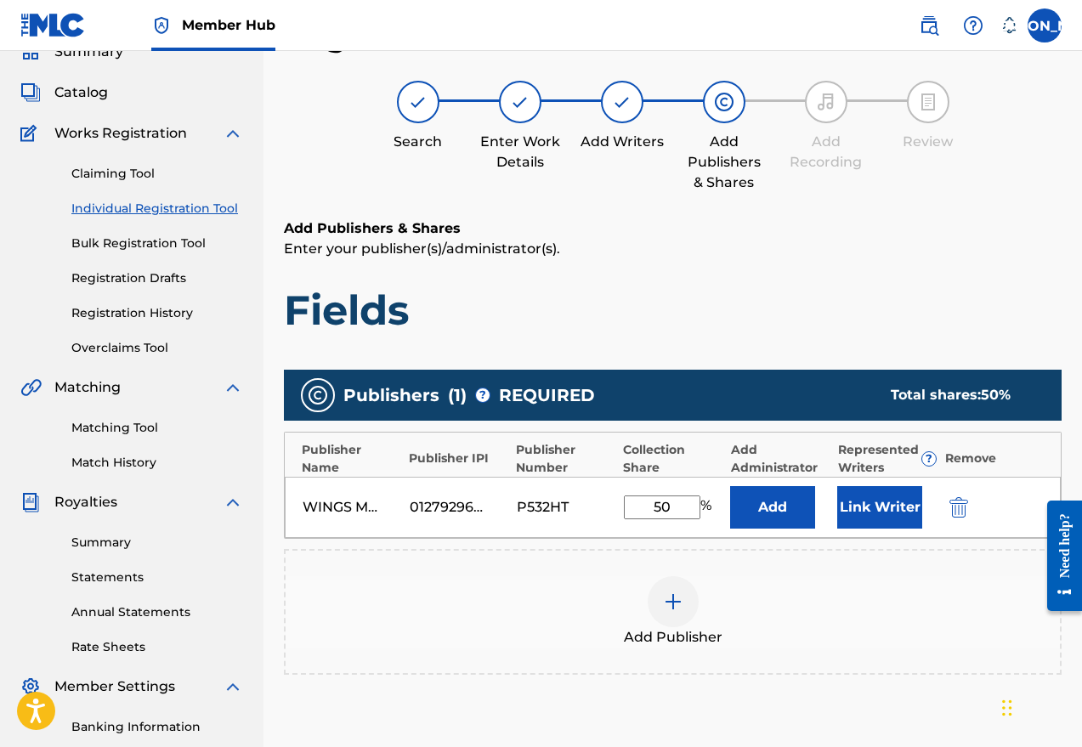
type input "50"
click at [870, 495] on button "Link Writer" at bounding box center [879, 507] width 85 height 42
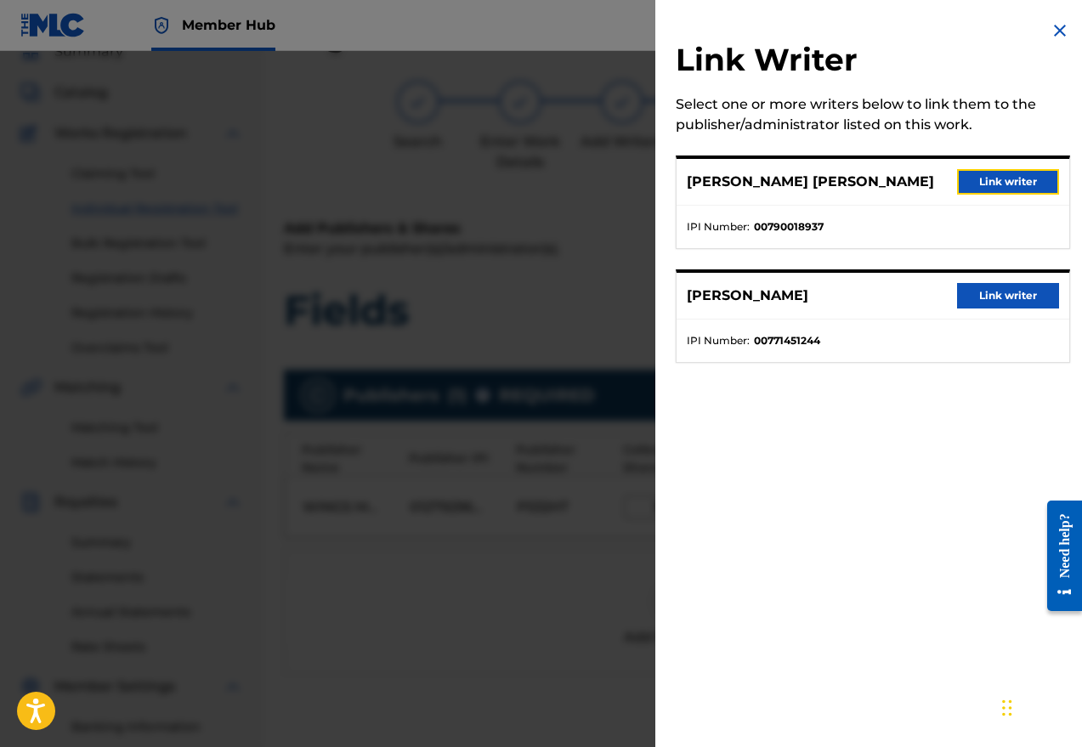
click at [929, 184] on button "Link writer" at bounding box center [1008, 181] width 102 height 25
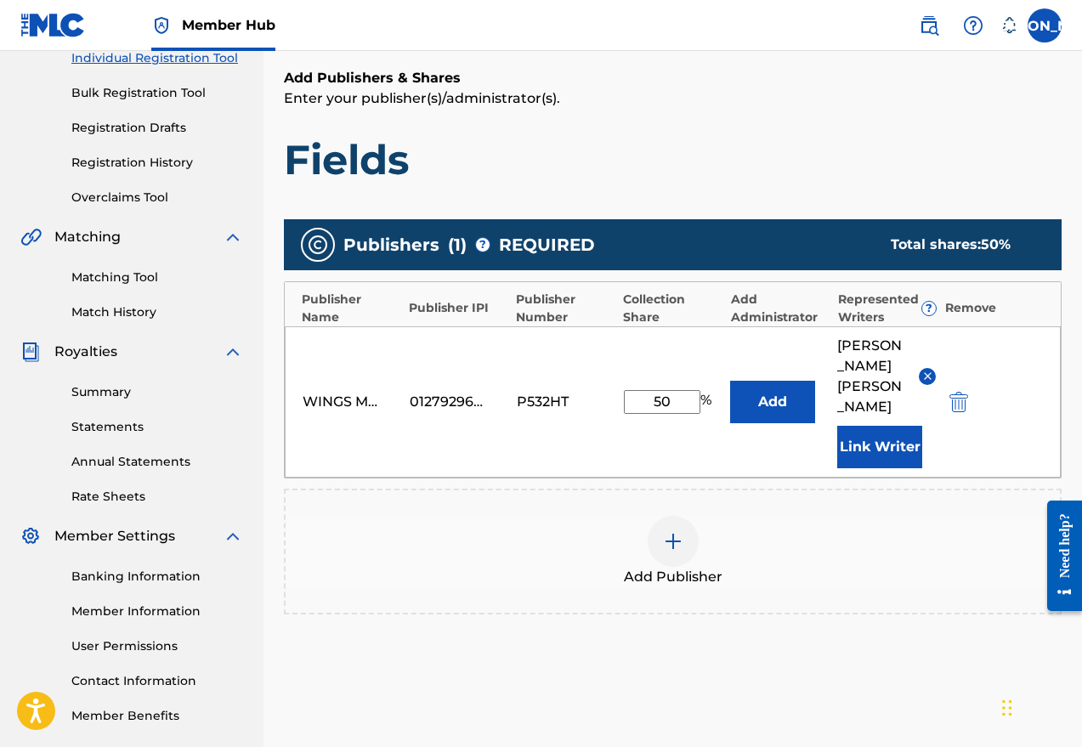
scroll to position [348, 0]
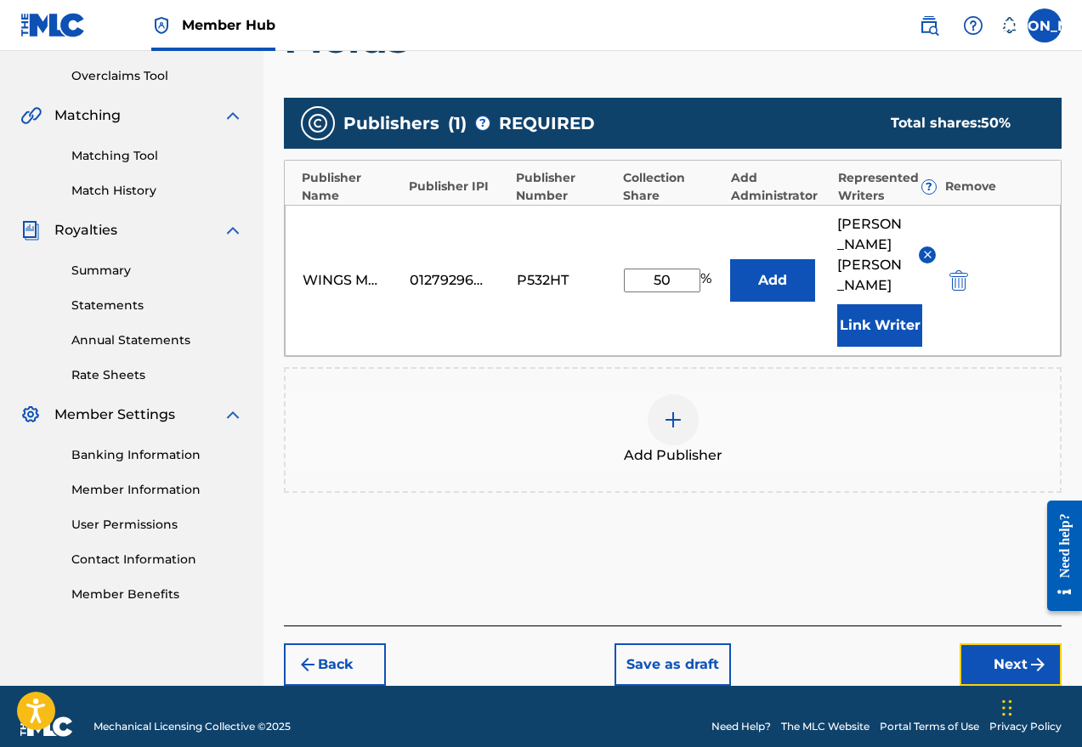
click at [929, 643] on button "Next" at bounding box center [1010, 664] width 102 height 42
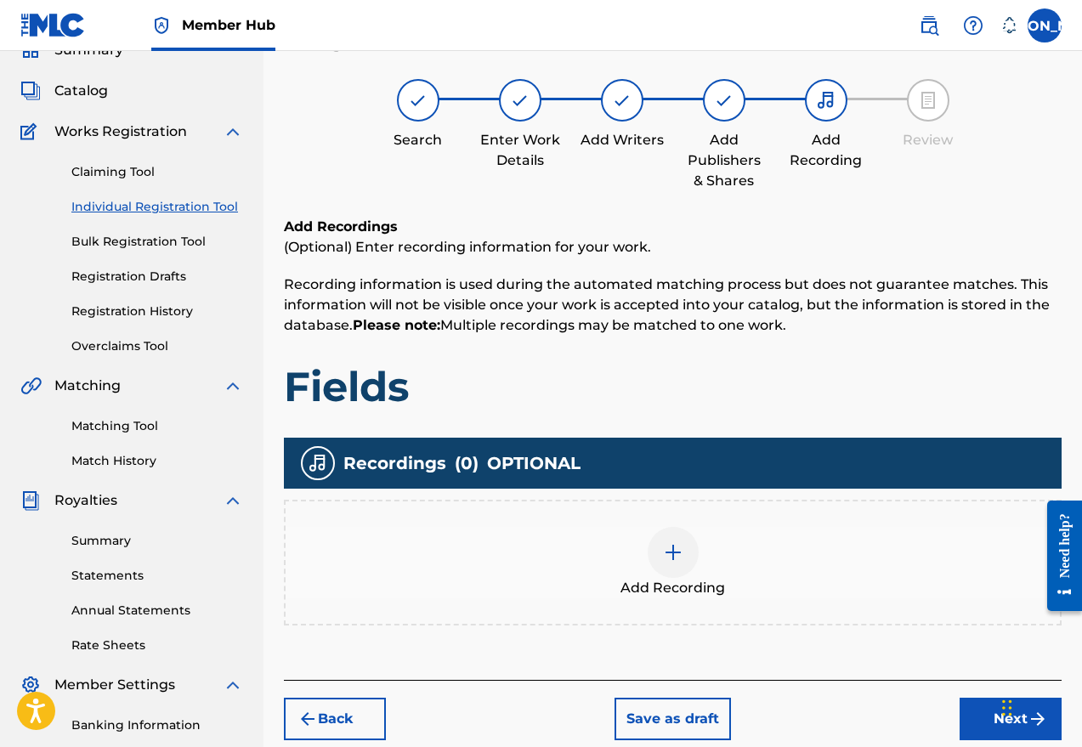
scroll to position [76, 0]
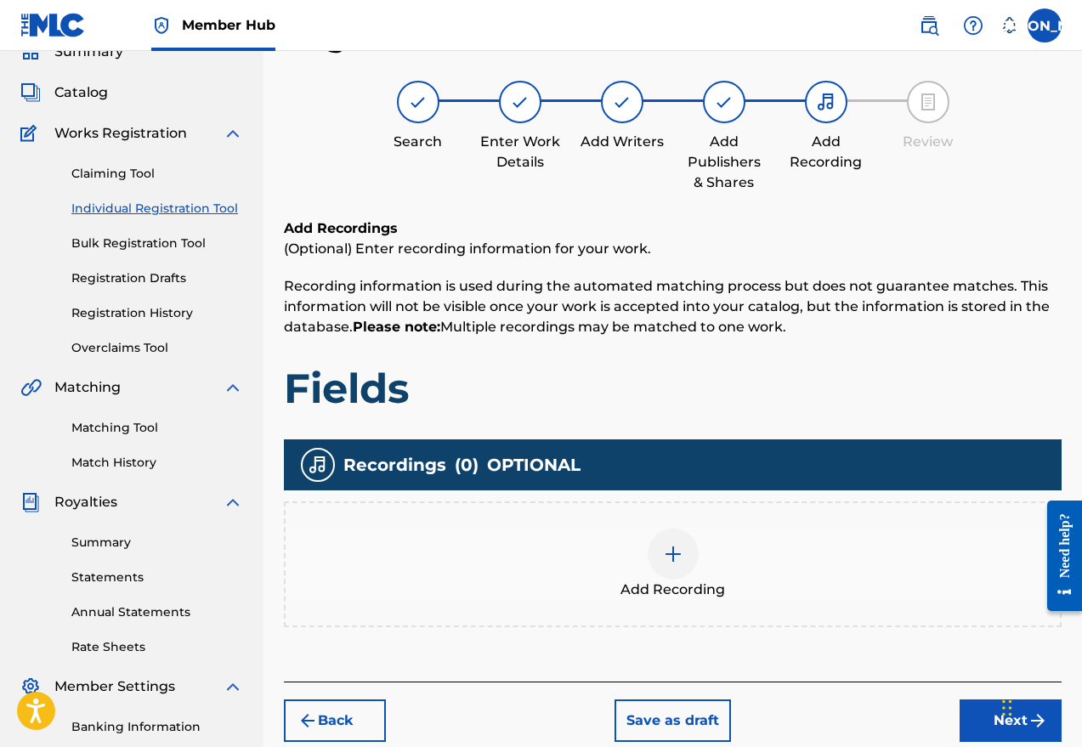
click at [651, 560] on div at bounding box center [672, 553] width 51 height 51
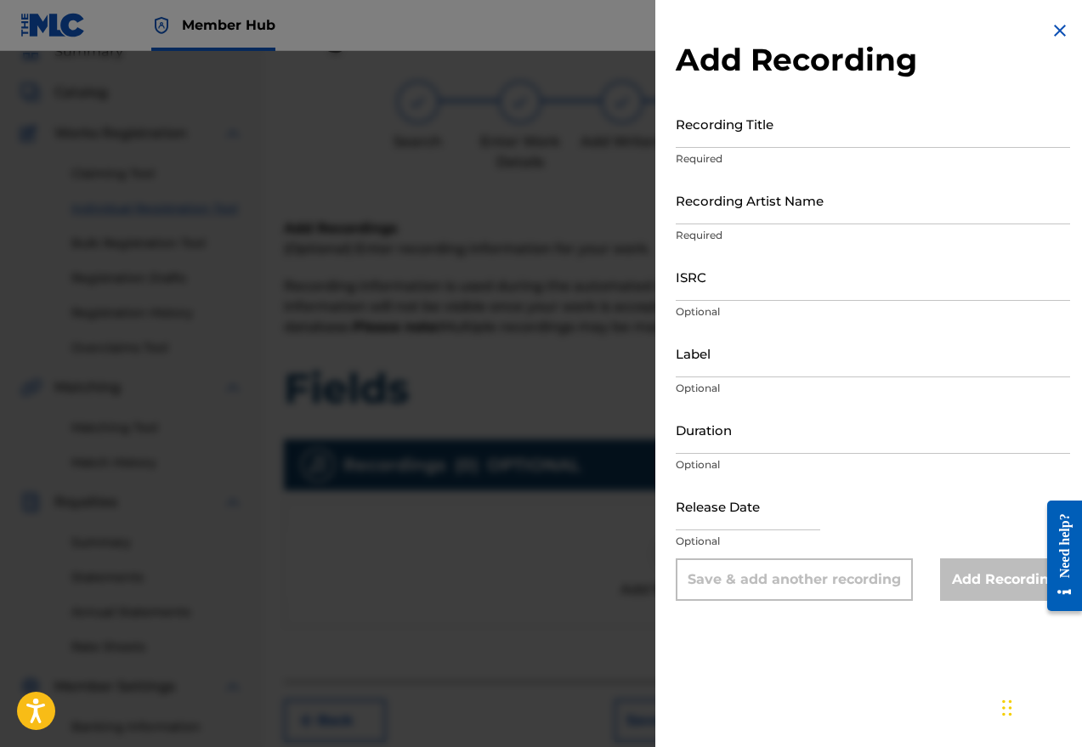
click at [739, 133] on input "Recording Title" at bounding box center [872, 123] width 394 height 48
type input "Fields"
click at [720, 205] on input "Recording Artist Name" at bounding box center [872, 200] width 394 height 48
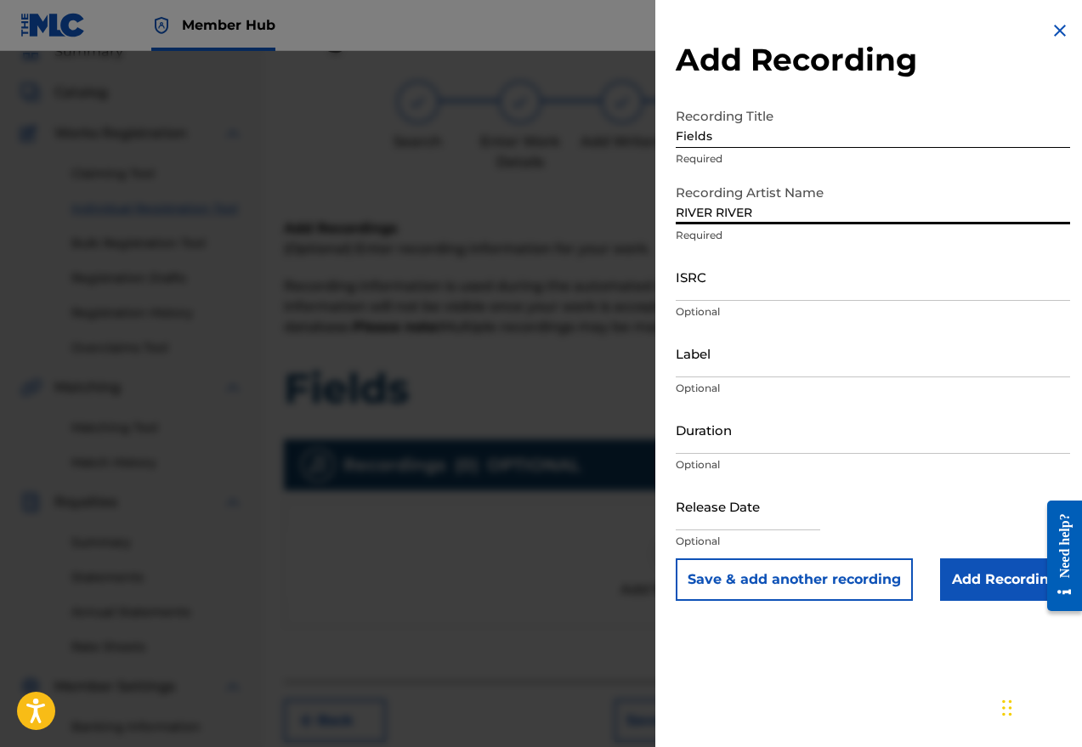
type input "RIVER RIVER"
click at [724, 292] on input "ISRC" at bounding box center [872, 276] width 394 height 48
paste input "UKW3Z2502411"
type input "UKW3Z2502411"
click at [726, 366] on input "Label" at bounding box center [872, 353] width 394 height 48
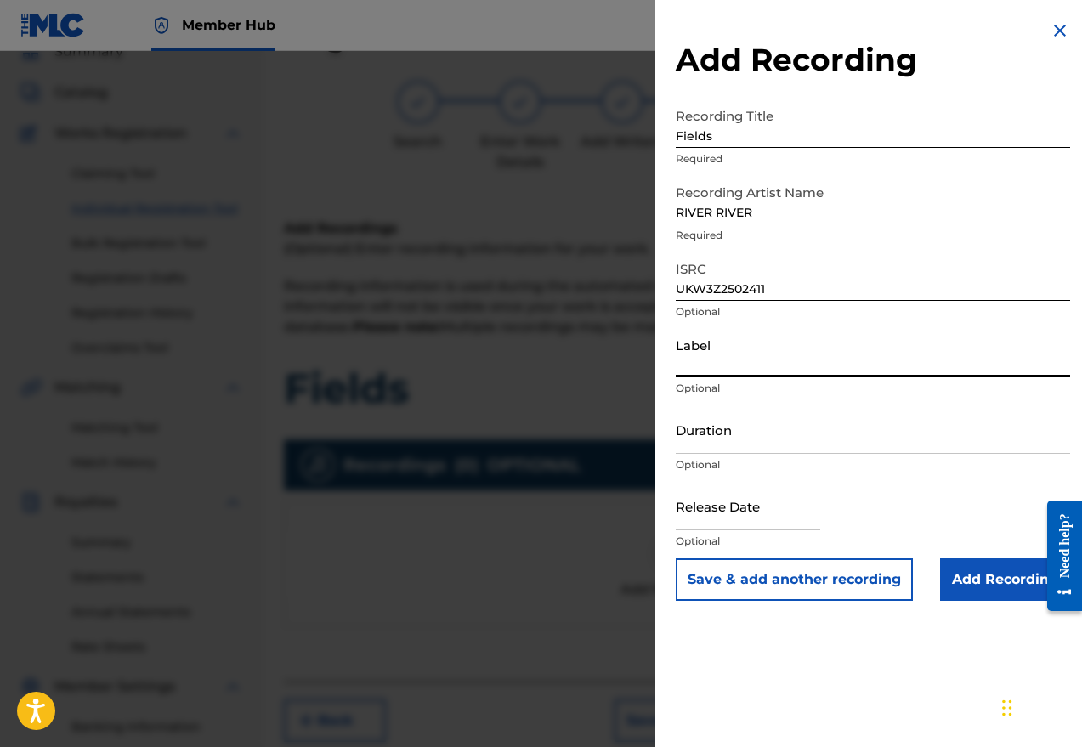
type input "Wings Music Group"
click at [698, 445] on input "Duration" at bounding box center [872, 429] width 394 height 48
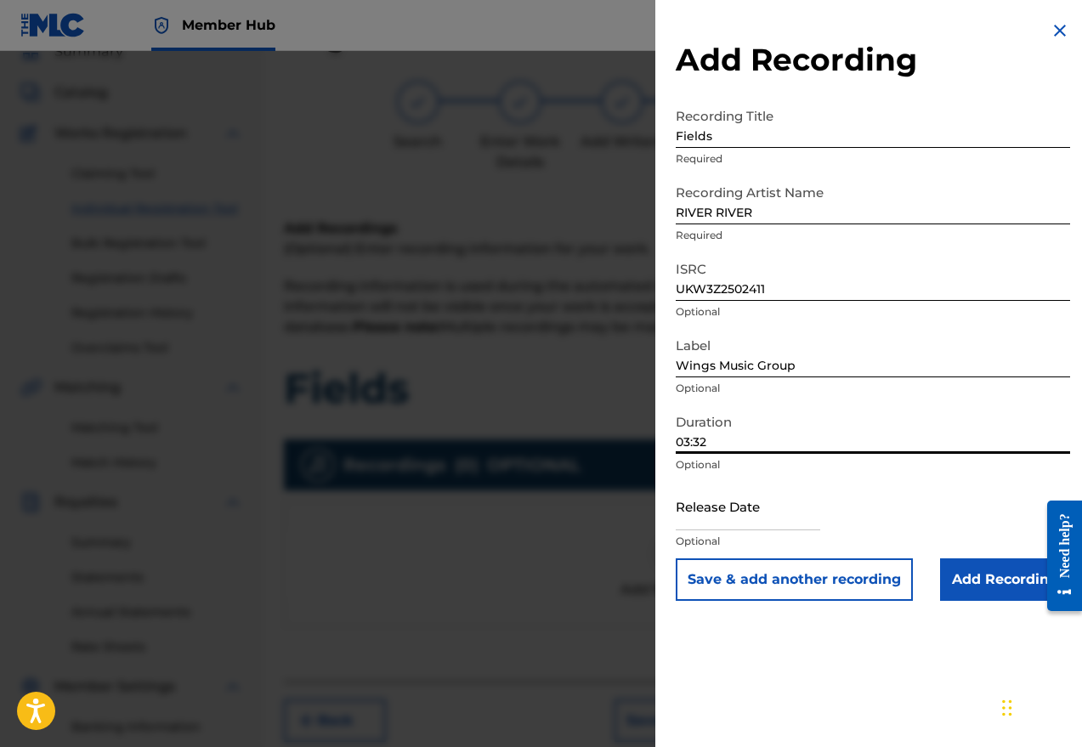
type input "03:32"
click at [677, 693] on div "Add Recording Recording Title Fields Required Recording Artist Name RIVER RIVER…" at bounding box center [872, 373] width 435 height 747
click at [763, 511] on input "text" at bounding box center [747, 506] width 144 height 48
select select "8"
select select "2025"
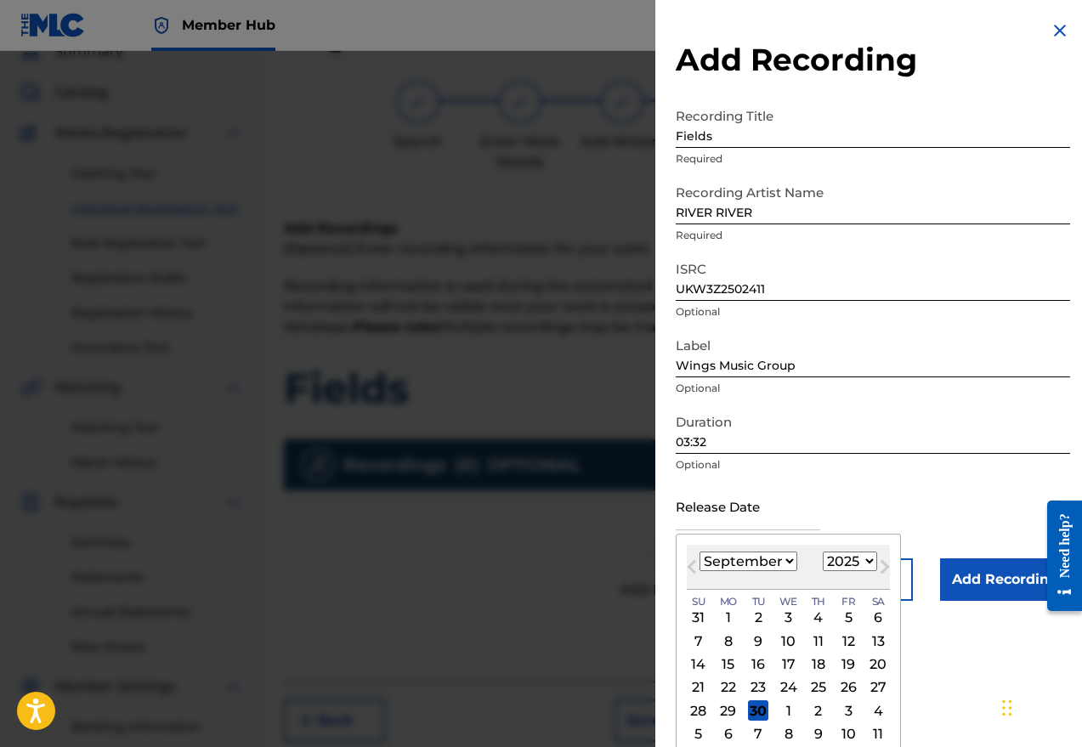
click at [893, 547] on div "Previous Month Next Month [DATE] January February March April May June July Aug…" at bounding box center [787, 645] width 225 height 223
click at [779, 562] on select "January February March April May June July August September October November De…" at bounding box center [748, 561] width 98 height 20
select select "7"
click at [699, 551] on select "January February March April May June July August September October November De…" at bounding box center [748, 561] width 98 height 20
click at [847, 638] on div "8" at bounding box center [848, 640] width 20 height 20
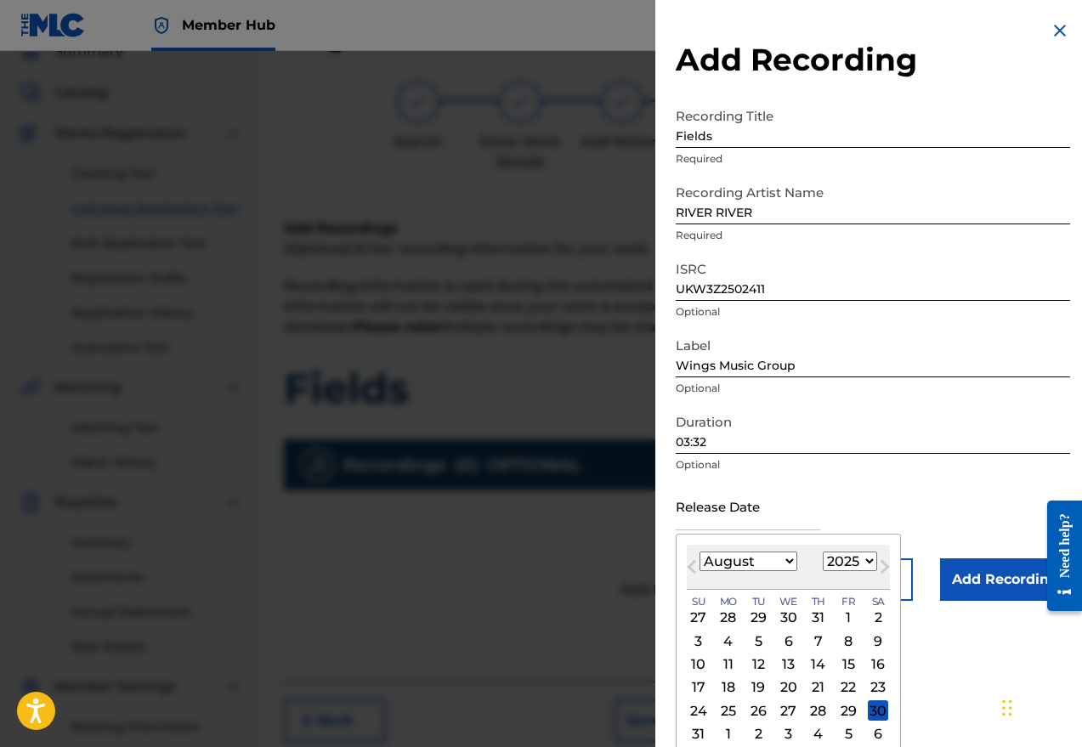
type input "[DATE]"
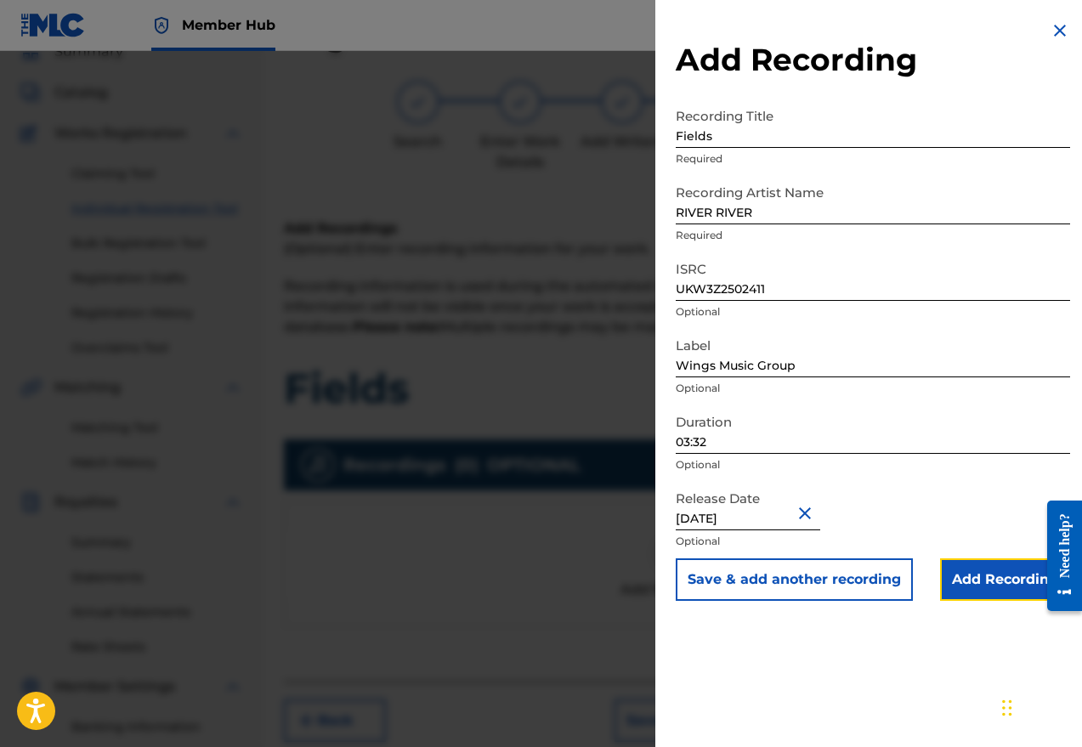
click at [929, 574] on input "Add Recording" at bounding box center [1005, 579] width 130 height 42
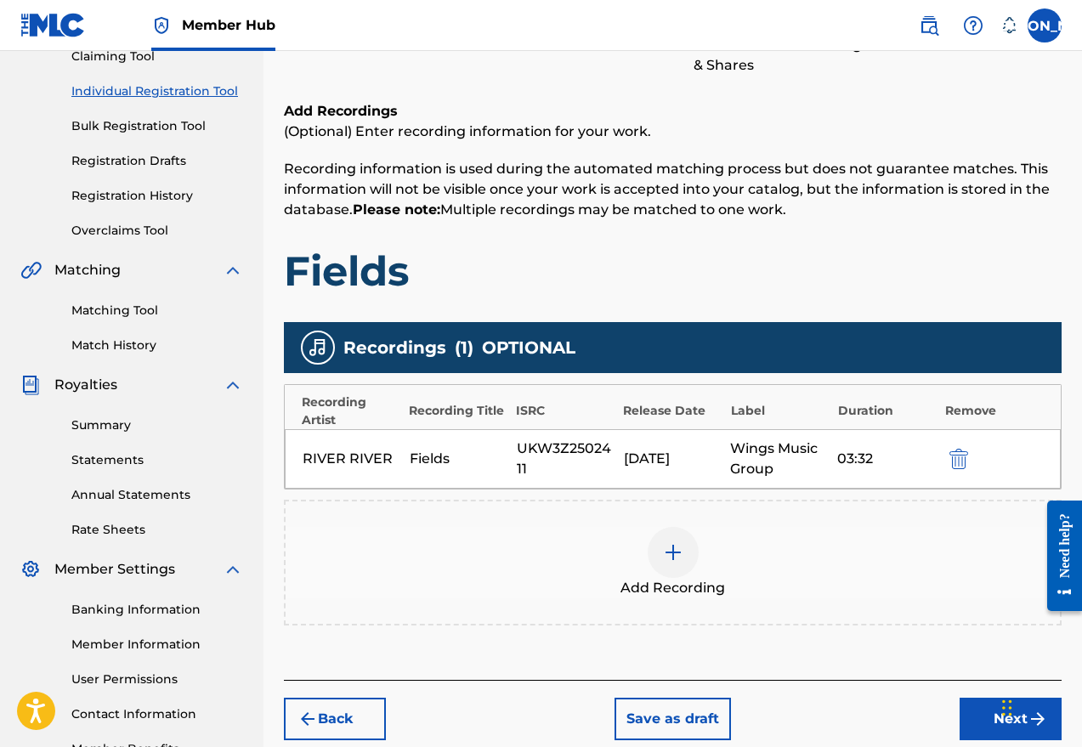
scroll to position [307, 0]
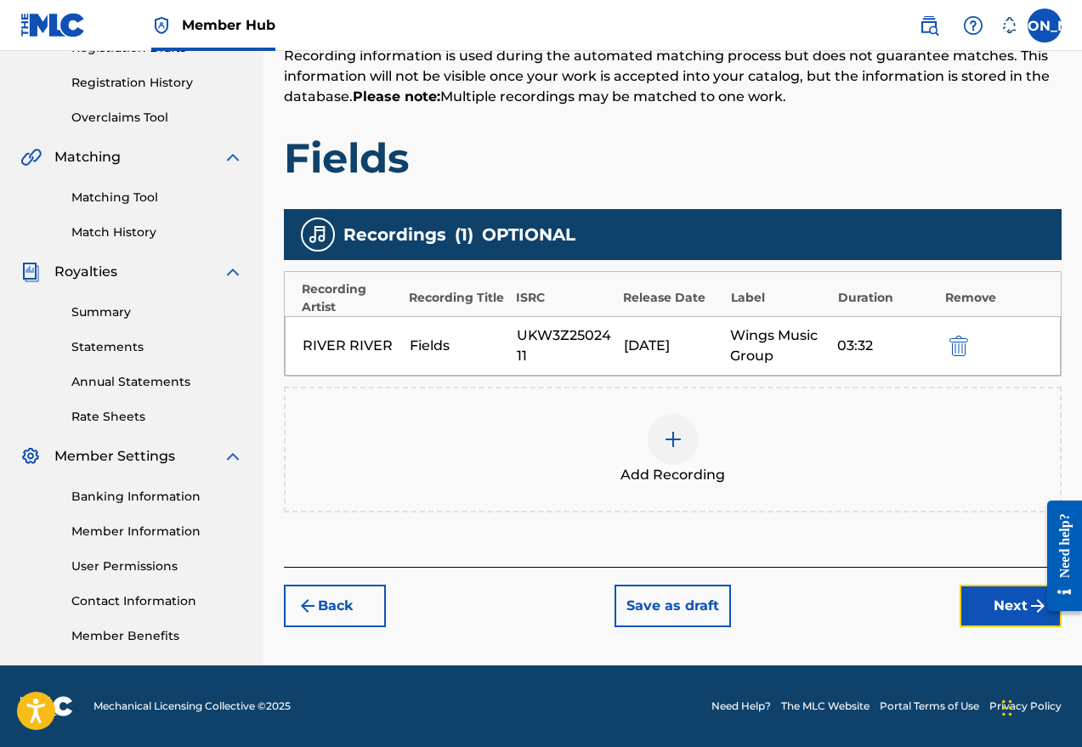
click at [929, 606] on button "Next" at bounding box center [1010, 606] width 102 height 42
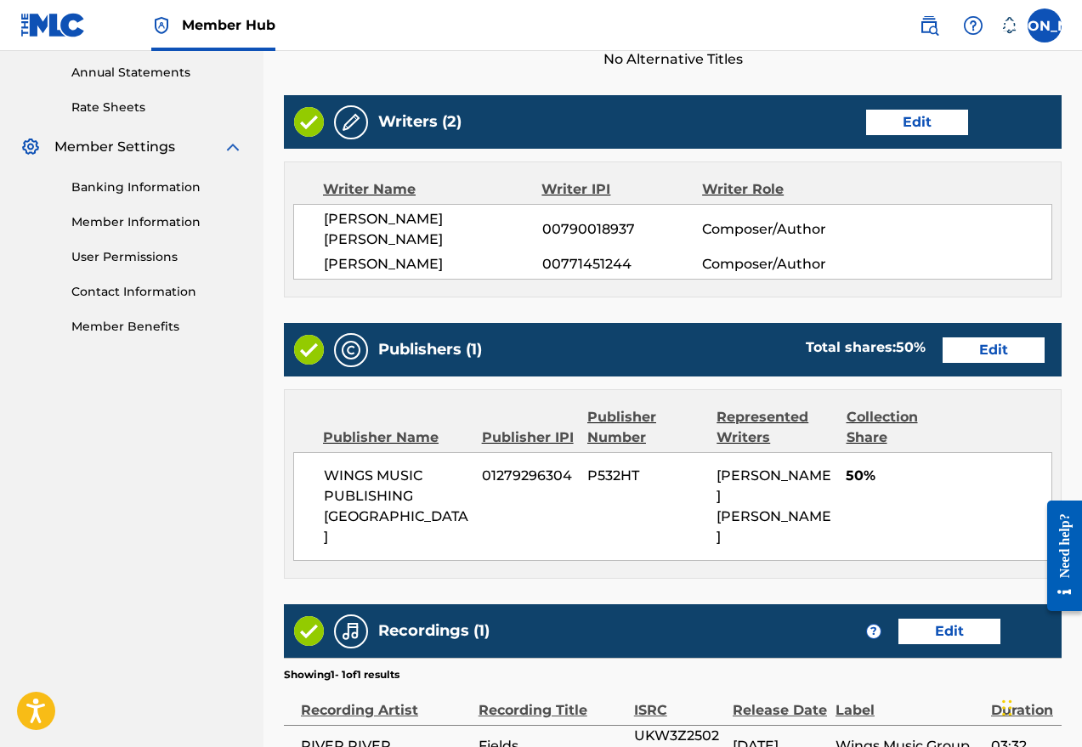
scroll to position [764, 0]
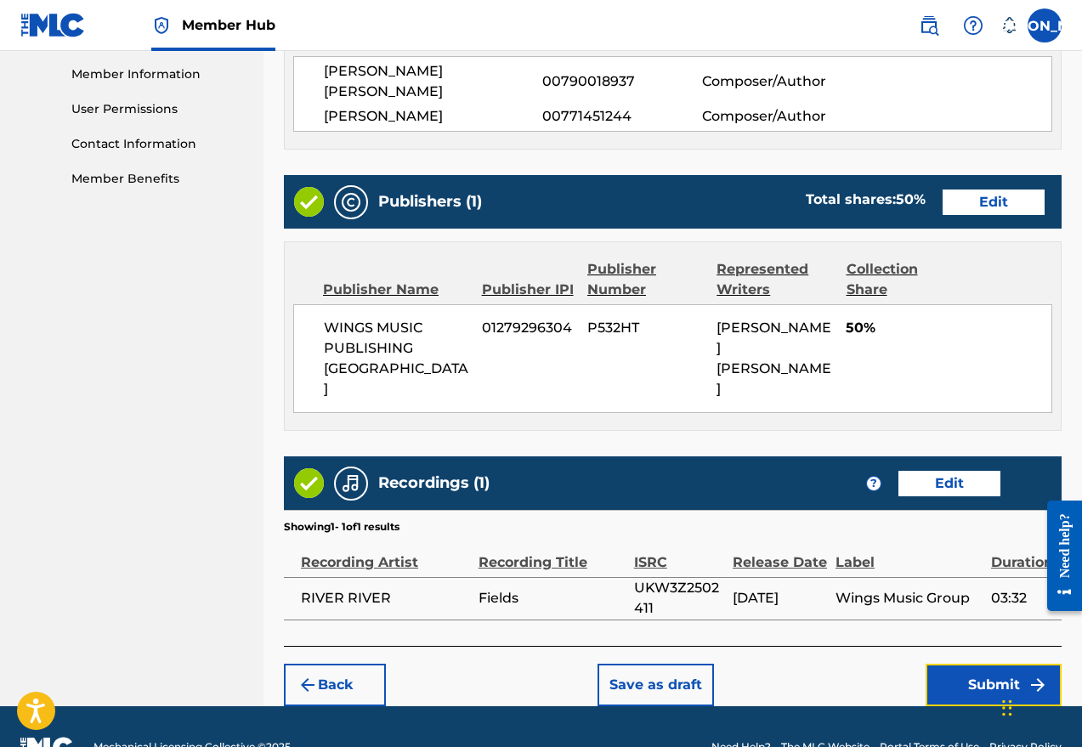
click at [929, 664] on button "Submit" at bounding box center [993, 685] width 136 height 42
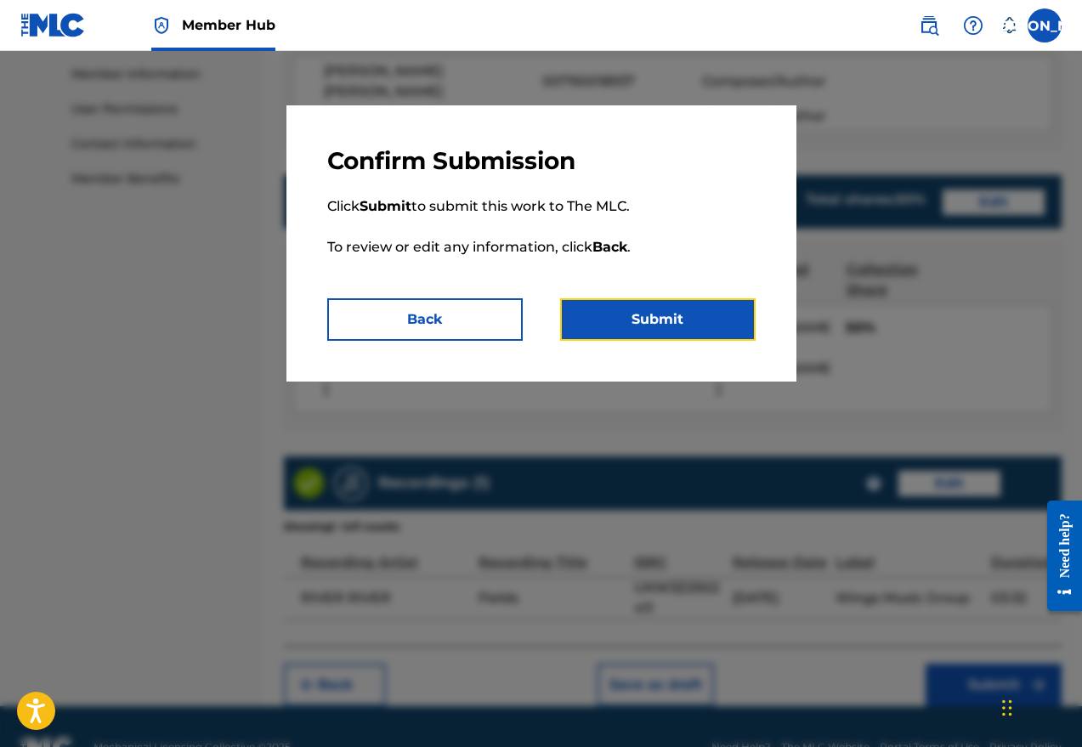
click at [662, 314] on button "Submit" at bounding box center [657, 319] width 195 height 42
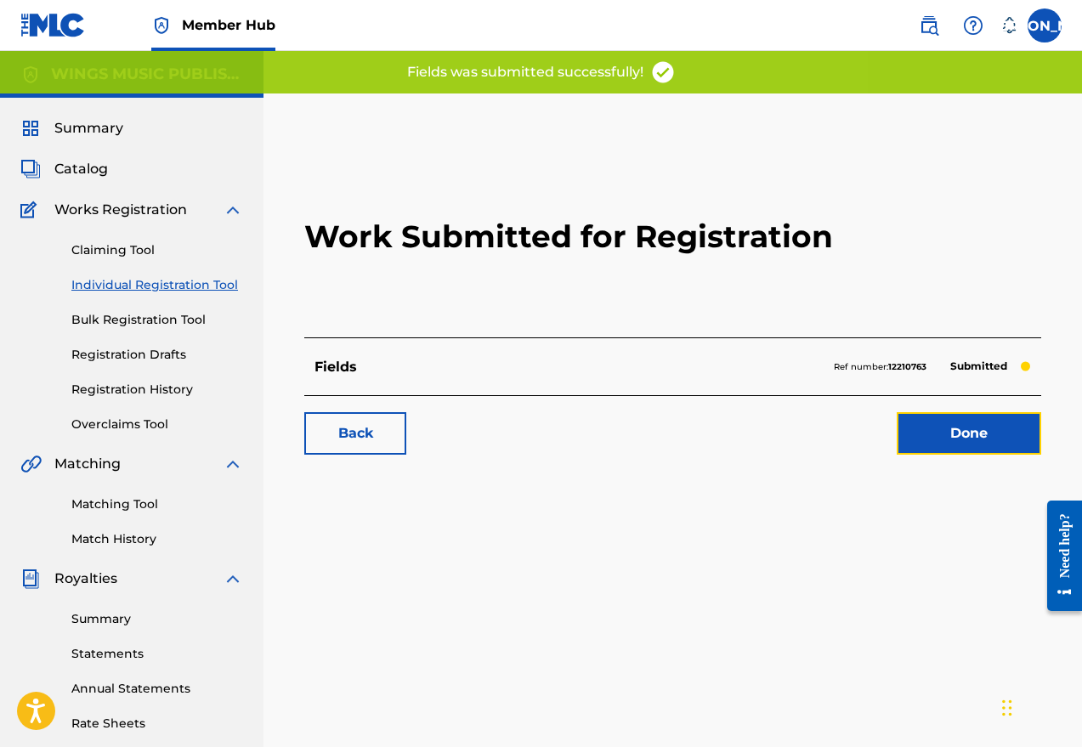
click at [929, 427] on link "Done" at bounding box center [968, 433] width 144 height 42
